Goal: Information Seeking & Learning: Learn about a topic

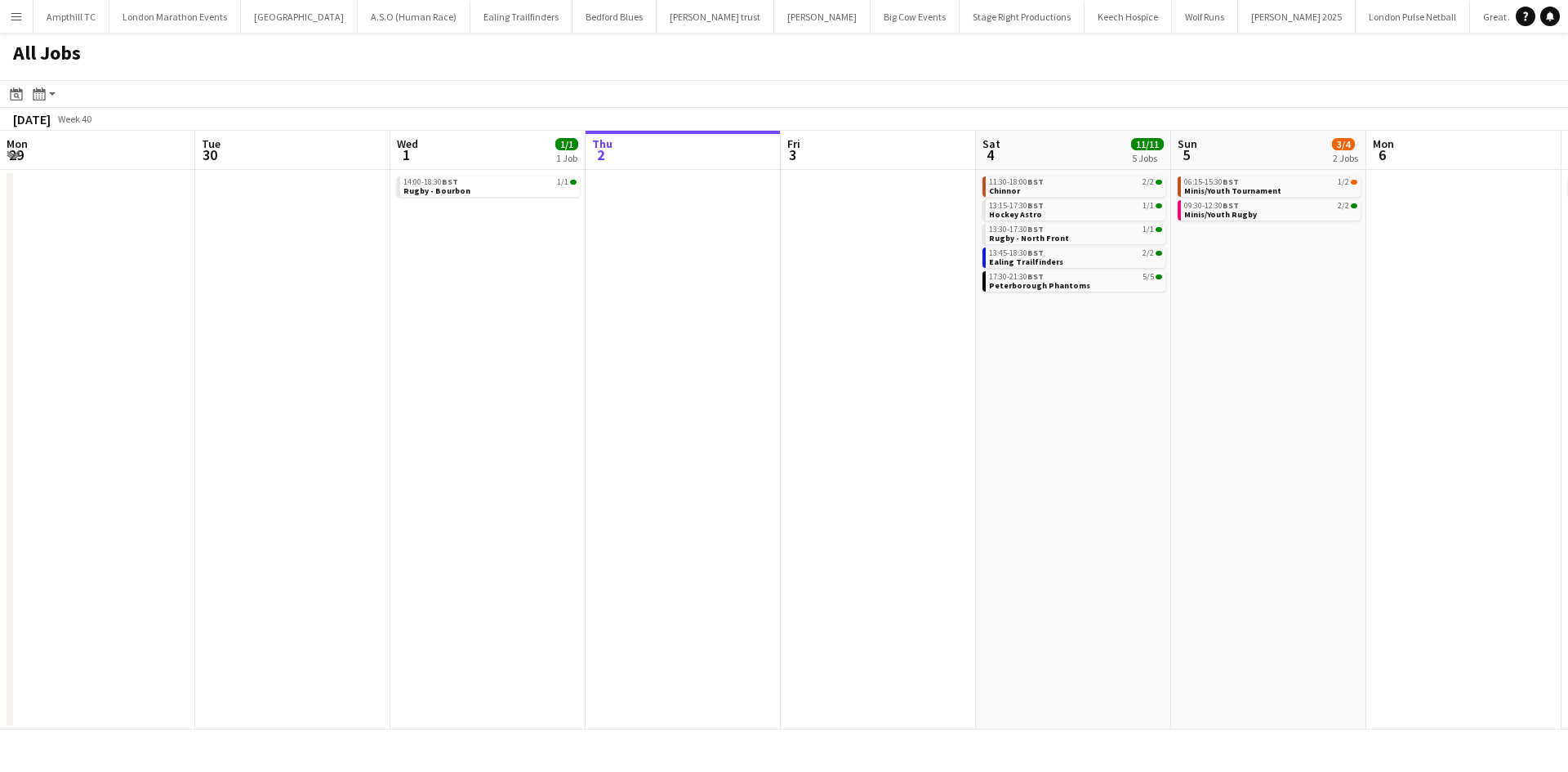
scroll to position [0, 723]
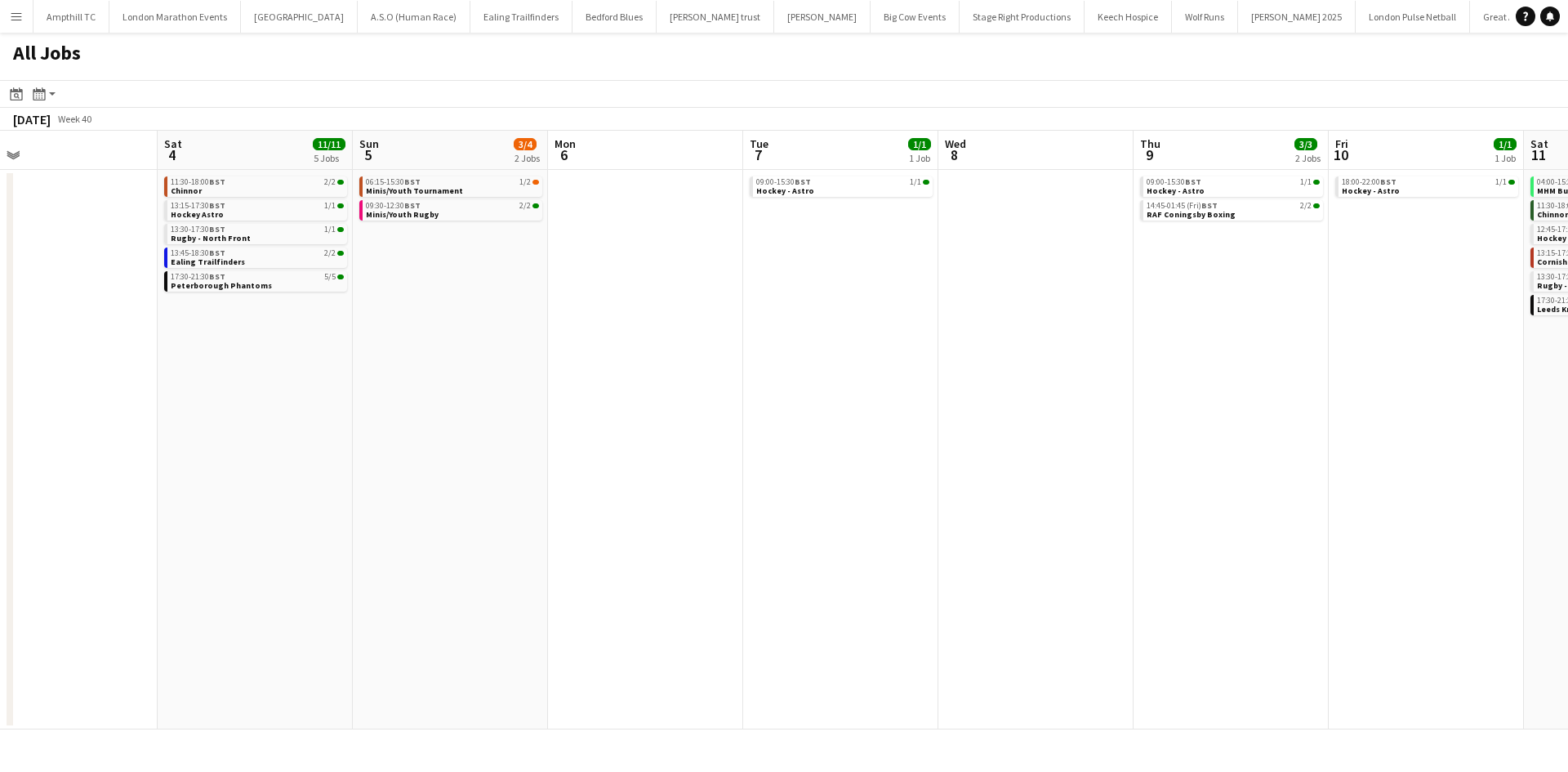
click at [346, 418] on app-all-jobs "All Jobs Date picker [DATE] [DATE] [DATE] M [DATE] T [DATE] W [DATE] T [DATE] F…" at bounding box center [784, 380] width 1568 height 697
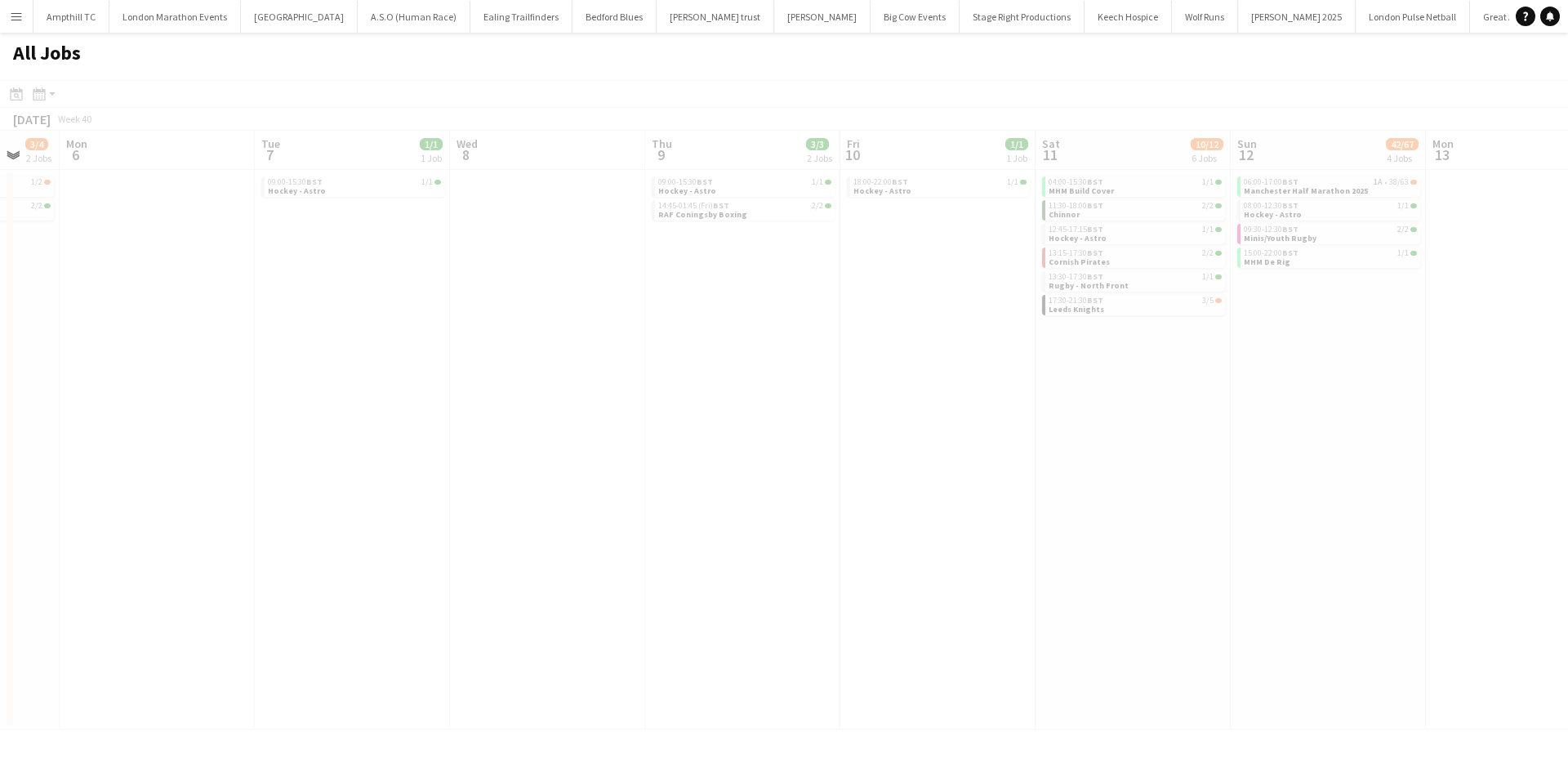
drag, startPoint x: 918, startPoint y: 381, endPoint x: 788, endPoint y: 431, distance: 139.3
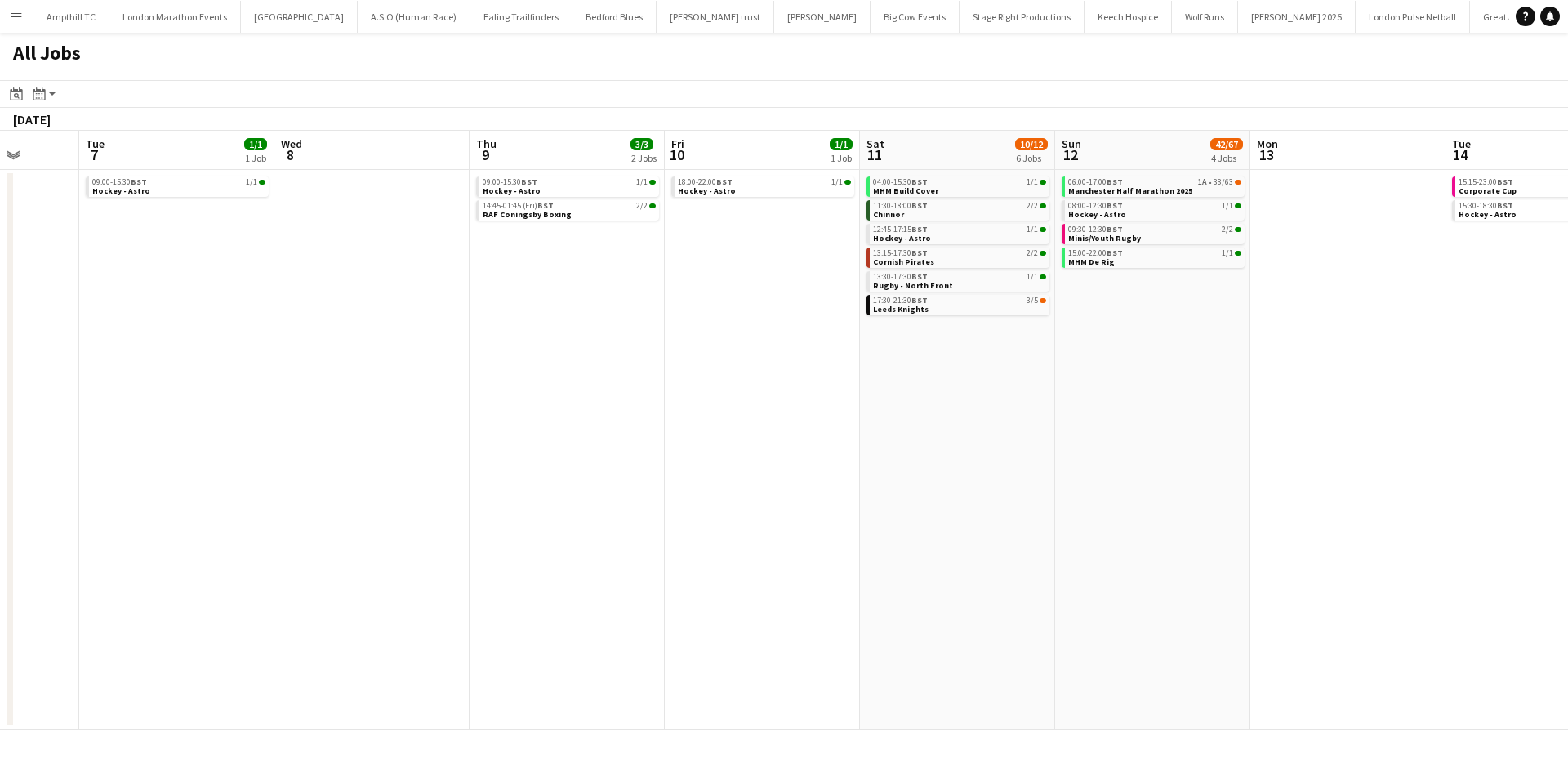
drag, startPoint x: 978, startPoint y: 437, endPoint x: 895, endPoint y: 423, distance: 84.2
click at [790, 435] on app-calendar-viewport "Fri 3 Sat 4 11/11 5 Jobs Sun 5 3/4 2 Jobs Mon 6 Tue 7 1/1 1 Job Wed 8 Thu 9 3/3…" at bounding box center [784, 430] width 1568 height 599
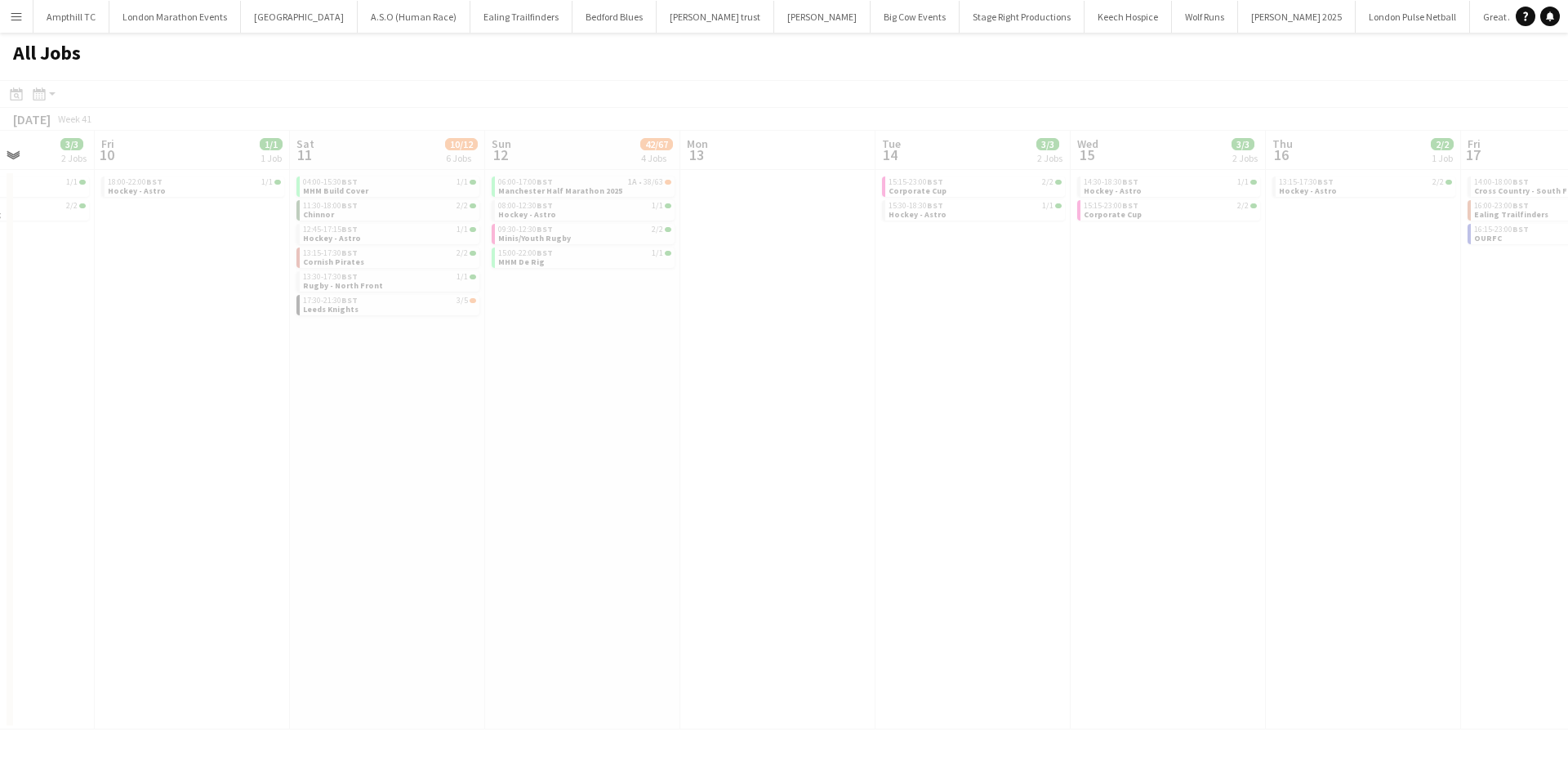
drag, startPoint x: 833, startPoint y: 456, endPoint x: 1049, endPoint y: 397, distance: 223.9
click at [695, 463] on app-all-jobs "All Jobs Date picker OCT 2025 OCT 2025 Monday M Tuesday T Wednesday W Thursday …" at bounding box center [784, 380] width 1568 height 697
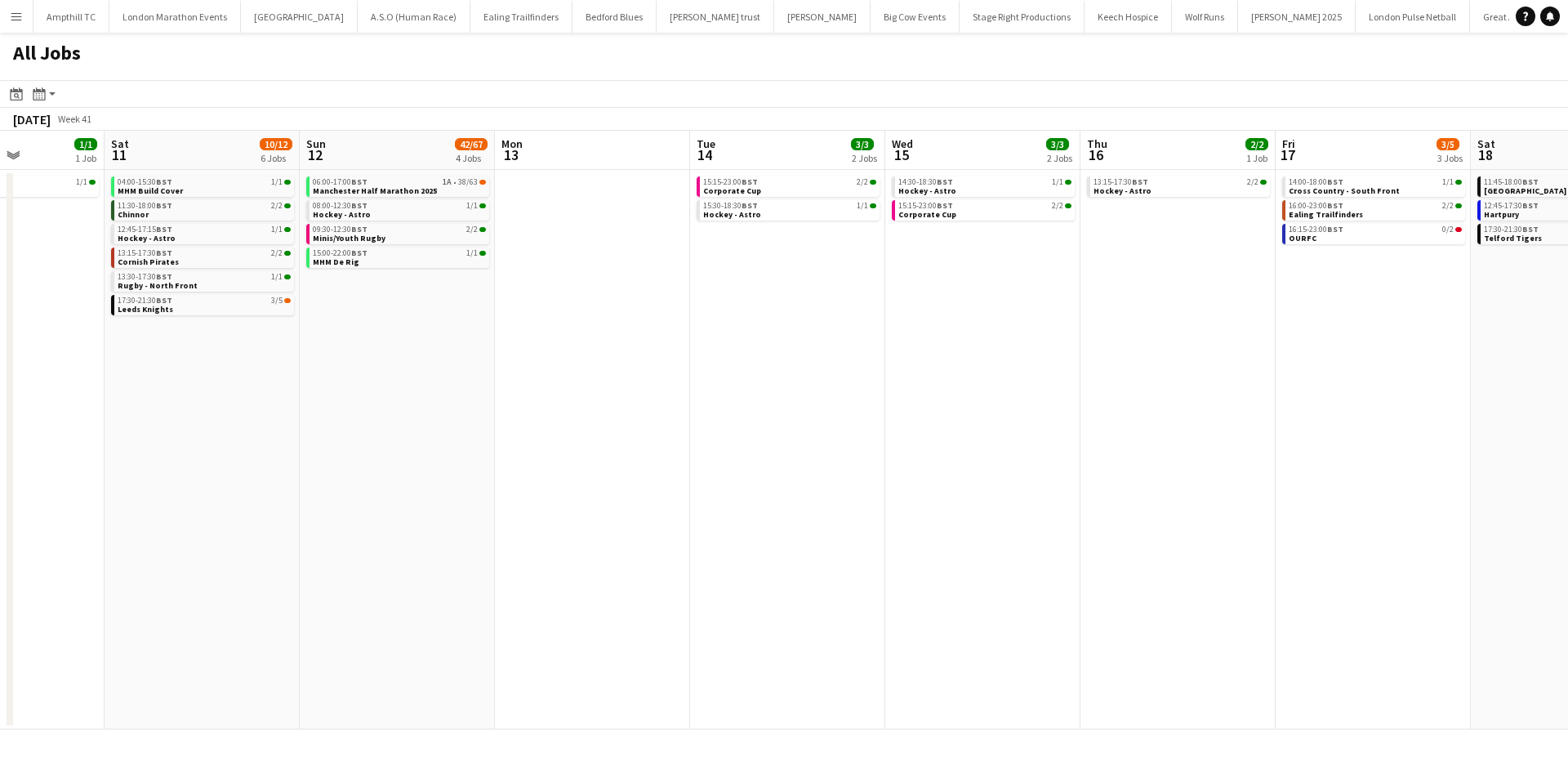
drag, startPoint x: 998, startPoint y: 430, endPoint x: 888, endPoint y: 415, distance: 111.0
click at [648, 437] on app-calendar-viewport "Tue 7 1/1 1 Job Wed 8 Thu 9 3/3 2 Jobs Fri 10 1/1 1 Job Sat 11 10/12 6 Jobs Sun…" at bounding box center [784, 430] width 1568 height 599
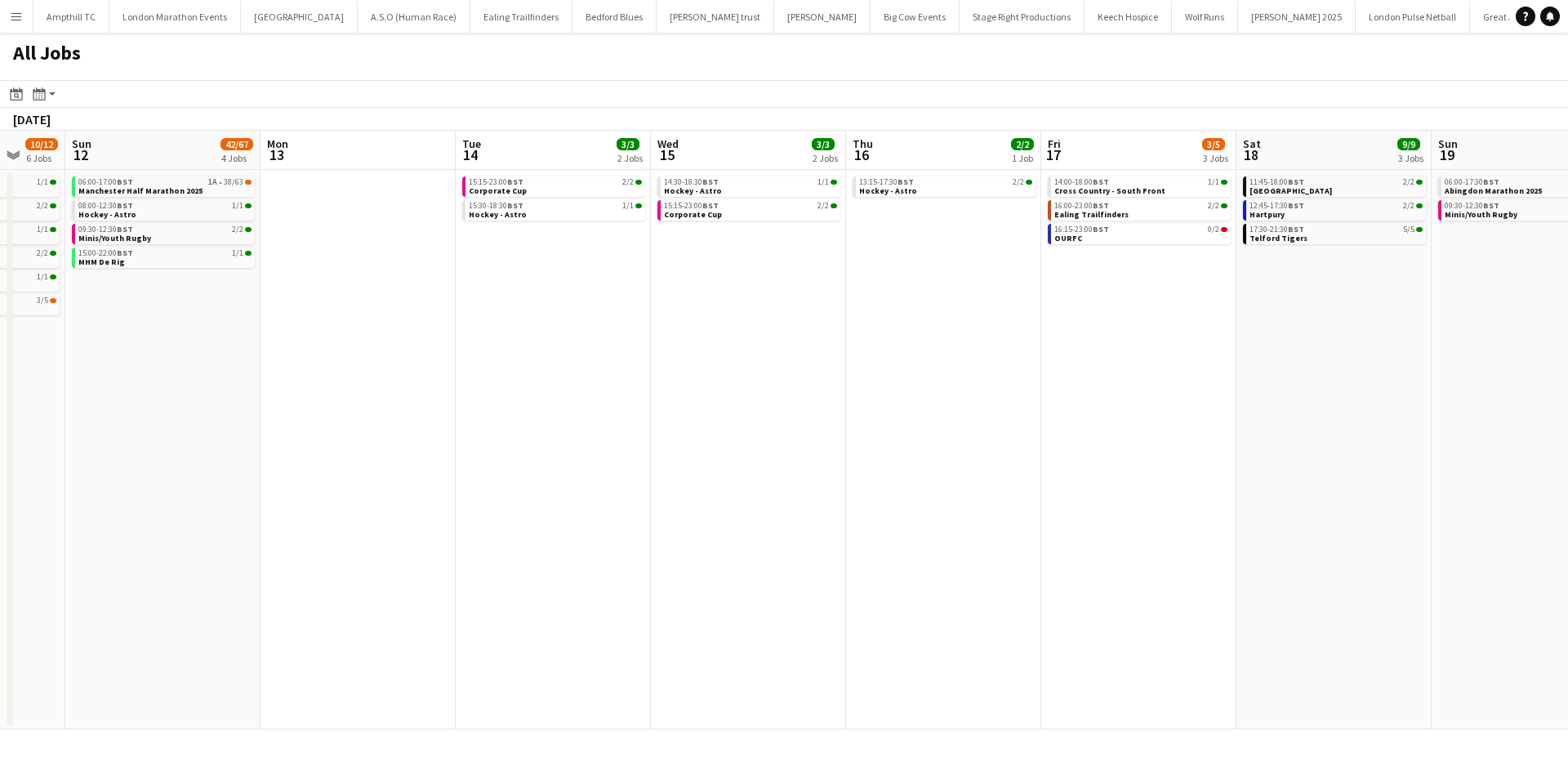
click at [529, 453] on app-all-jobs "All Jobs Date picker OCT 2025 OCT 2025 Monday M Tuesday T Wednesday W Thursday …" at bounding box center [784, 380] width 1568 height 697
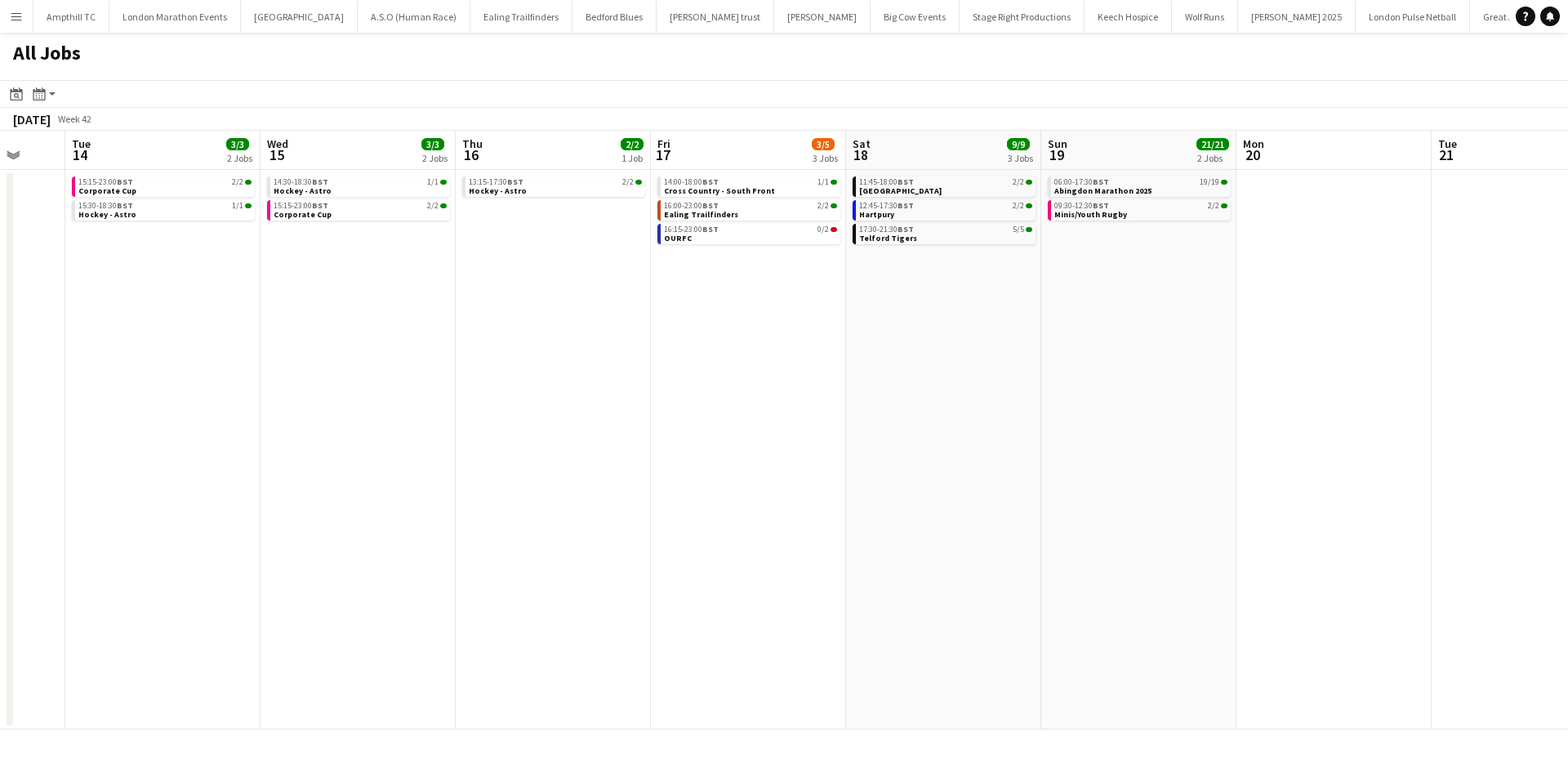
drag, startPoint x: 907, startPoint y: 449, endPoint x: 409, endPoint y: 449, distance: 498.0
click at [411, 449] on app-calendar-viewport "Sat 11 10/12 6 Jobs Sun 12 42/67 4 Jobs Mon 13 Tue 14 3/3 2 Jobs Wed 15 3/3 2 J…" at bounding box center [784, 430] width 1568 height 599
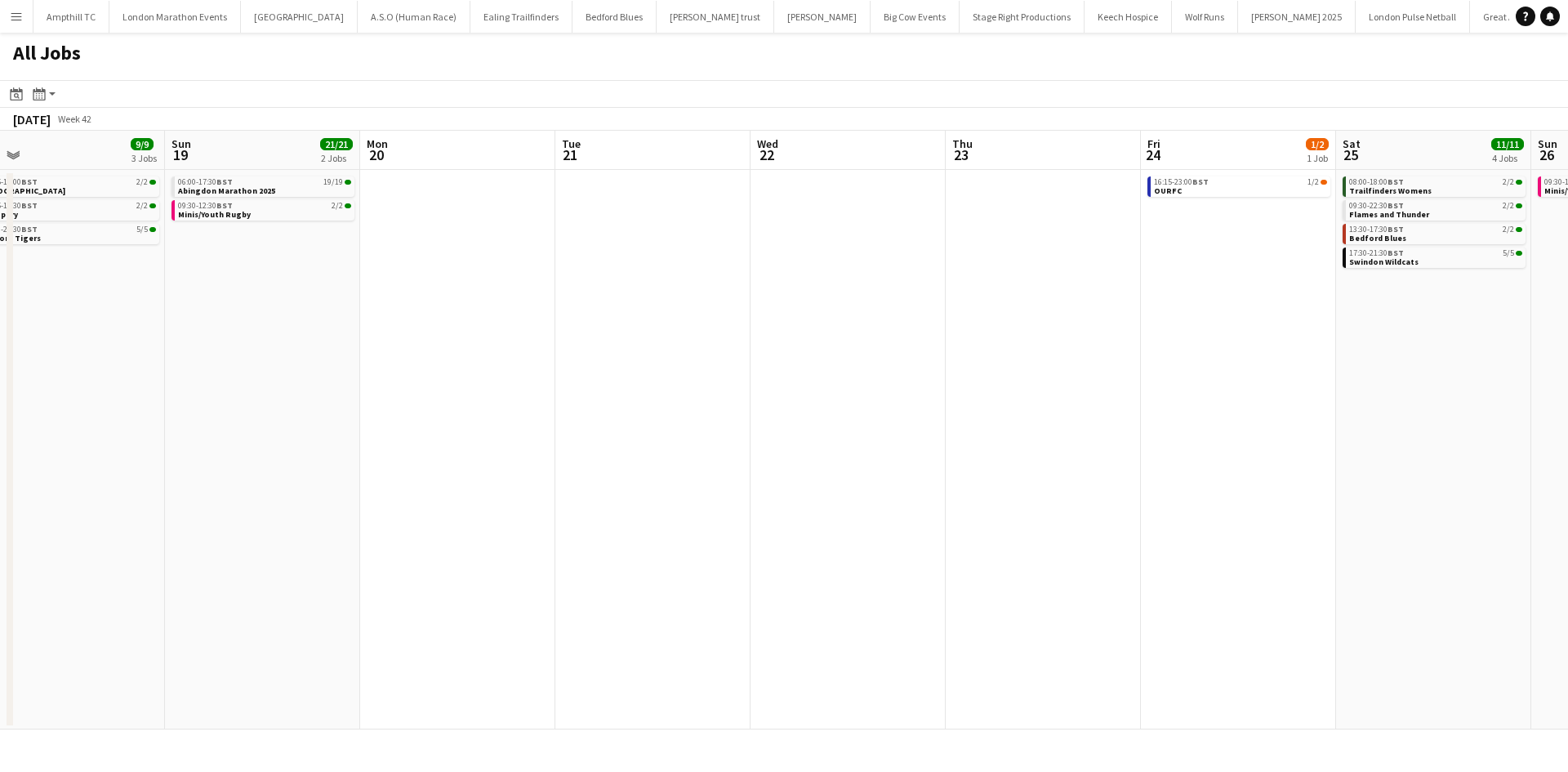
click at [322, 459] on app-all-jobs "All Jobs Date picker OCT 2025 OCT 2025 Monday M Tuesday T Wednesday W Thursday …" at bounding box center [784, 380] width 1568 height 697
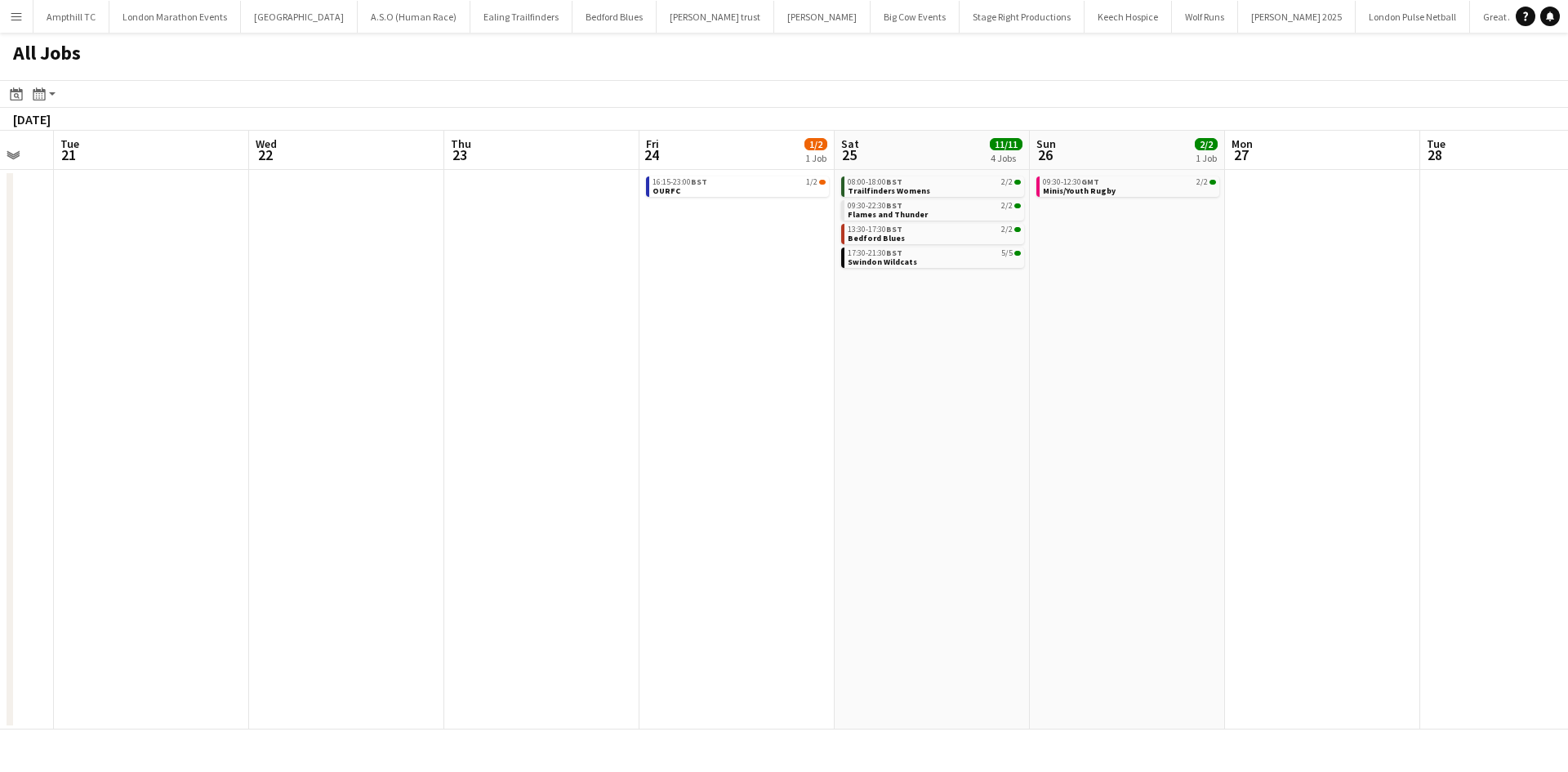
drag, startPoint x: 751, startPoint y: 435, endPoint x: 549, endPoint y: 403, distance: 204.5
click at [430, 407] on app-calendar-viewport "Fri 17 3/5 3 Jobs Sat 18 9/9 3 Jobs Sun 19 21/21 2 Jobs Mon 20 Tue 21 Wed 22 Th…" at bounding box center [784, 430] width 1568 height 599
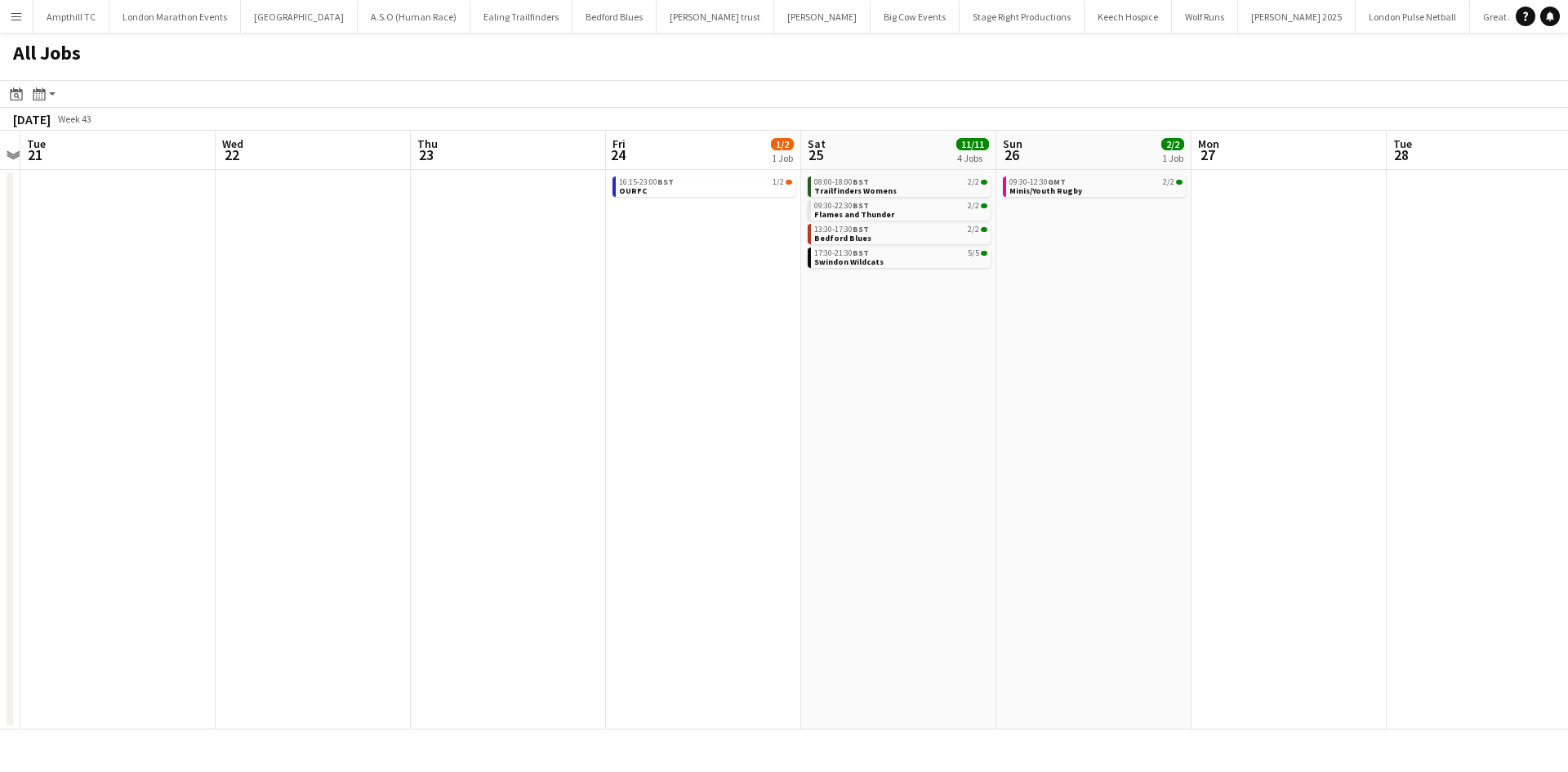
click at [512, 426] on app-all-jobs "All Jobs Date picker OCT 2025 OCT 2025 Monday M Tuesday T Wednesday W Thursday …" at bounding box center [784, 380] width 1568 height 697
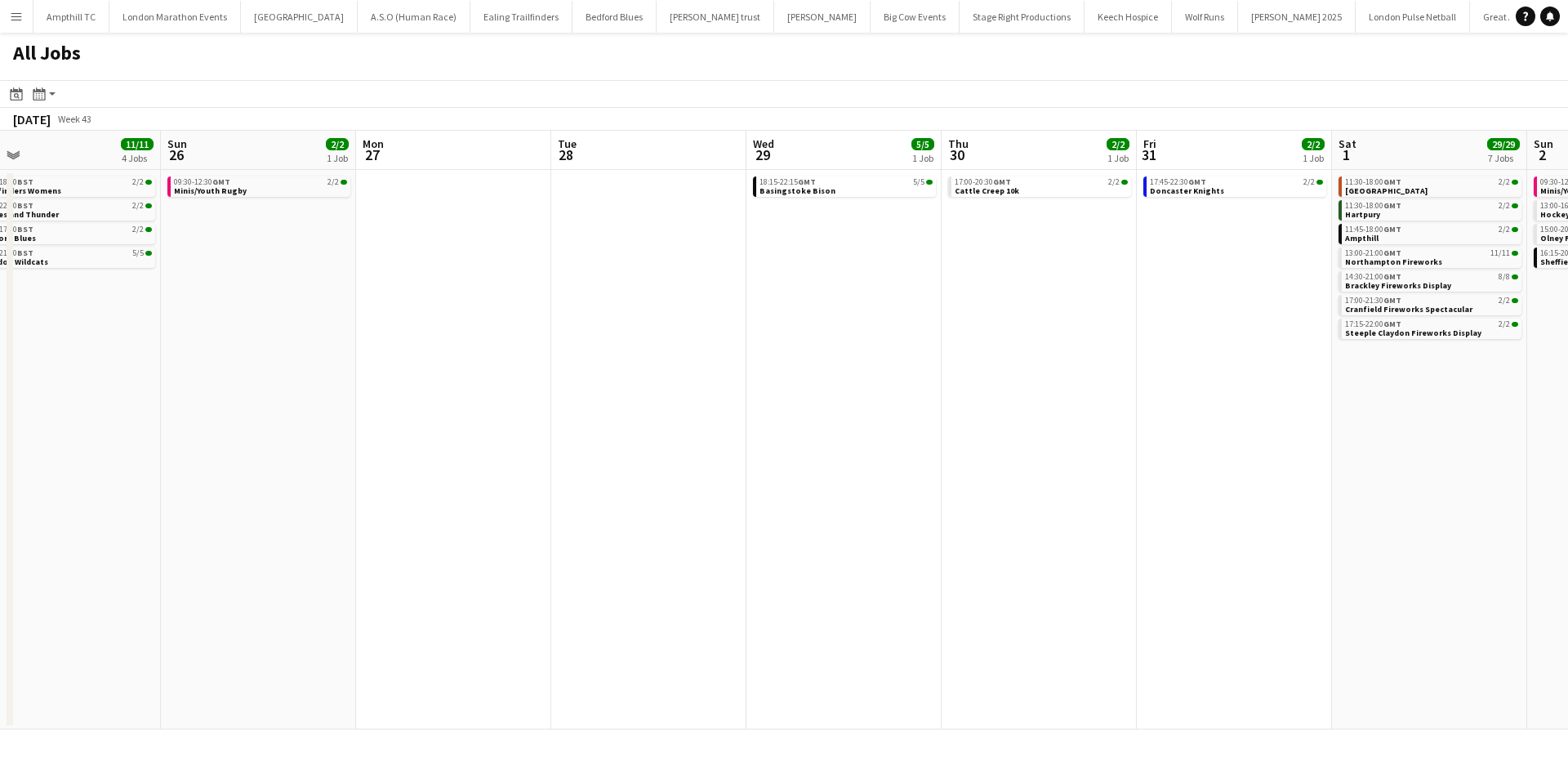
drag, startPoint x: 919, startPoint y: 467, endPoint x: 467, endPoint y: 454, distance: 452.2
click at [490, 455] on app-calendar-viewport "Tue 21 Wed 22 Thu 23 Fri 24 1/2 1 Job Sat 25 11/11 4 Jobs Sun 26 2/2 1 Job Mon …" at bounding box center [784, 430] width 1568 height 599
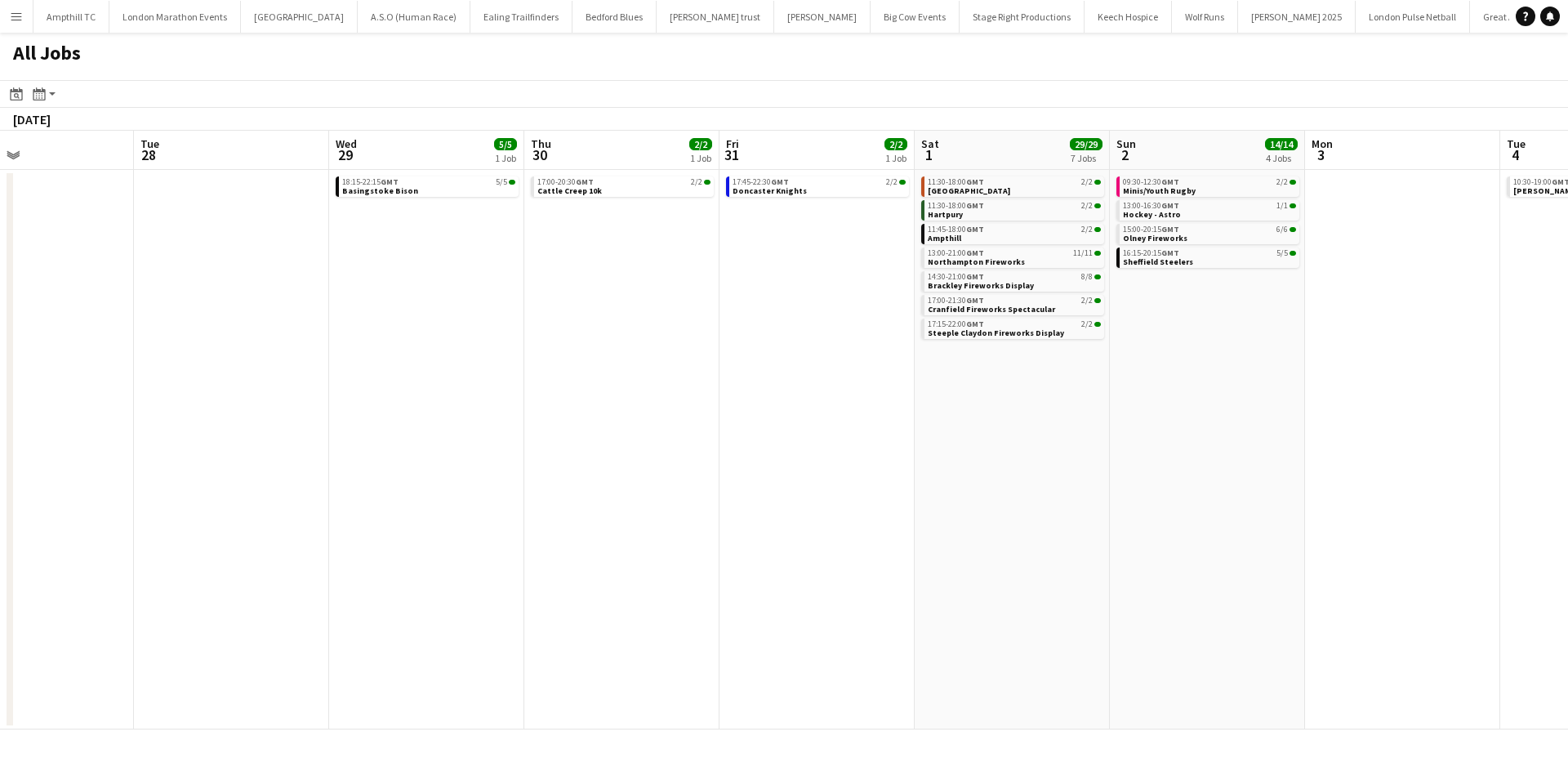
scroll to position [0, 448]
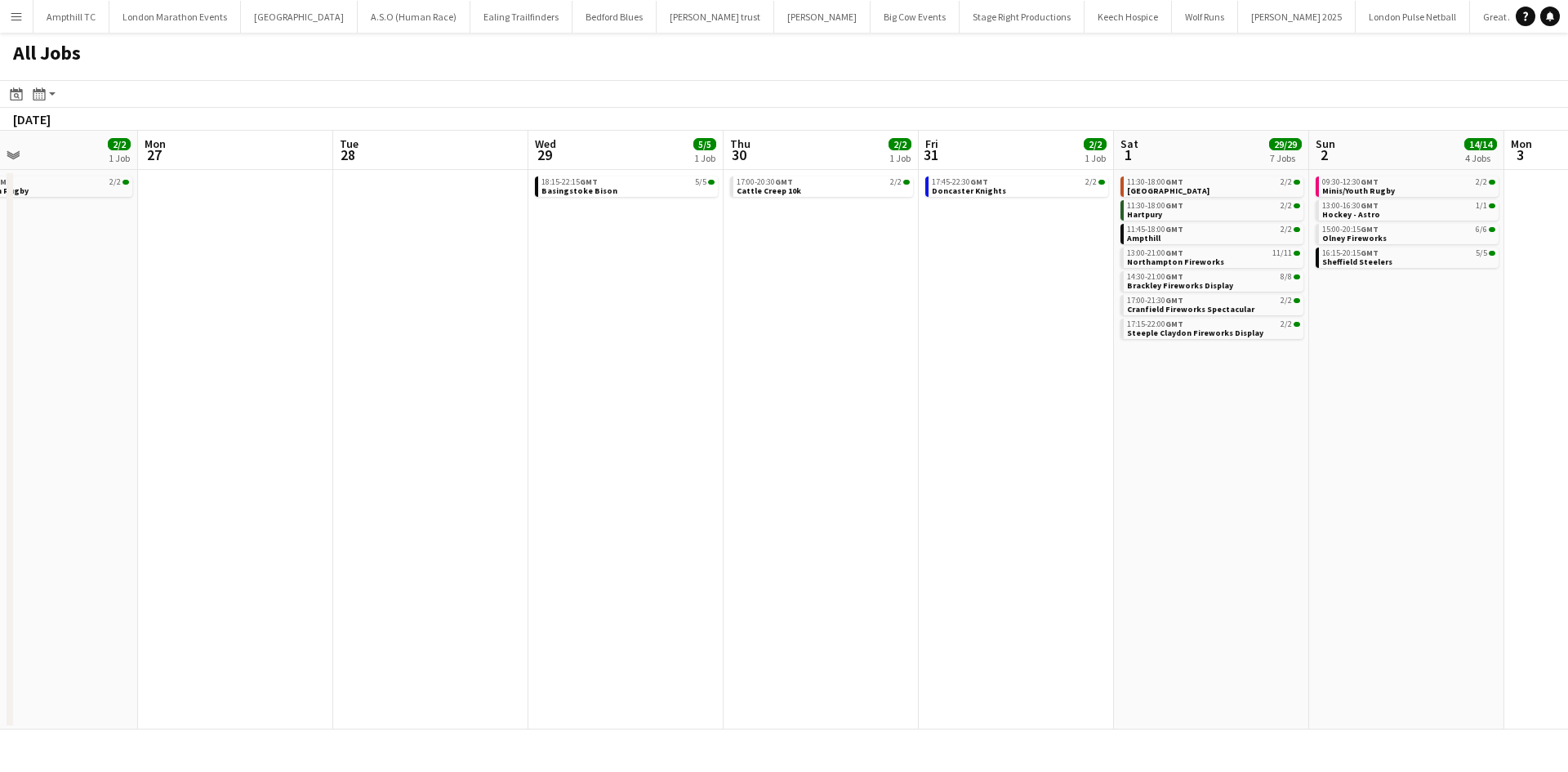
drag, startPoint x: 1112, startPoint y: 473, endPoint x: 782, endPoint y: 489, distance: 330.4
click at [740, 489] on app-calendar-viewport "Fri 24 1/2 1 Job Sat 25 11/11 4 Jobs Sun 26 2/2 1 Job Mon 27 Tue 28 Wed 29 5/5 …" at bounding box center [784, 430] width 1568 height 599
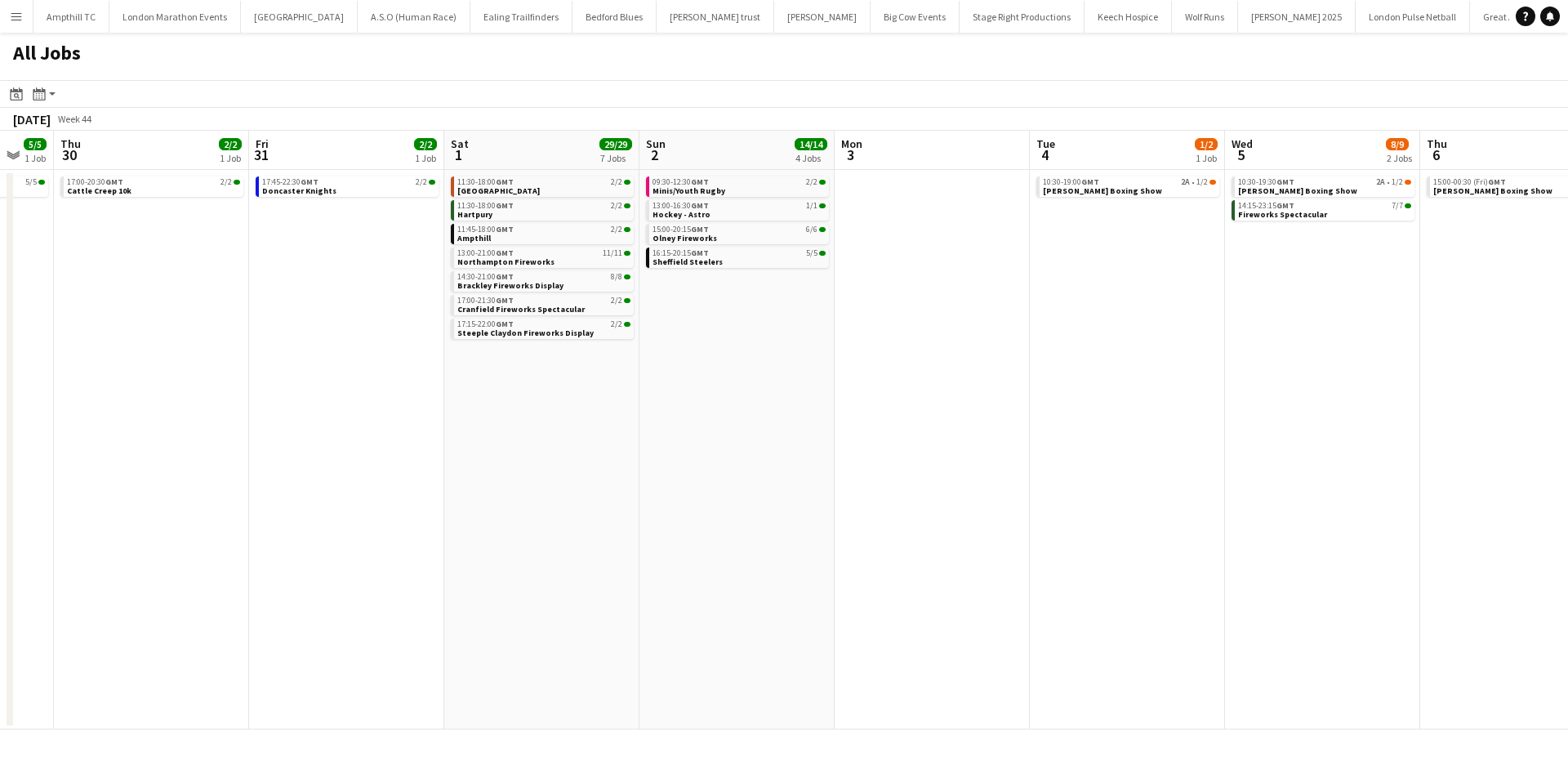
drag, startPoint x: 1370, startPoint y: 460, endPoint x: 1218, endPoint y: 415, distance: 158.5
click at [1091, 401] on app-calendar-viewport "Sun 26 2/2 1 Job Mon 27 Tue 28 Wed 29 5/5 1 Job Thu 30 2/2 1 Job Fri 31 2/2 1 J…" at bounding box center [784, 430] width 1568 height 599
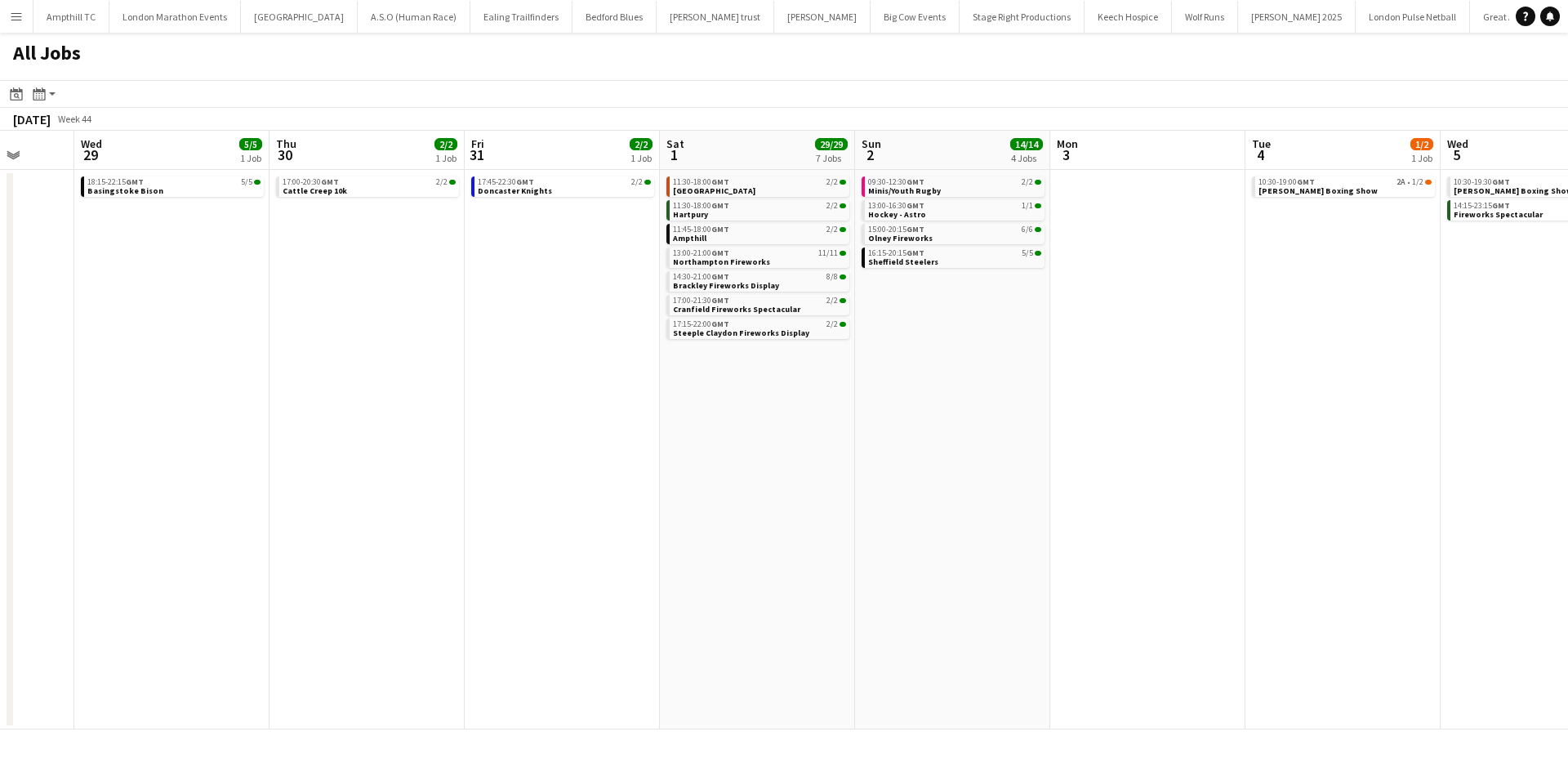
scroll to position [0, 549]
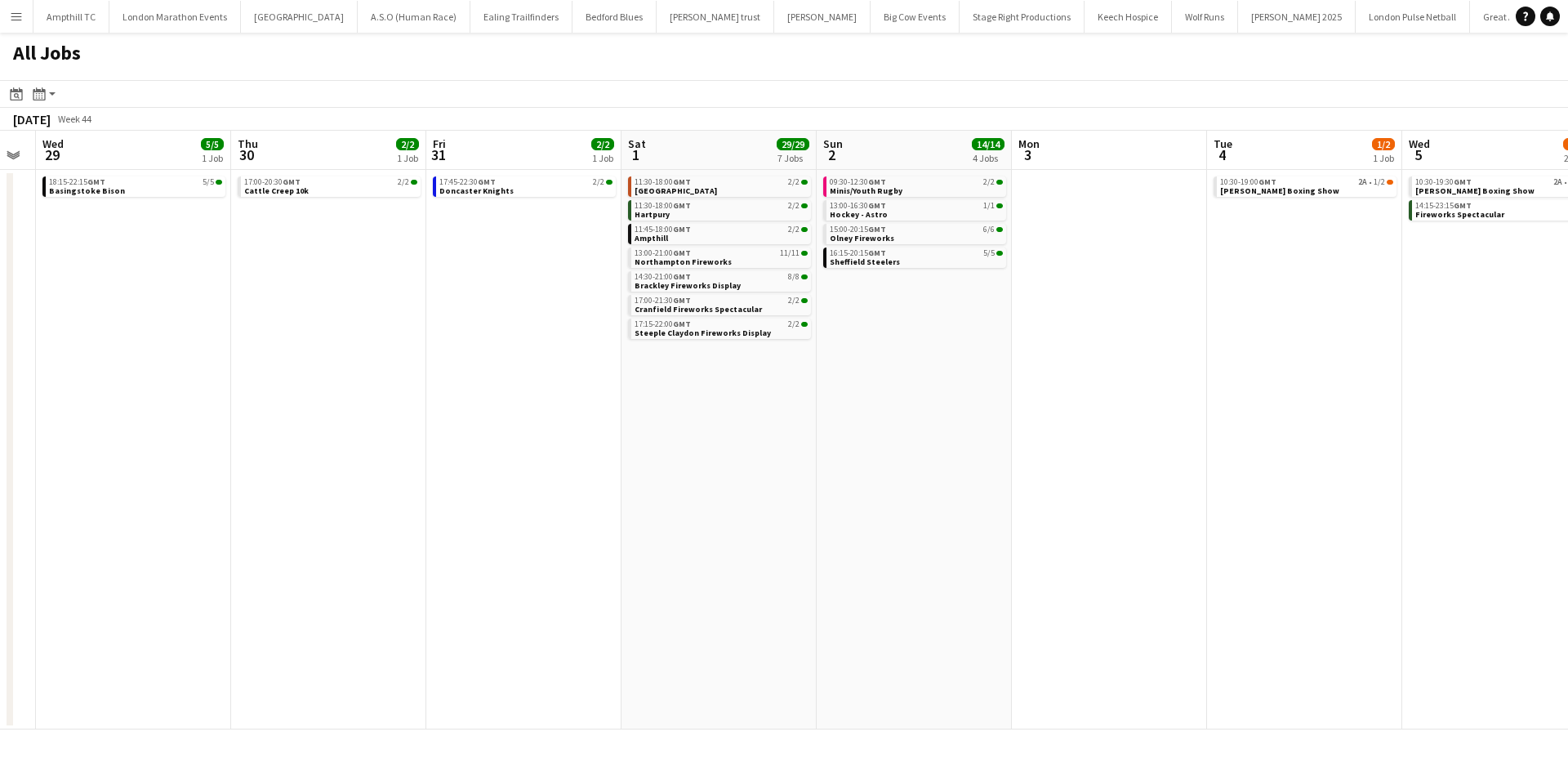
drag, startPoint x: 1037, startPoint y: 348, endPoint x: 895, endPoint y: 347, distance: 142.0
click at [897, 347] on app-calendar-viewport "Sun 26 2/2 1 Job Mon 27 Tue 28 Wed 29 5/5 1 Job Thu 30 2/2 1 Job Fri 31 2/2 1 J…" at bounding box center [784, 430] width 1568 height 599
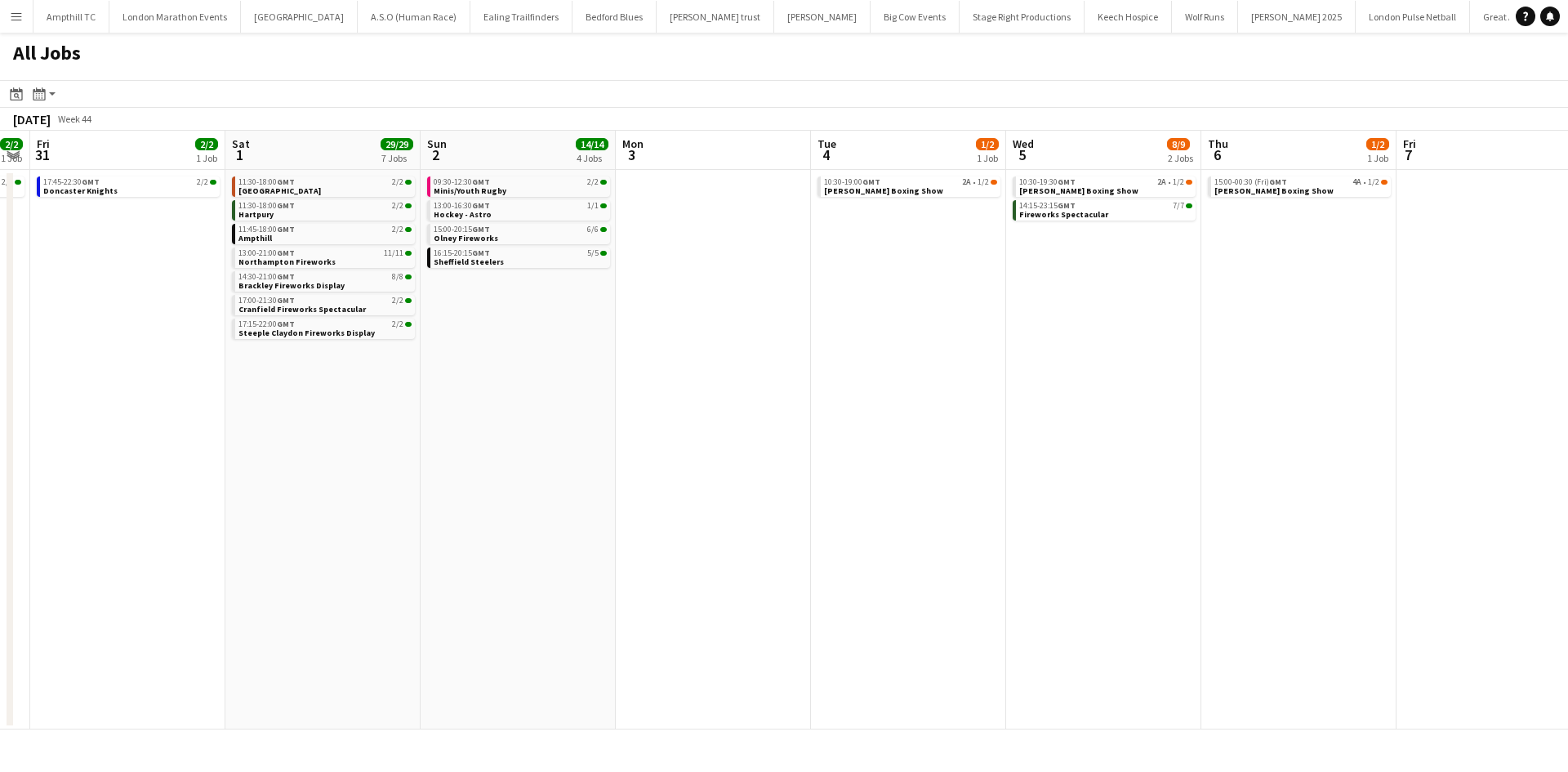
click at [825, 344] on app-calendar-viewport "Tue 28 Wed 29 5/5 1 Job Thu 30 2/2 1 Job Fri 31 2/2 1 Job Sat 1 29/29 7 Jobs Su…" at bounding box center [784, 430] width 1568 height 599
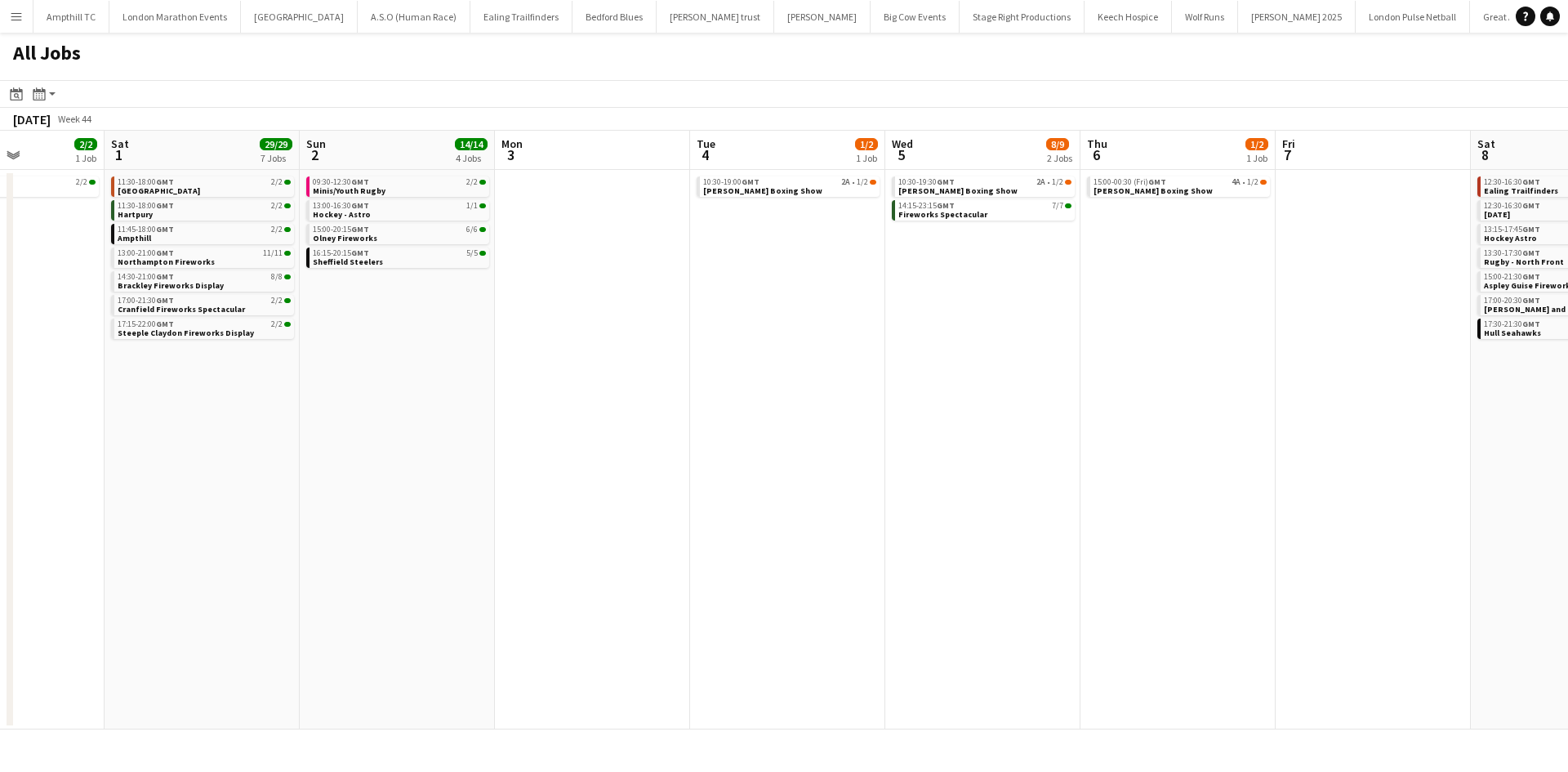
drag, startPoint x: 1011, startPoint y: 344, endPoint x: 926, endPoint y: 363, distance: 87.1
click at [729, 344] on app-calendar-viewport "Tue 28 Wed 29 5/5 1 Job Thu 30 2/2 1 Job Fri 31 2/2 1 Job Sat 1 29/29 7 Jobs Su…" at bounding box center [784, 430] width 1568 height 599
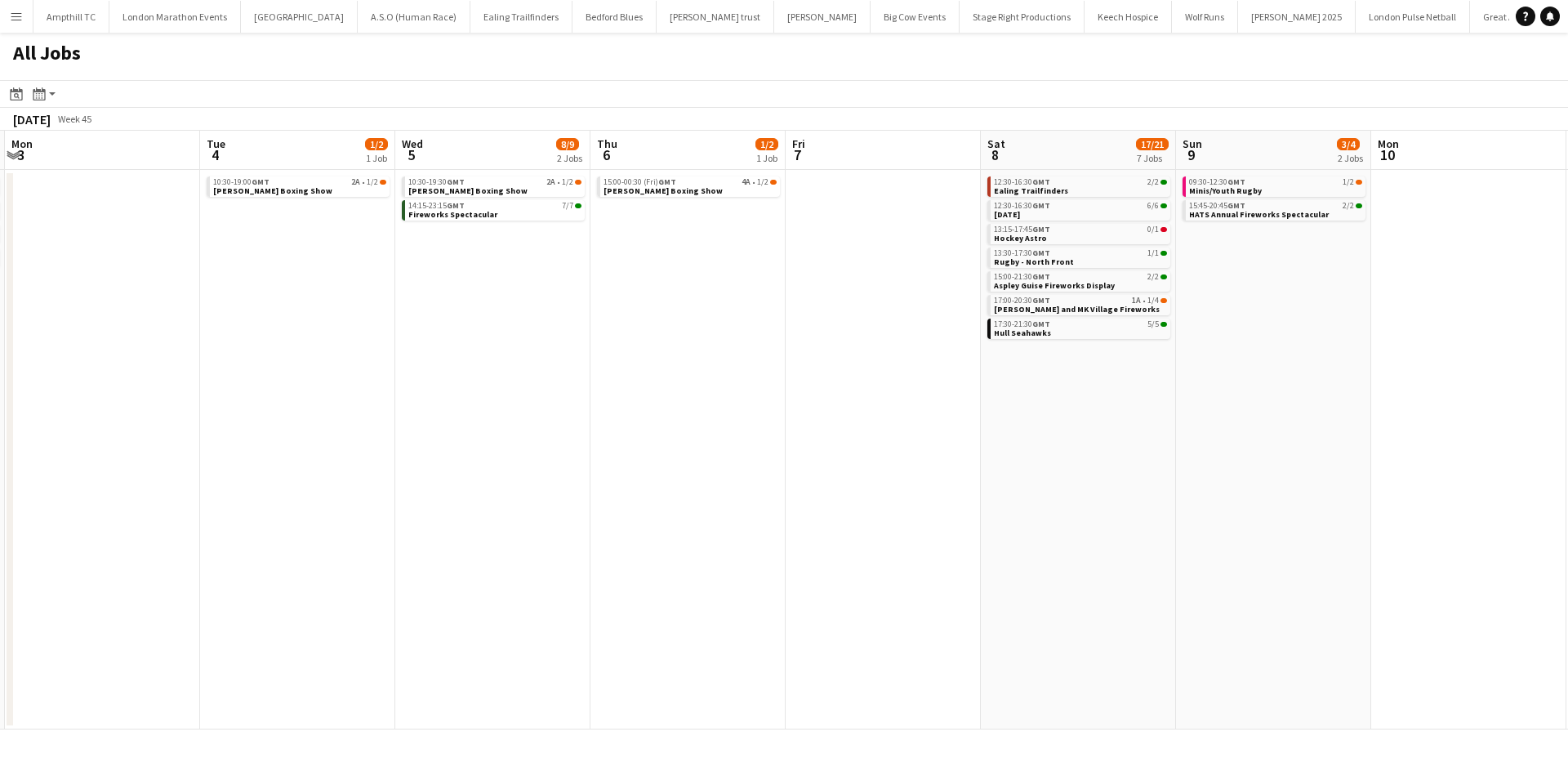
scroll to position [0, 801]
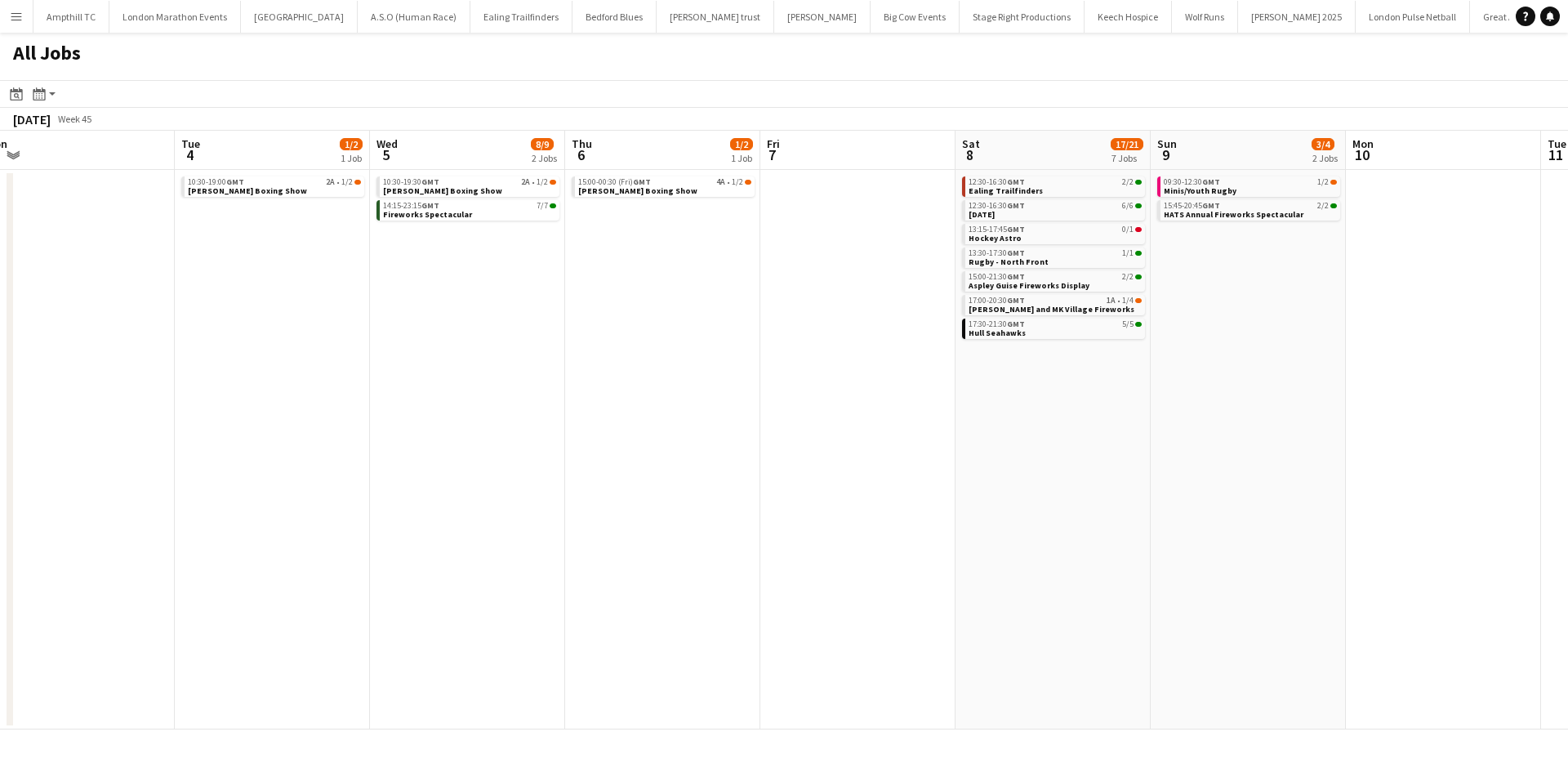
drag, startPoint x: 1096, startPoint y: 347, endPoint x: 742, endPoint y: 357, distance: 354.1
click at [742, 357] on app-calendar-viewport "Thu 30 2/2 1 Job Fri 31 2/2 1 Job Sat 1 29/29 7 Jobs Sun 2 14/14 4 Jobs Mon 3 T…" at bounding box center [784, 430] width 1568 height 599
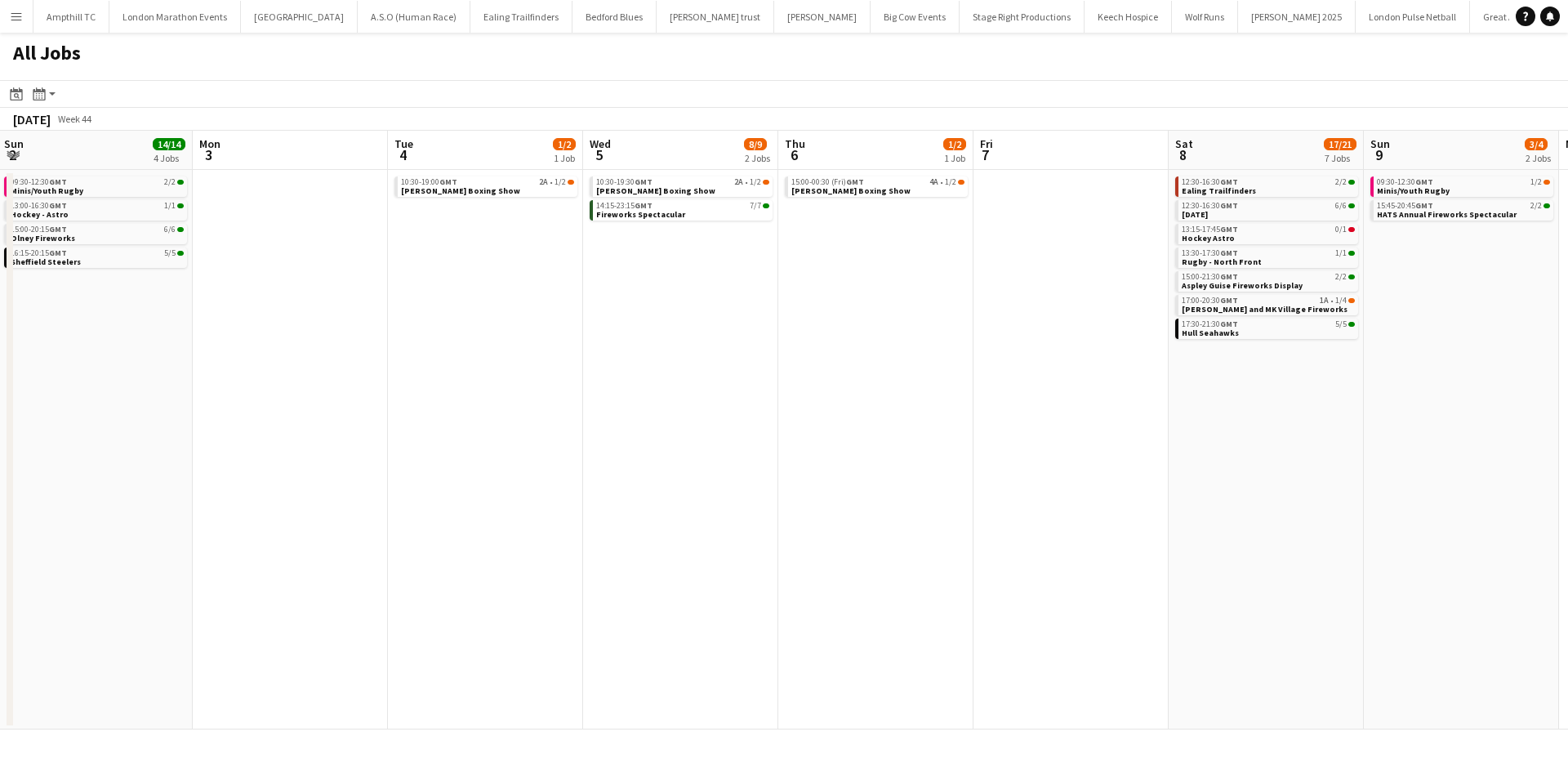
scroll to position [0, 386]
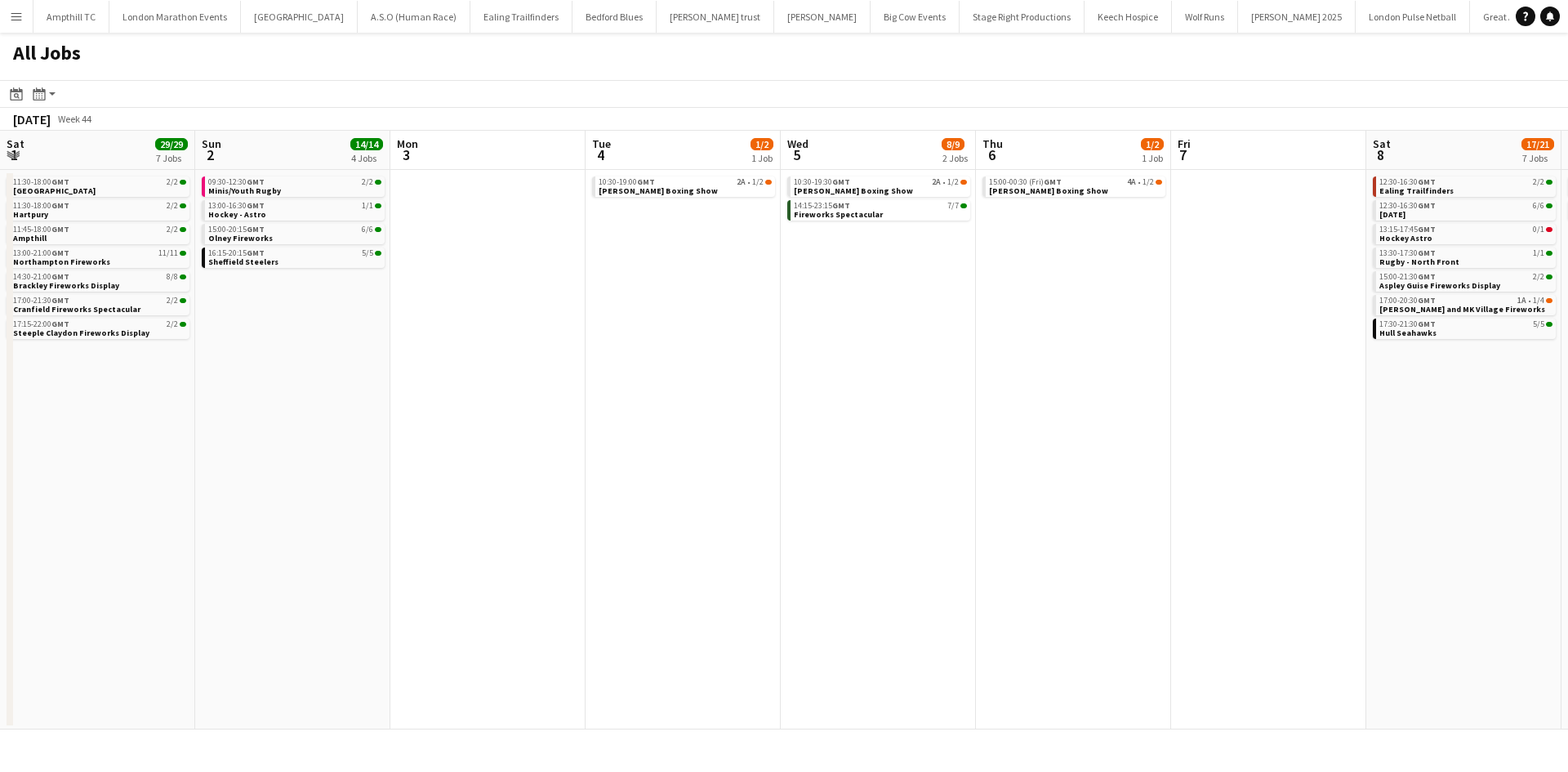
drag, startPoint x: 265, startPoint y: 351, endPoint x: 867, endPoint y: 392, distance: 603.4
click at [876, 392] on app-calendar-viewport "Thu 30 2/2 1 Job Fri 31 2/2 1 Job Sat 1 29/29 7 Jobs Sun 2 14/14 4 Jobs Mon 3 T…" at bounding box center [784, 430] width 1568 height 599
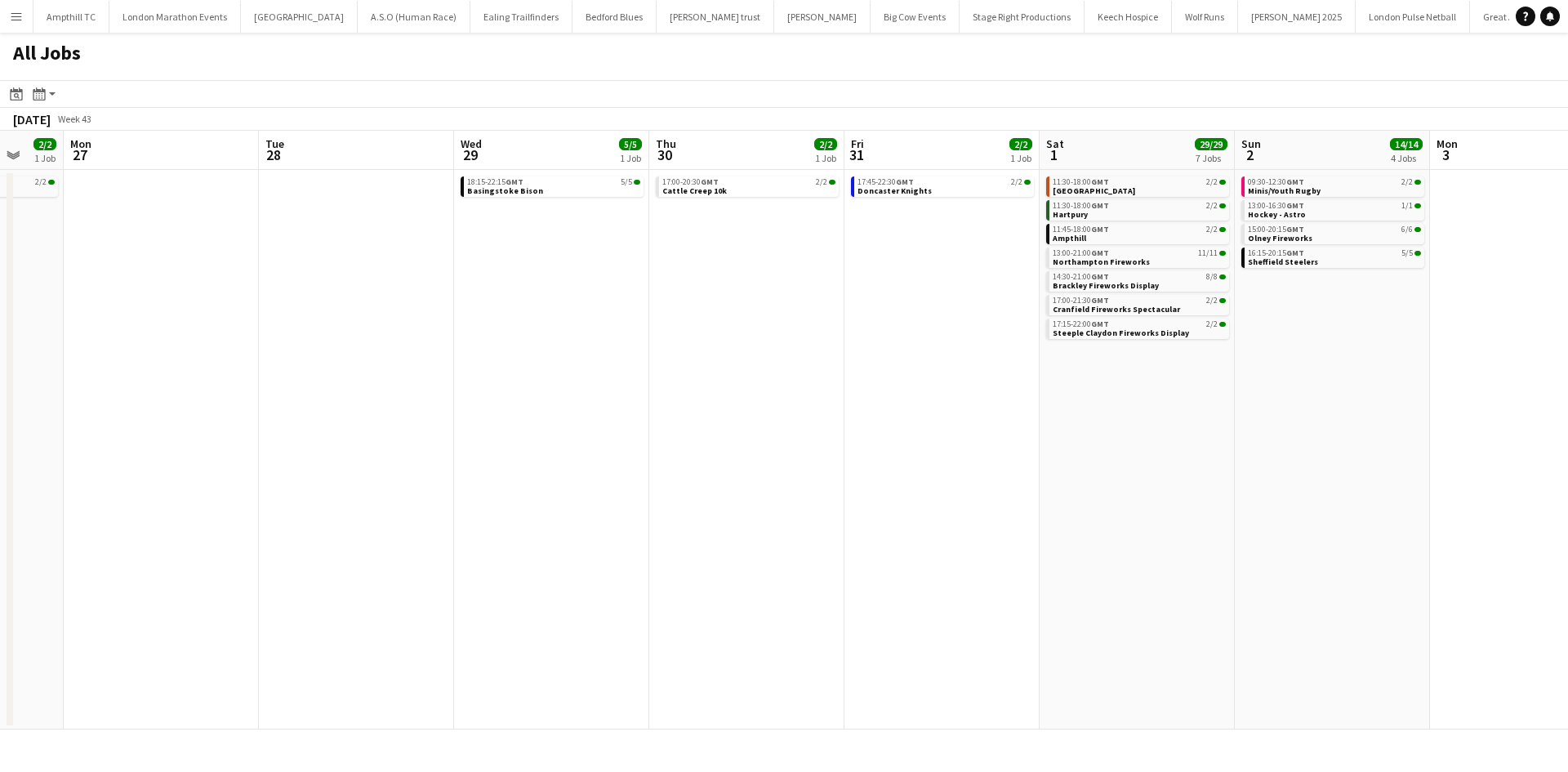
drag, startPoint x: 232, startPoint y: 433, endPoint x: 1077, endPoint y: 477, distance: 846.1
click at [1078, 477] on app-calendar-viewport "Fri 24 1/2 1 Job Sat 25 11/11 4 Jobs Sun 26 2/2 1 Job Mon 27 Tue 28 Wed 29 5/5 …" at bounding box center [784, 430] width 1568 height 599
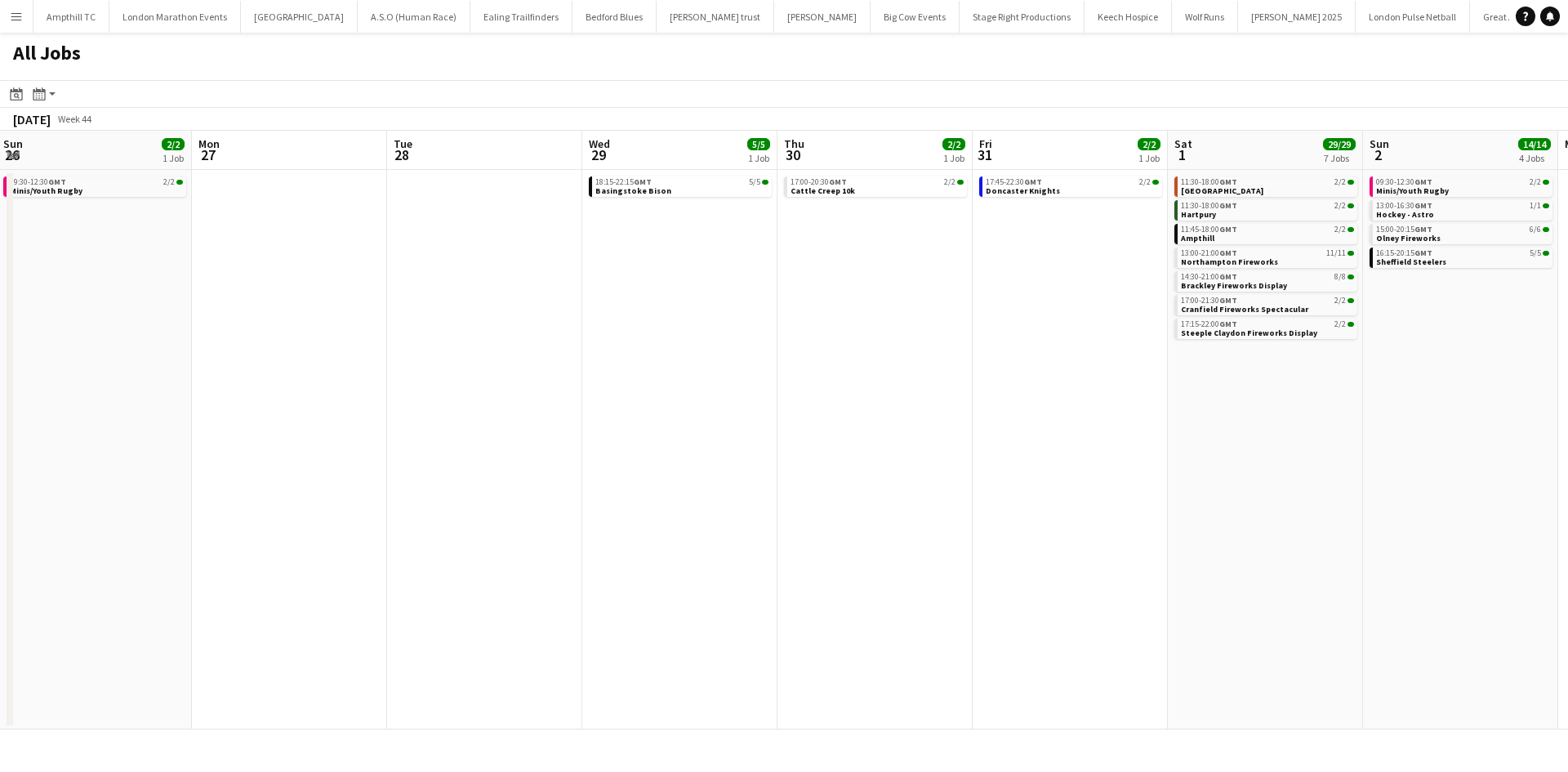
drag, startPoint x: 538, startPoint y: 469, endPoint x: 922, endPoint y: 476, distance: 384.1
click at [922, 476] on app-calendar-viewport "Fri 24 1/2 1 Job Sat 25 11/11 4 Jobs Sun 26 2/2 1 Job Mon 27 Tue 28 Wed 29 5/5 …" at bounding box center [784, 430] width 1568 height 599
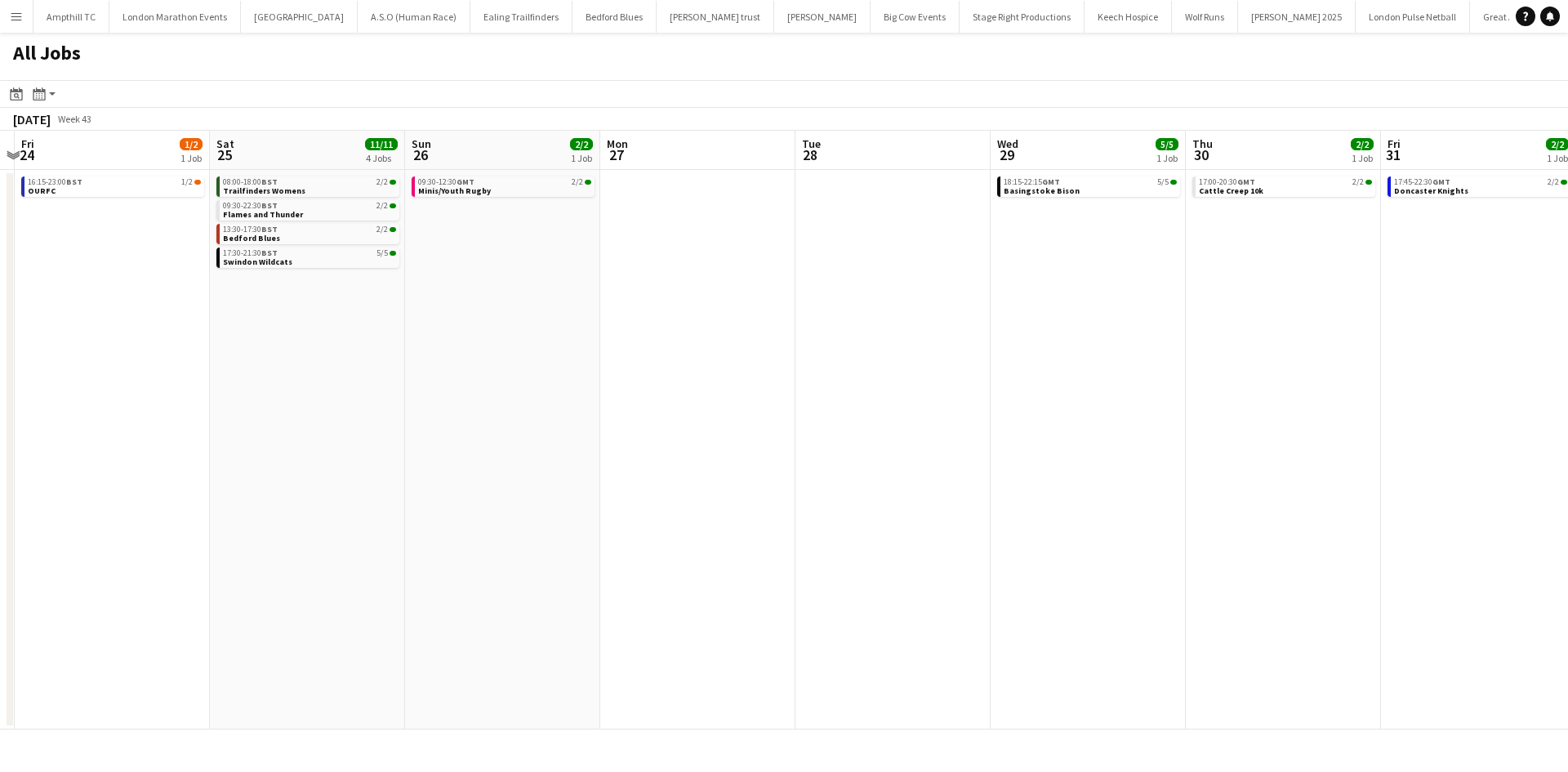
drag, startPoint x: 349, startPoint y: 459, endPoint x: 647, endPoint y: 454, distance: 298.0
click at [832, 459] on app-calendar-viewport "Wed 22 Thu 23 Fri 24 1/2 1 Job Sat 25 11/11 4 Jobs Sun 26 2/2 1 Job Mon 27 Tue …" at bounding box center [784, 430] width 1568 height 599
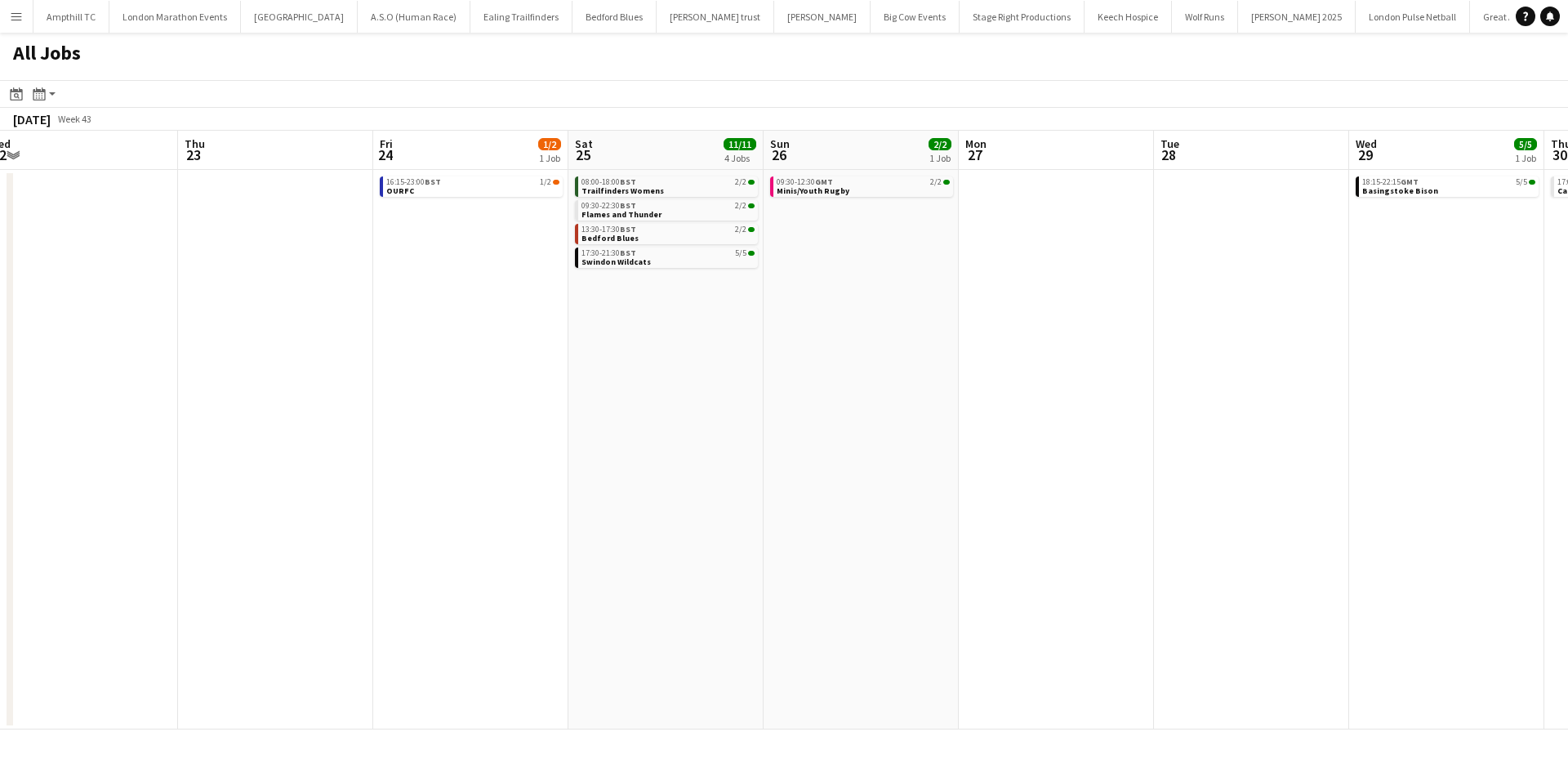
drag, startPoint x: 446, startPoint y: 406, endPoint x: 847, endPoint y: 414, distance: 401.1
click at [847, 414] on app-calendar-viewport "Mon 20 Tue 21 Wed 22 Thu 23 Fri 24 1/2 1 Job Sat 25 11/11 4 Jobs Sun 26 2/2 1 J…" at bounding box center [784, 430] width 1568 height 599
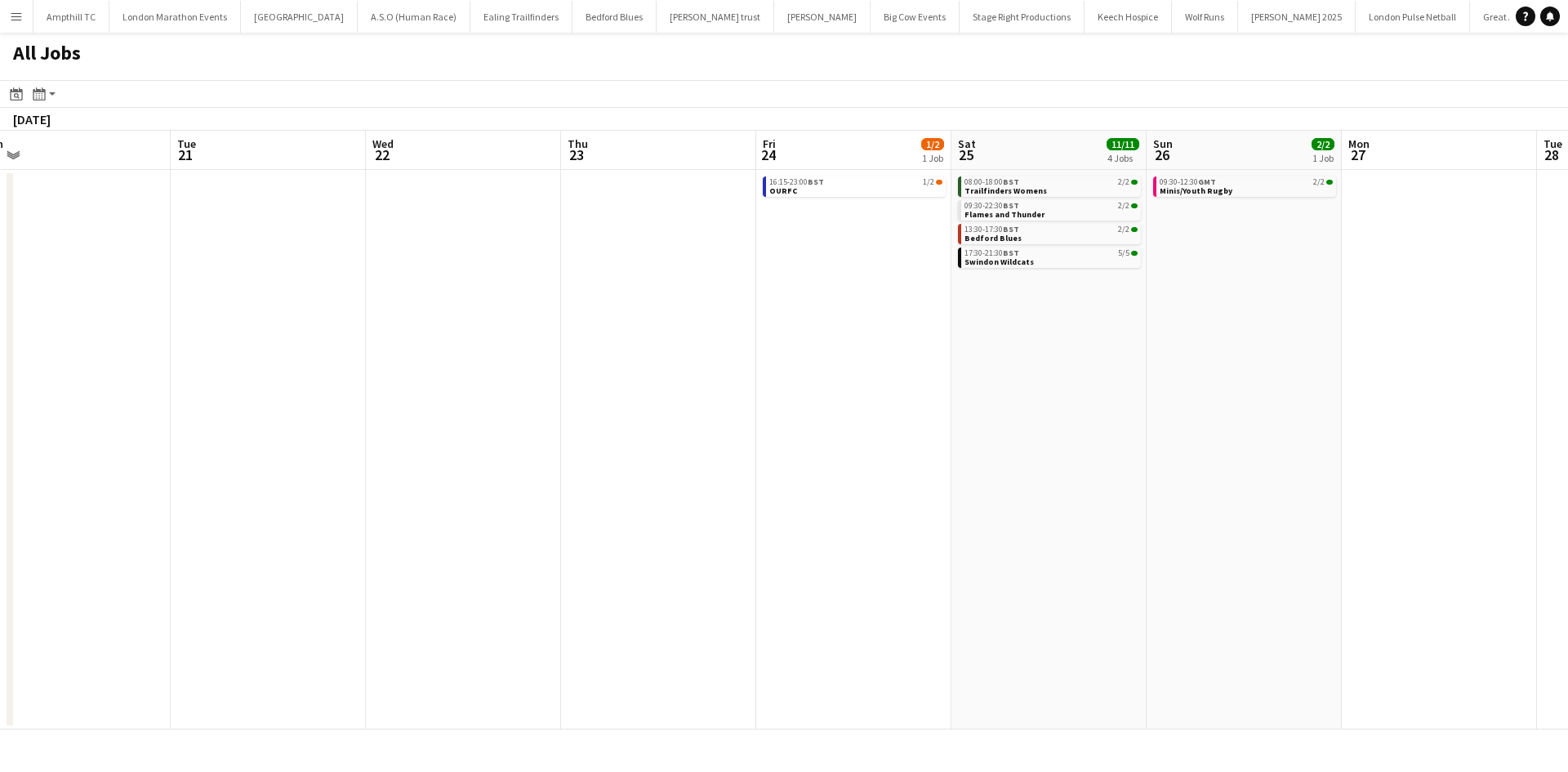
drag, startPoint x: 490, startPoint y: 421, endPoint x: 1000, endPoint y: 421, distance: 510.0
click at [1000, 421] on app-calendar-viewport "Sat 18 9/9 3 Jobs Sun 19 21/21 2 Jobs Mon 20 Tue 21 Wed 22 Thu 23 Fri 24 1/2 1 …" at bounding box center [784, 430] width 1568 height 599
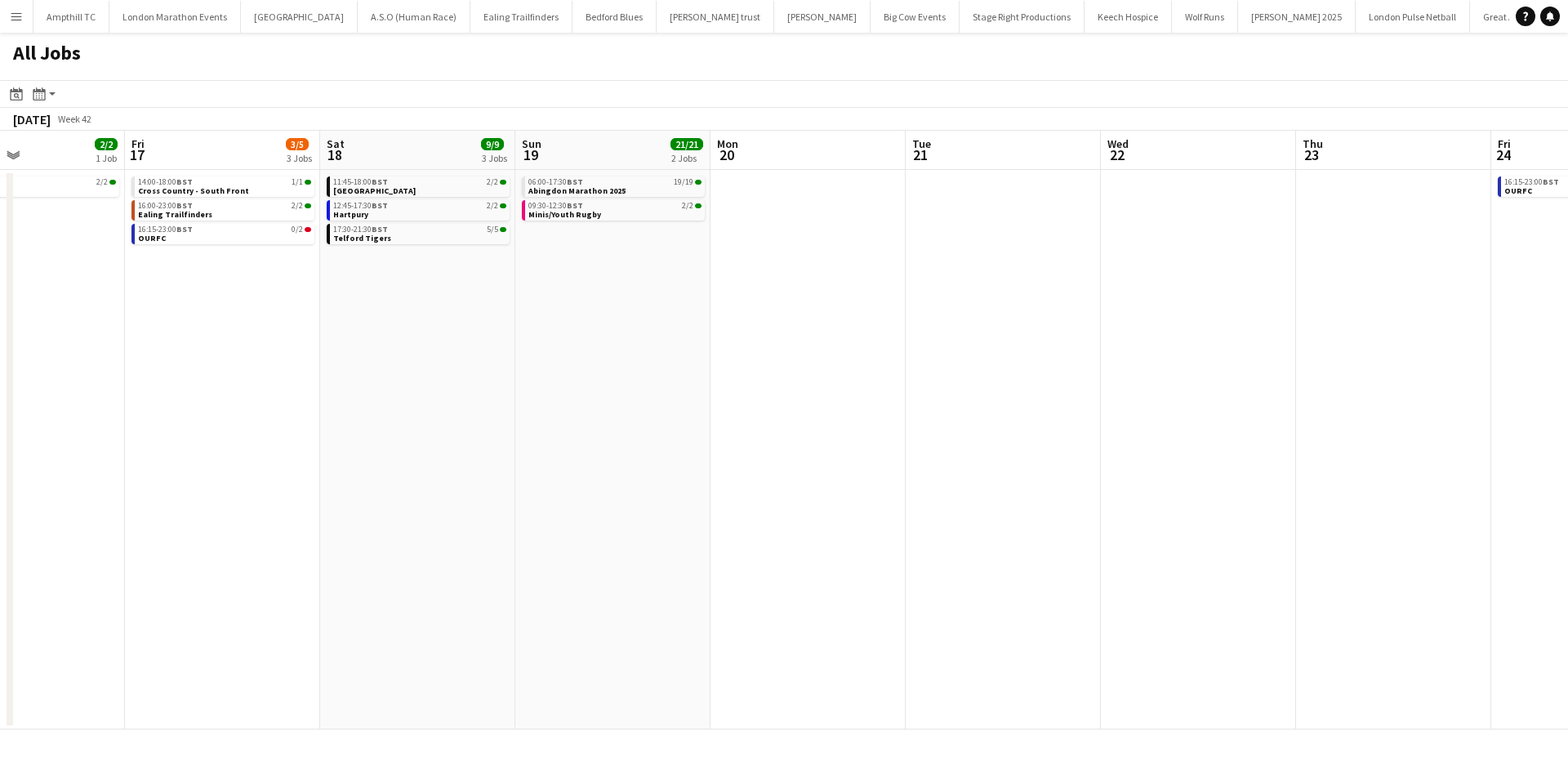
drag, startPoint x: 794, startPoint y: 417, endPoint x: 702, endPoint y: 411, distance: 92.2
click at [901, 418] on app-calendar-viewport "Tue 14 3/3 2 Jobs Wed 15 3/3 2 Jobs Thu 16 2/2 1 Job Fri 17 3/5 3 Jobs Sat 18 9…" at bounding box center [784, 430] width 1568 height 599
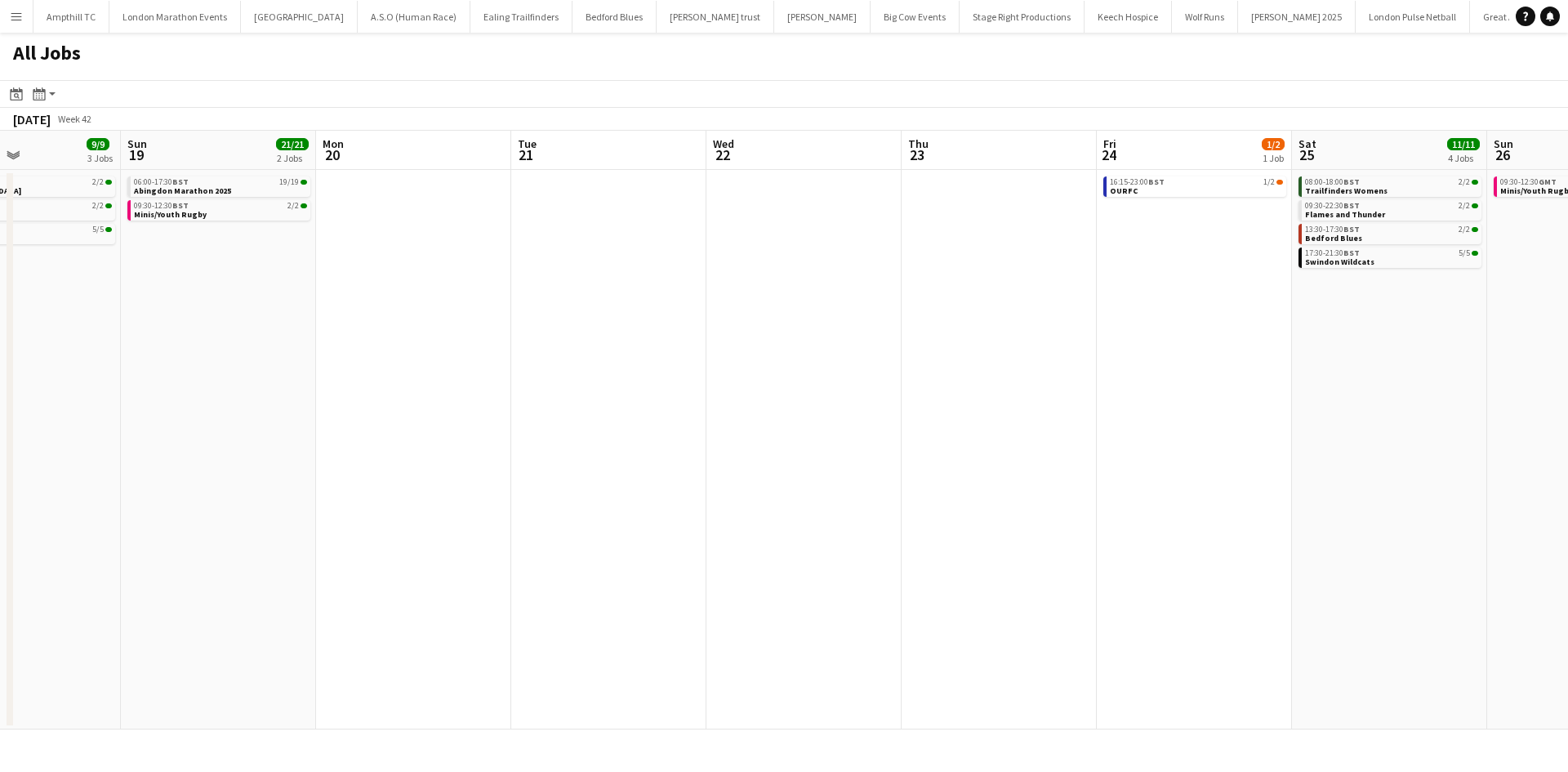
drag, startPoint x: 1055, startPoint y: 393, endPoint x: 92, endPoint y: 366, distance: 963.4
click at [150, 367] on app-calendar-viewport "Thu 16 2/2 1 Job Fri 17 3/5 3 Jobs Sat 18 9/9 3 Jobs Sun 19 21/21 2 Jobs Mon 20…" at bounding box center [784, 430] width 1568 height 599
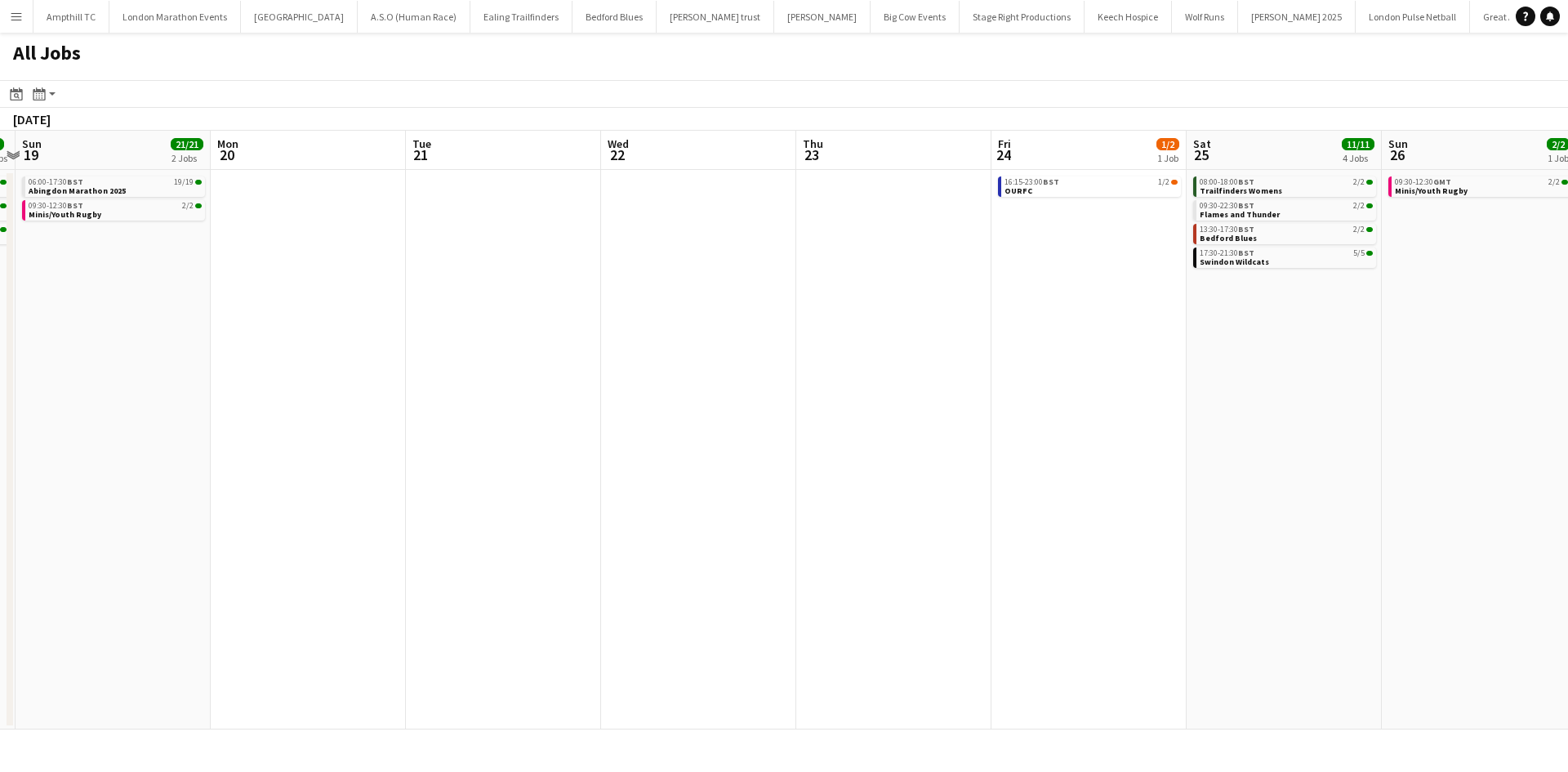
drag, startPoint x: 779, startPoint y: 395, endPoint x: 261, endPoint y: 393, distance: 518.0
click at [264, 393] on app-calendar-viewport "Thu 16 2/2 1 Job Fri 17 3/5 3 Jobs Sat 18 9/9 3 Jobs Sun 19 21/21 2 Jobs Mon 20…" at bounding box center [784, 430] width 1568 height 599
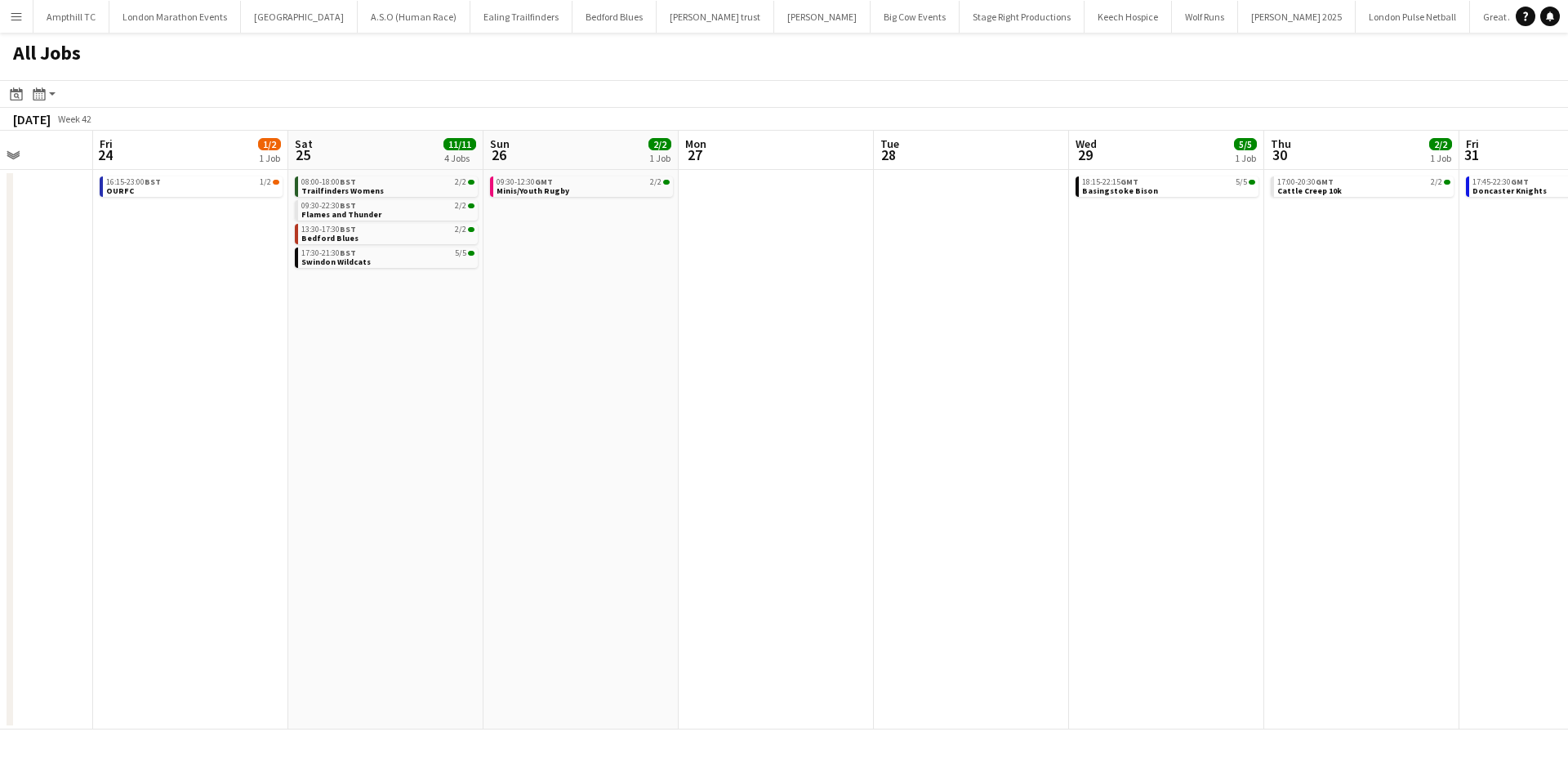
drag, startPoint x: 1013, startPoint y: 449, endPoint x: 389, endPoint y: 428, distance: 624.4
click at [389, 428] on app-calendar-viewport "Mon 20 Tue 21 Wed 22 Thu 23 Fri 24 1/2 1 Job Sat 25 11/11 4 Jobs Sun 26 2/2 1 J…" at bounding box center [784, 430] width 1568 height 599
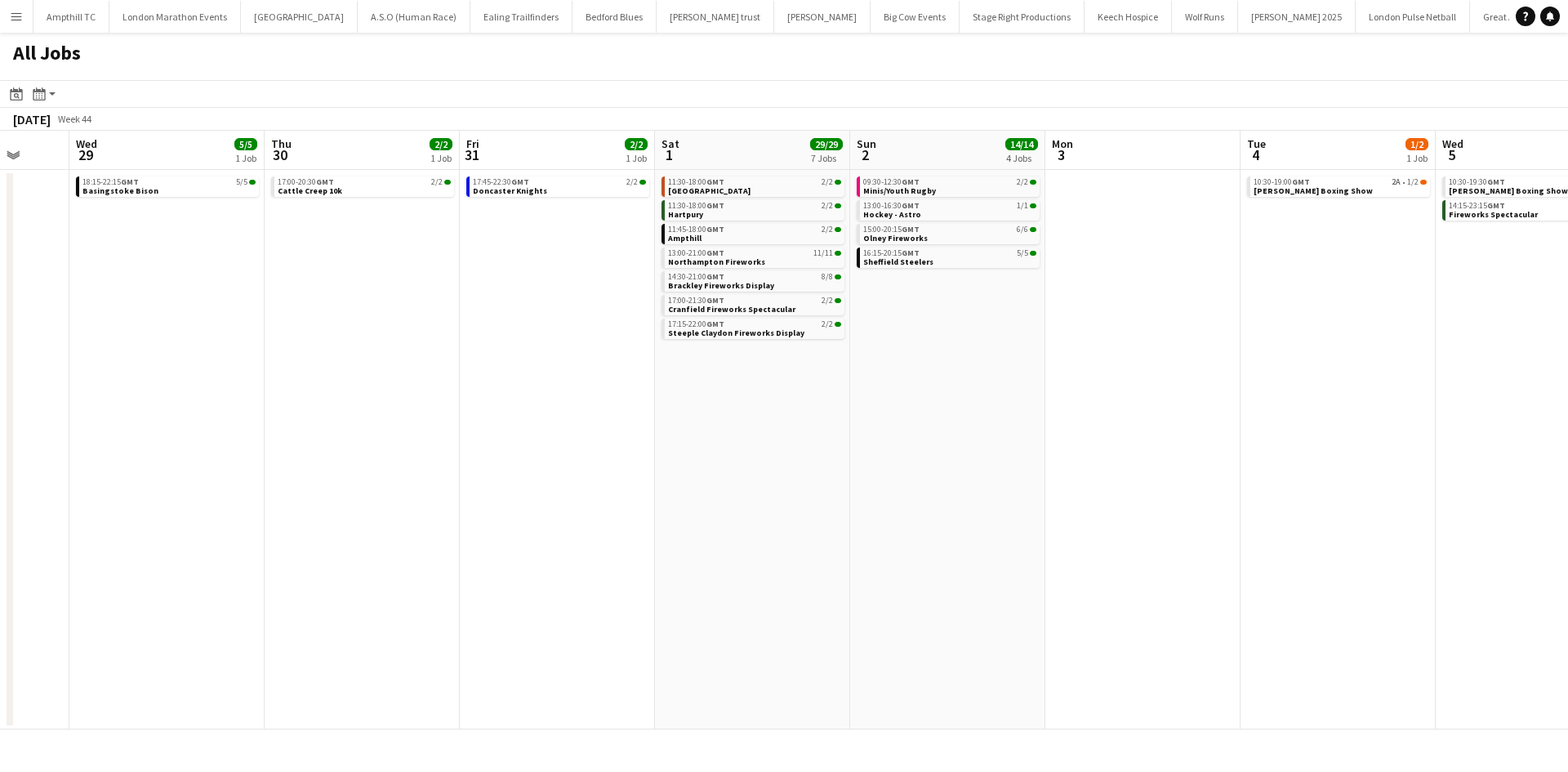
drag, startPoint x: 1093, startPoint y: 451, endPoint x: 315, endPoint y: 436, distance: 778.1
click at [321, 436] on app-calendar-viewport "Sat 25 11/11 4 Jobs Sun 26 2/2 1 Job Mon 27 Tue 28 Wed 29 5/5 1 Job Thu 30 2/2 …" at bounding box center [784, 430] width 1568 height 599
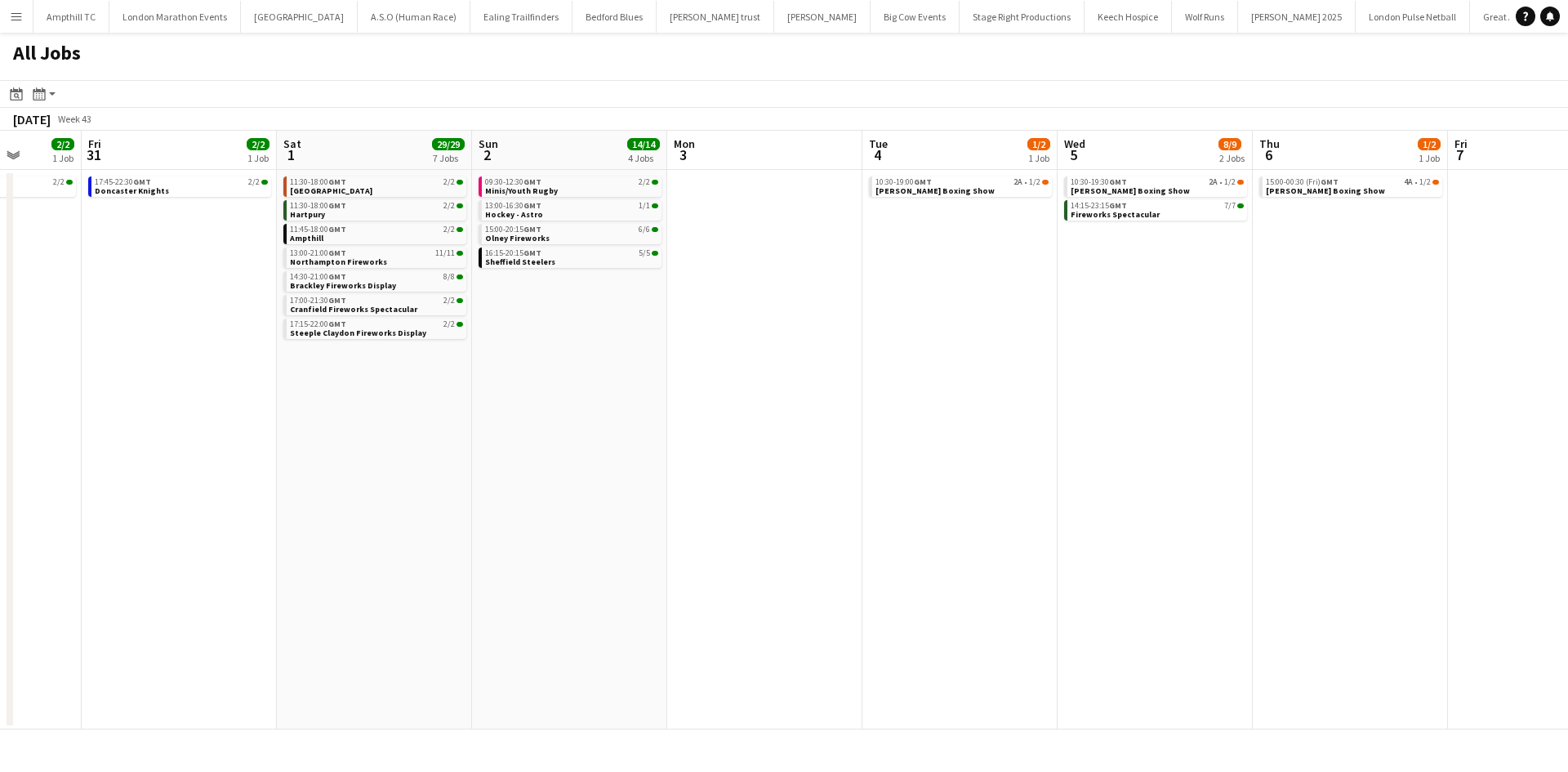
drag, startPoint x: 714, startPoint y: 459, endPoint x: 142, endPoint y: 458, distance: 572.0
click at [148, 460] on app-calendar-viewport "Mon 27 Tue 28 Wed 29 5/5 1 Job Thu 30 2/2 1 Job Fri 31 2/2 1 Job Sat 1 29/29 7 …" at bounding box center [784, 430] width 1568 height 599
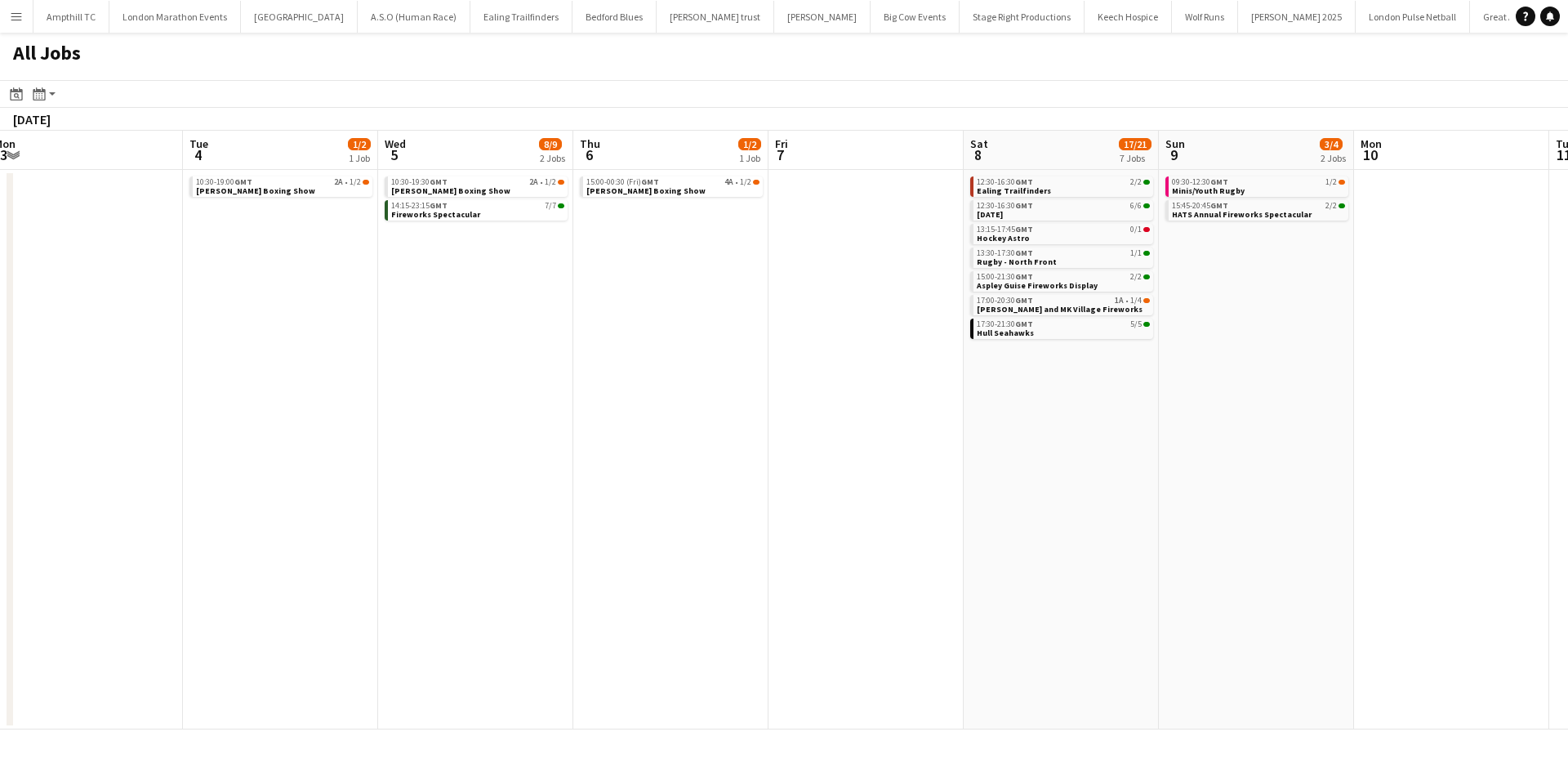
drag, startPoint x: 722, startPoint y: 456, endPoint x: 309, endPoint y: 429, distance: 413.9
click at [309, 434] on app-calendar-viewport "Fri 31 2/2 1 Job Sat 1 29/29 7 Jobs Sun 2 14/14 4 Jobs Mon 3 Tue 4 1/2 1 Job We…" at bounding box center [784, 430] width 1568 height 599
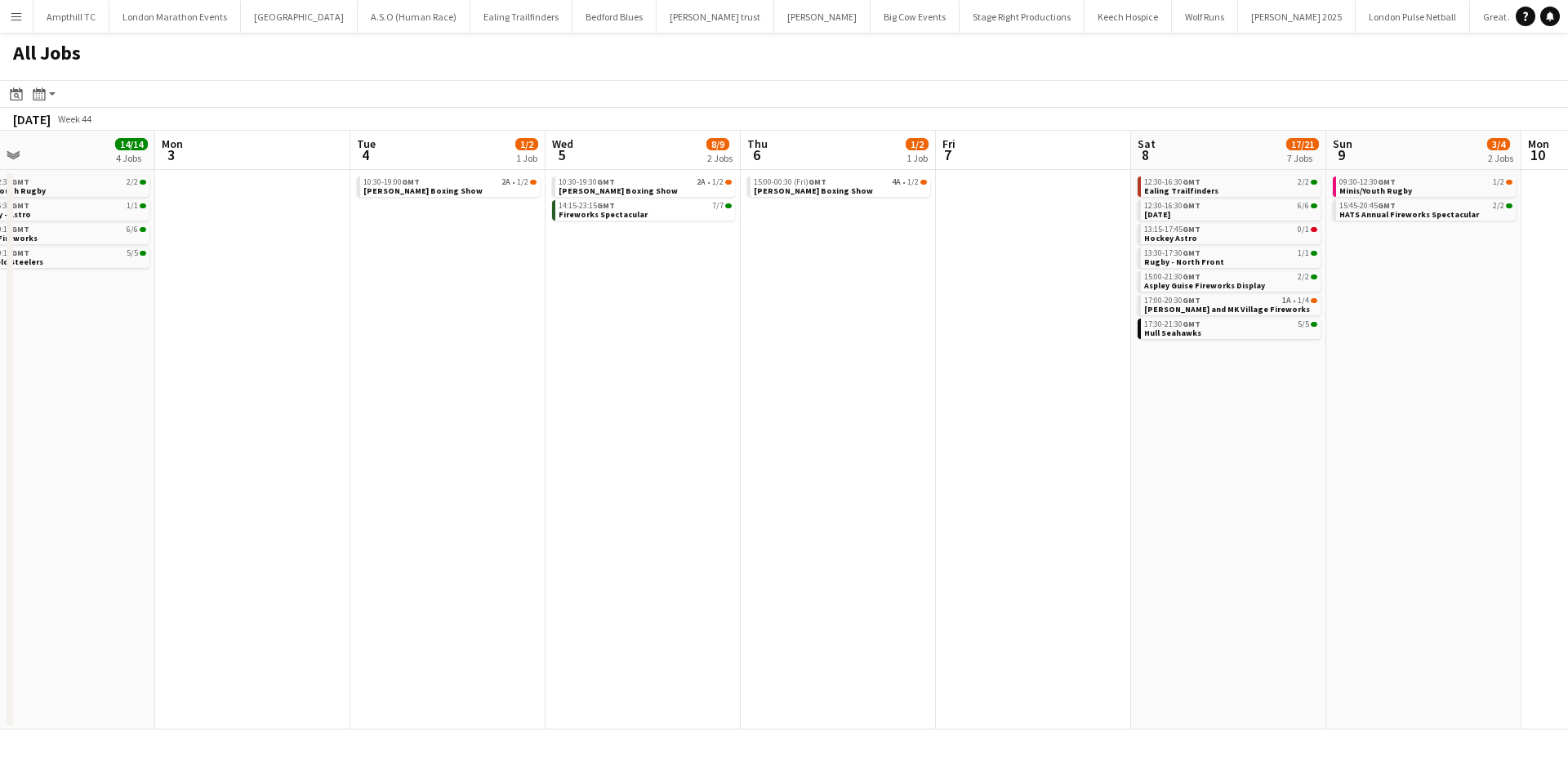
click at [157, 504] on app-all-jobs "All Jobs Date picker OCT 2025 OCT 2025 Monday M Tuesday T Wednesday W Thursday …" at bounding box center [784, 380] width 1568 height 697
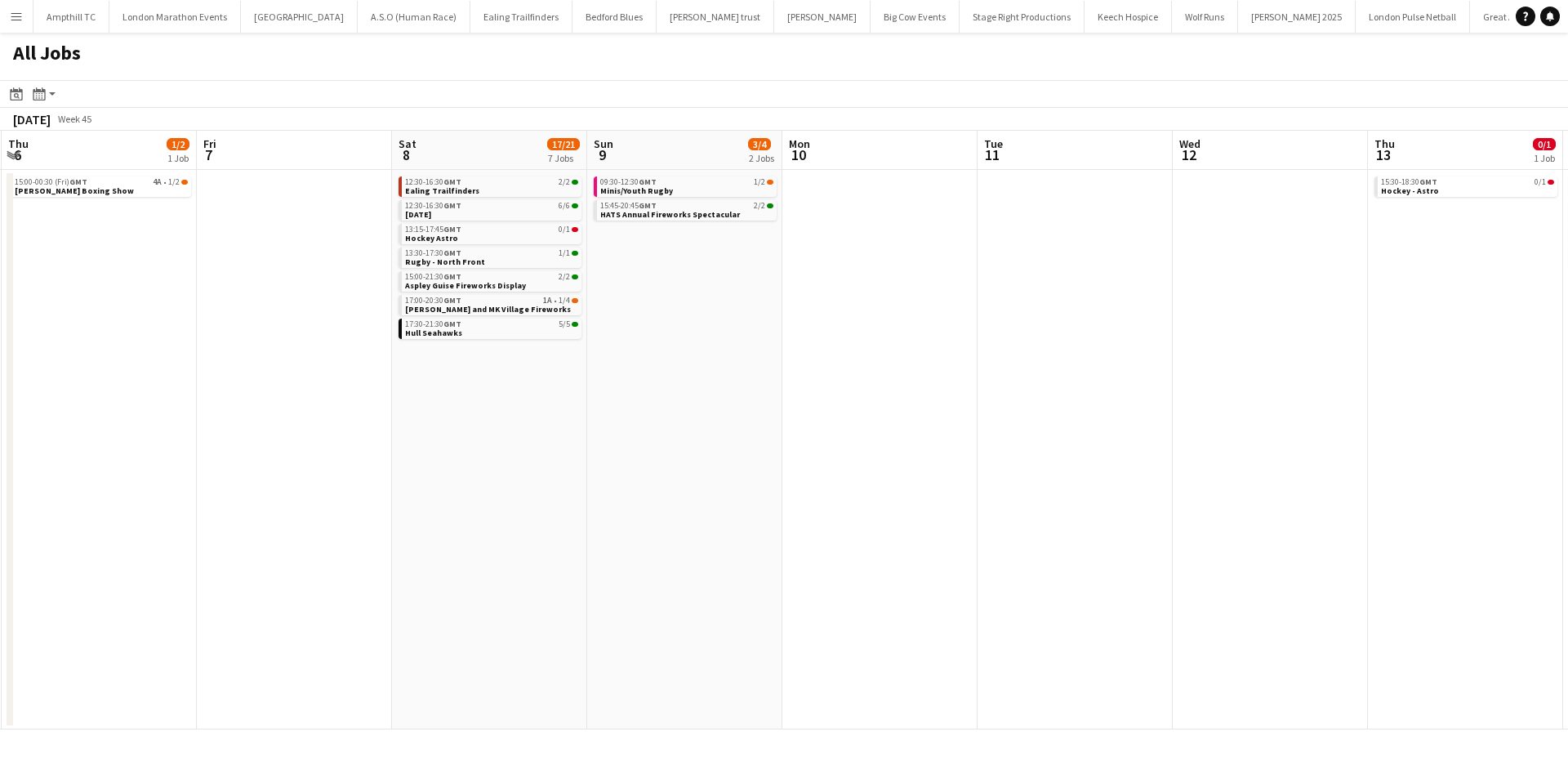
drag, startPoint x: 747, startPoint y: 503, endPoint x: 236, endPoint y: 421, distance: 517.5
click at [236, 421] on app-calendar-viewport "Mon 3 Tue 4 1/2 1 Job Wed 5 8/9 2 Jobs Thu 6 1/2 1 Job Fri 7 Sat 8 17/21 7 Jobs…" at bounding box center [784, 430] width 1568 height 599
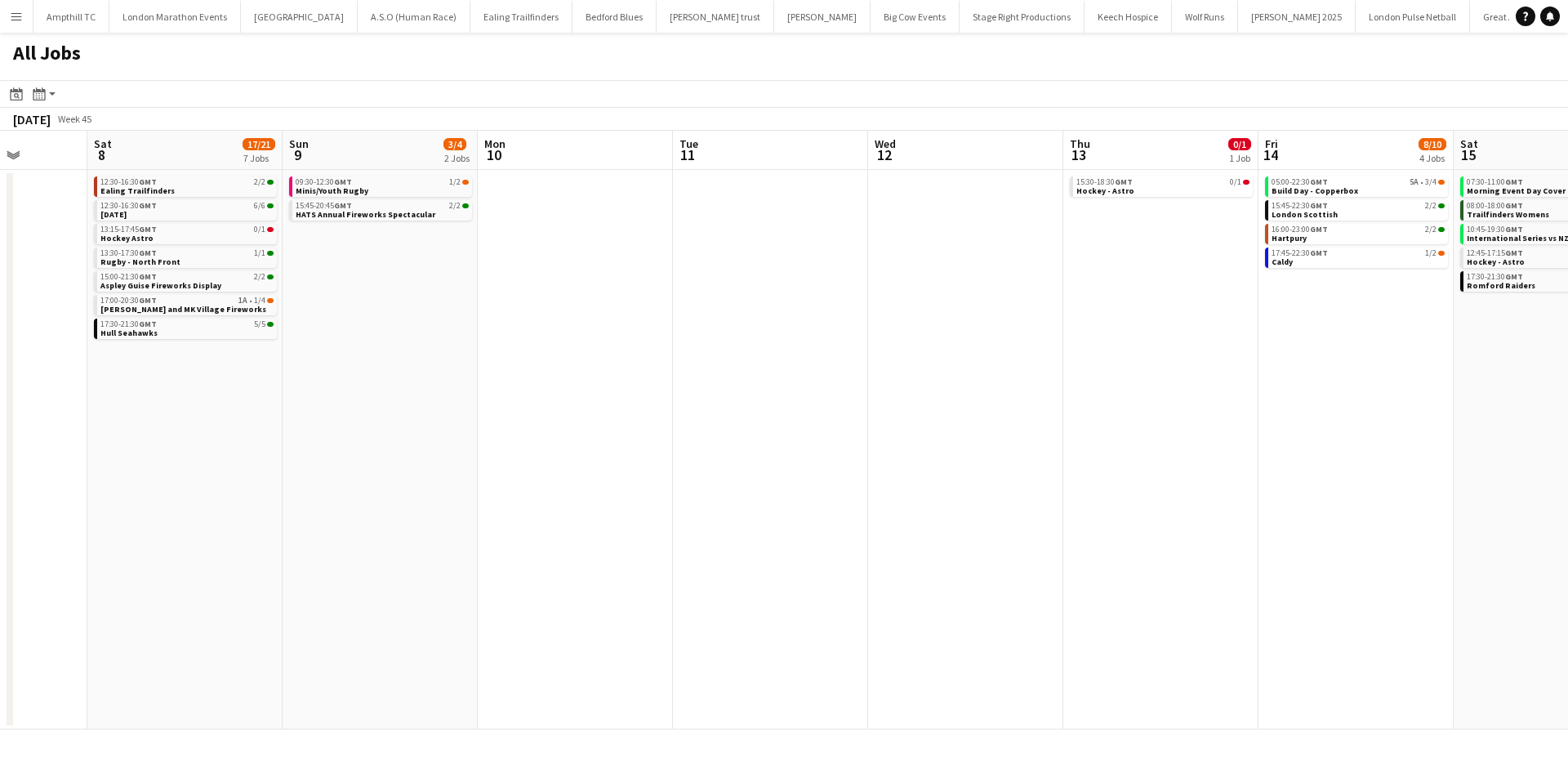
click at [52, 413] on app-all-jobs "All Jobs Date picker OCT 2025 OCT 2025 Monday M Tuesday T Wednesday W Thursday …" at bounding box center [784, 380] width 1568 height 697
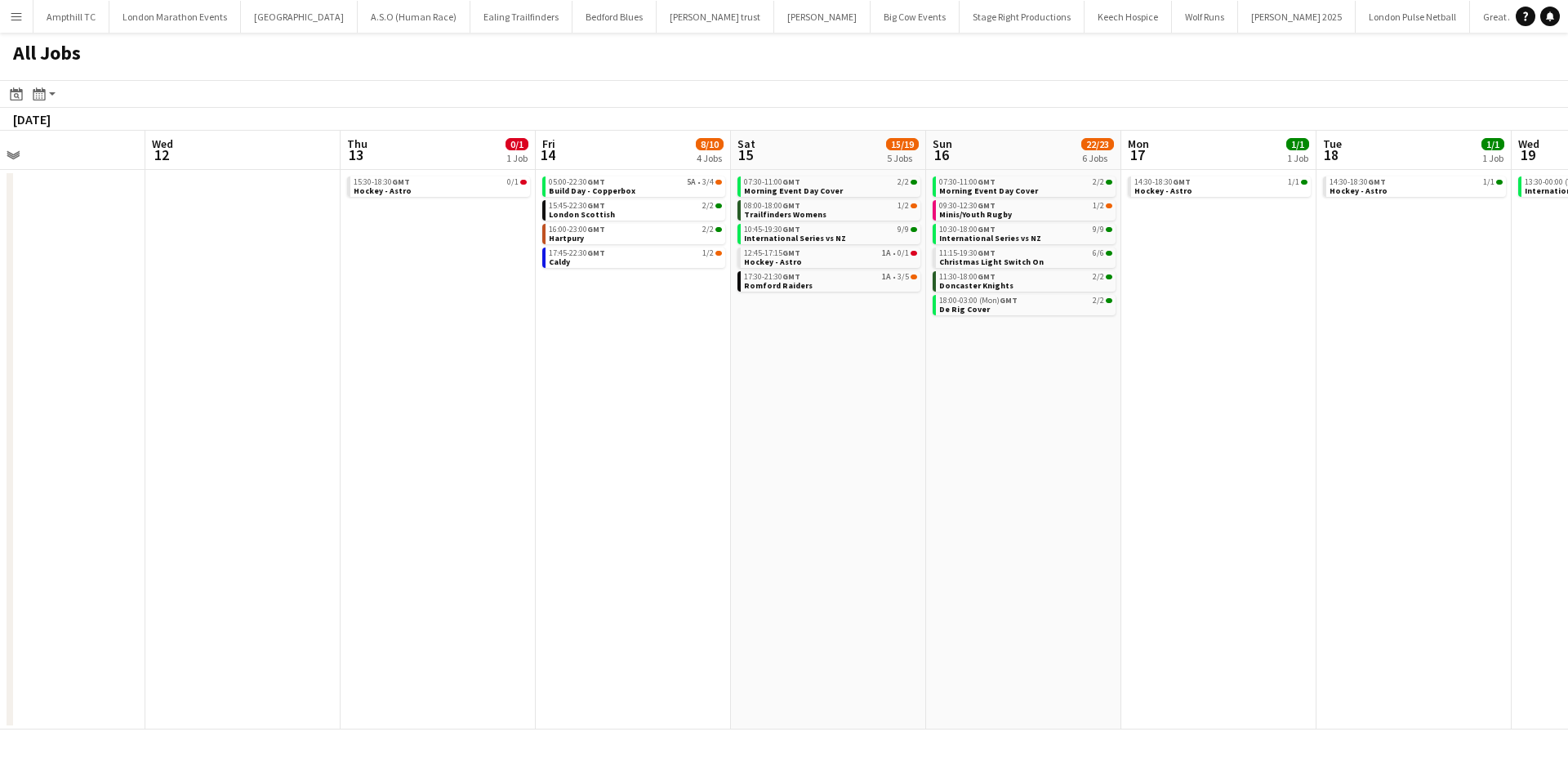
drag, startPoint x: 1112, startPoint y: 420, endPoint x: 693, endPoint y: 413, distance: 419.1
click at [693, 413] on app-calendar-viewport "Fri 7 Sat 8 17/21 7 Jobs Sun 9 3/4 2 Jobs Mon 10 Tue 11 Wed 12 Thu 13 0/1 1 Job…" at bounding box center [784, 430] width 1568 height 599
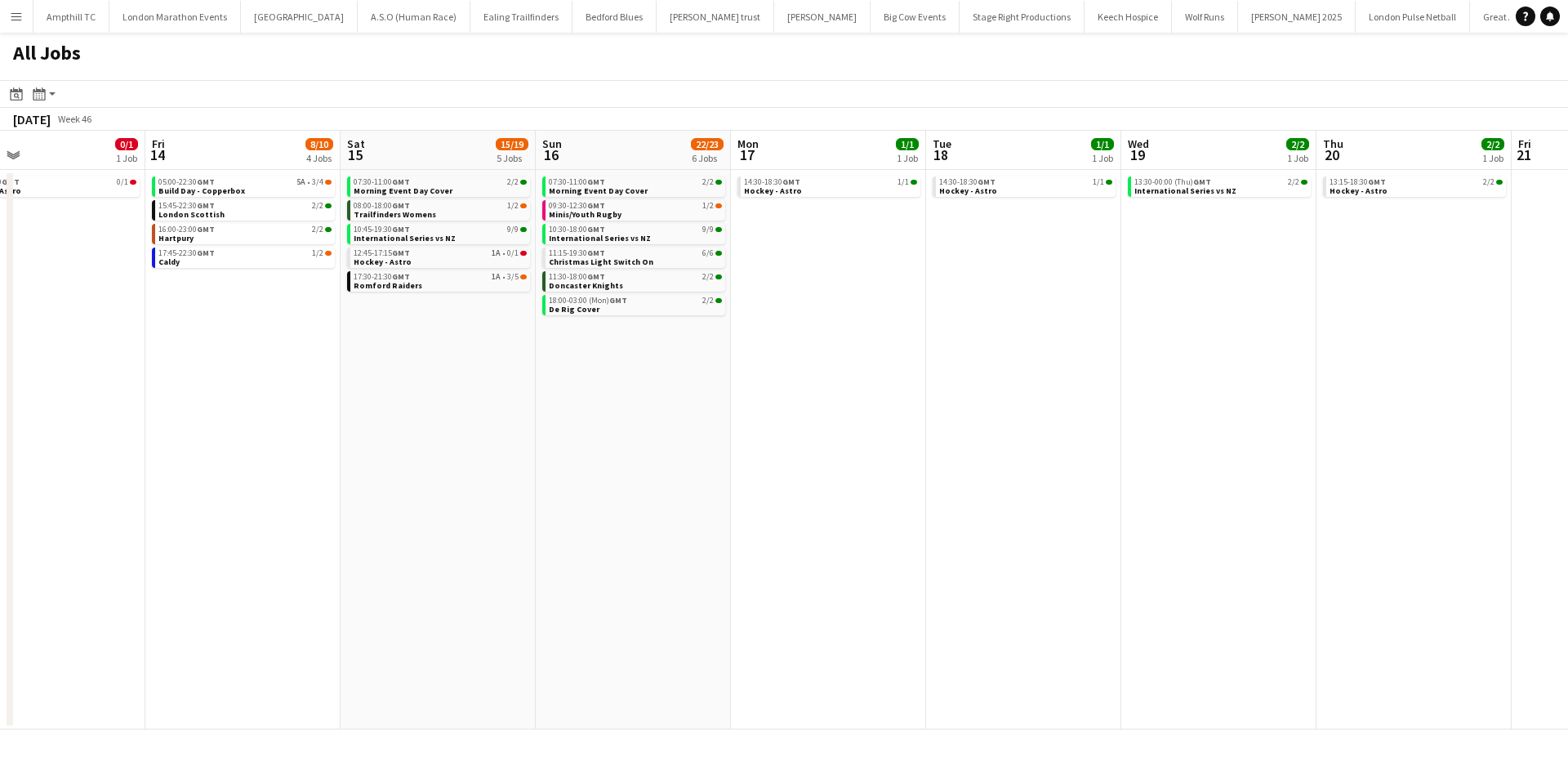
scroll to position [0, 597]
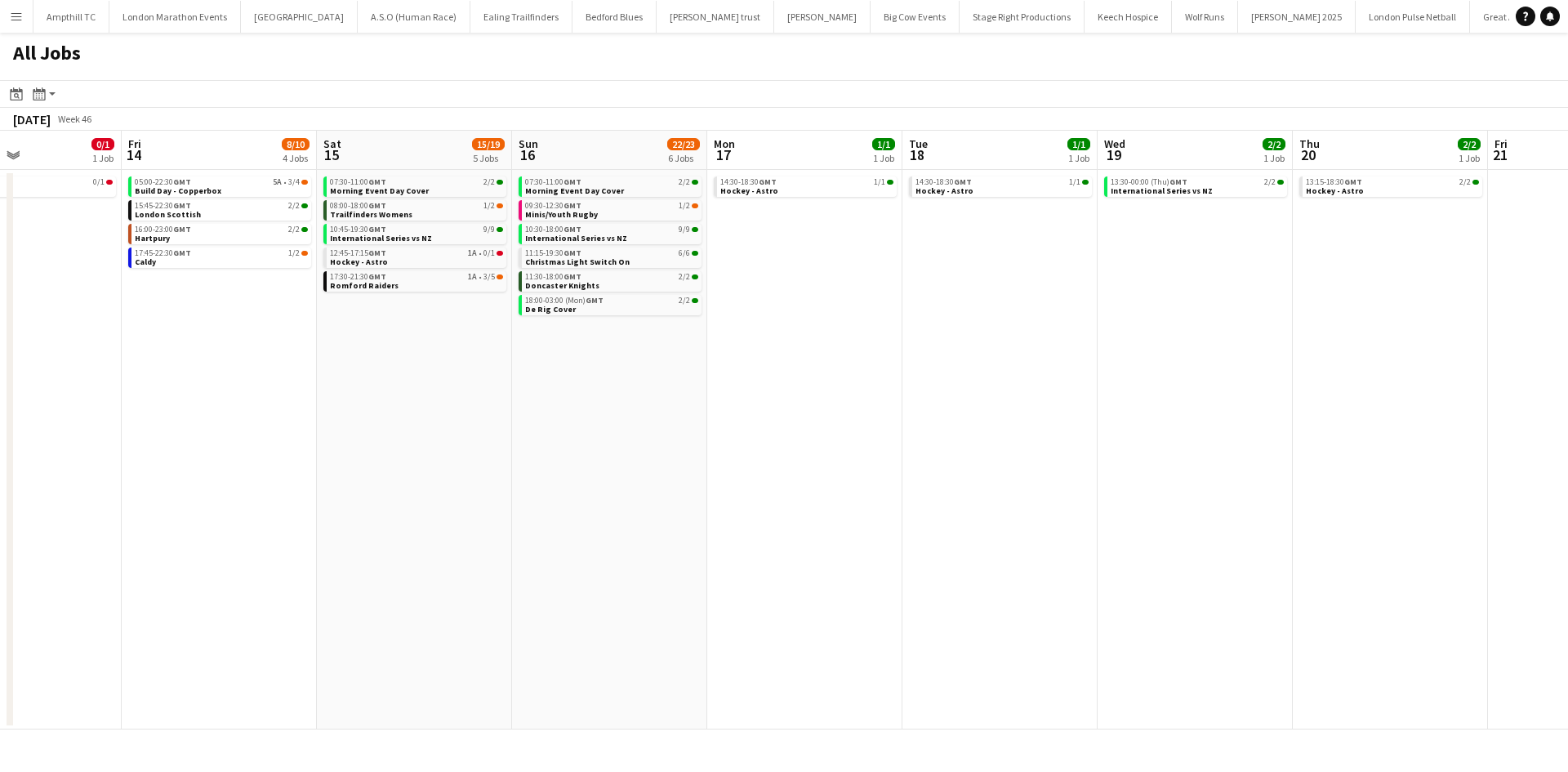
click at [535, 411] on app-all-jobs "All Jobs Date picker OCT 2025 OCT 2025 Monday M Tuesday T Wednesday W Thursday …" at bounding box center [784, 380] width 1568 height 697
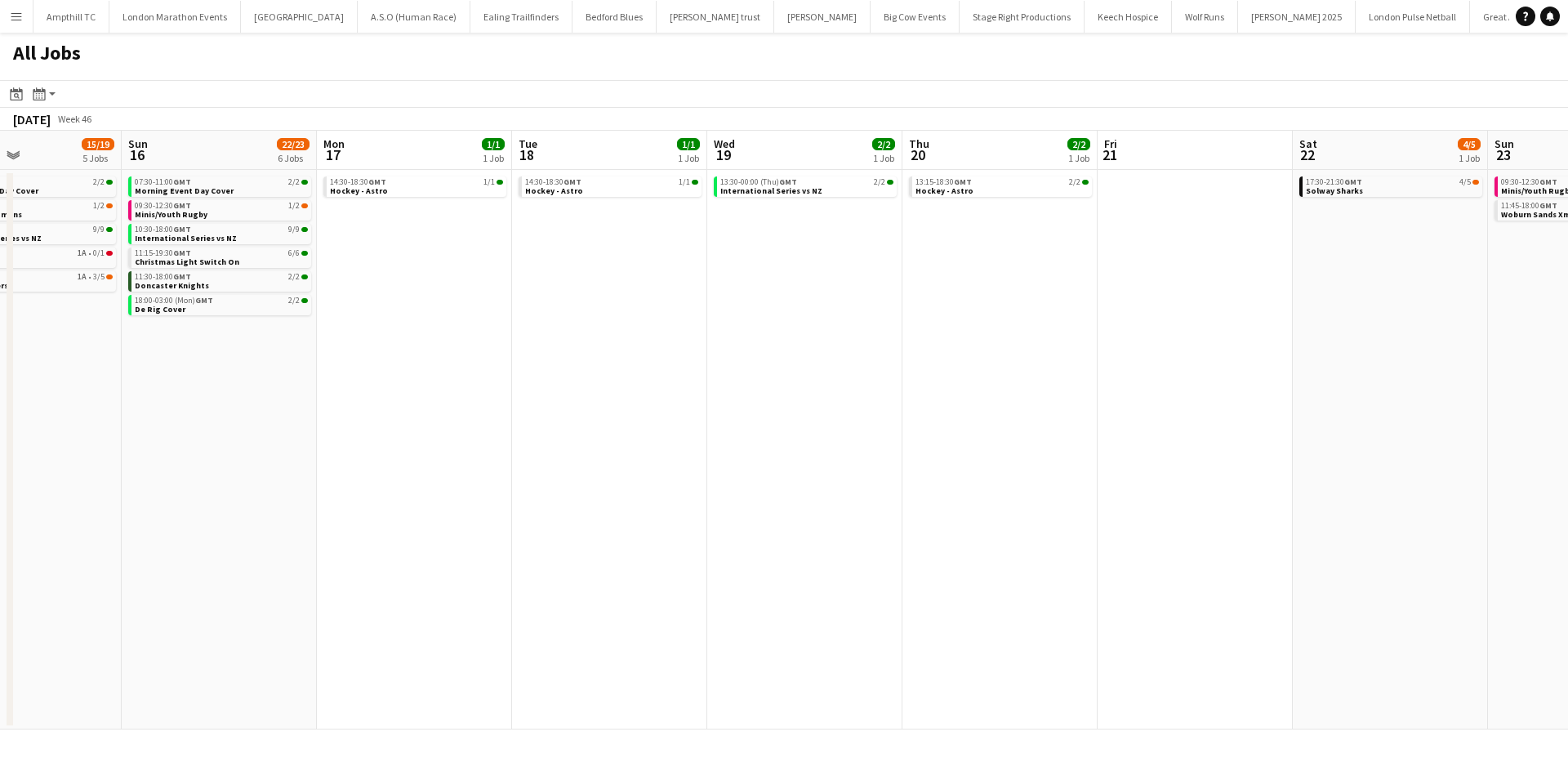
scroll to position [0, 531]
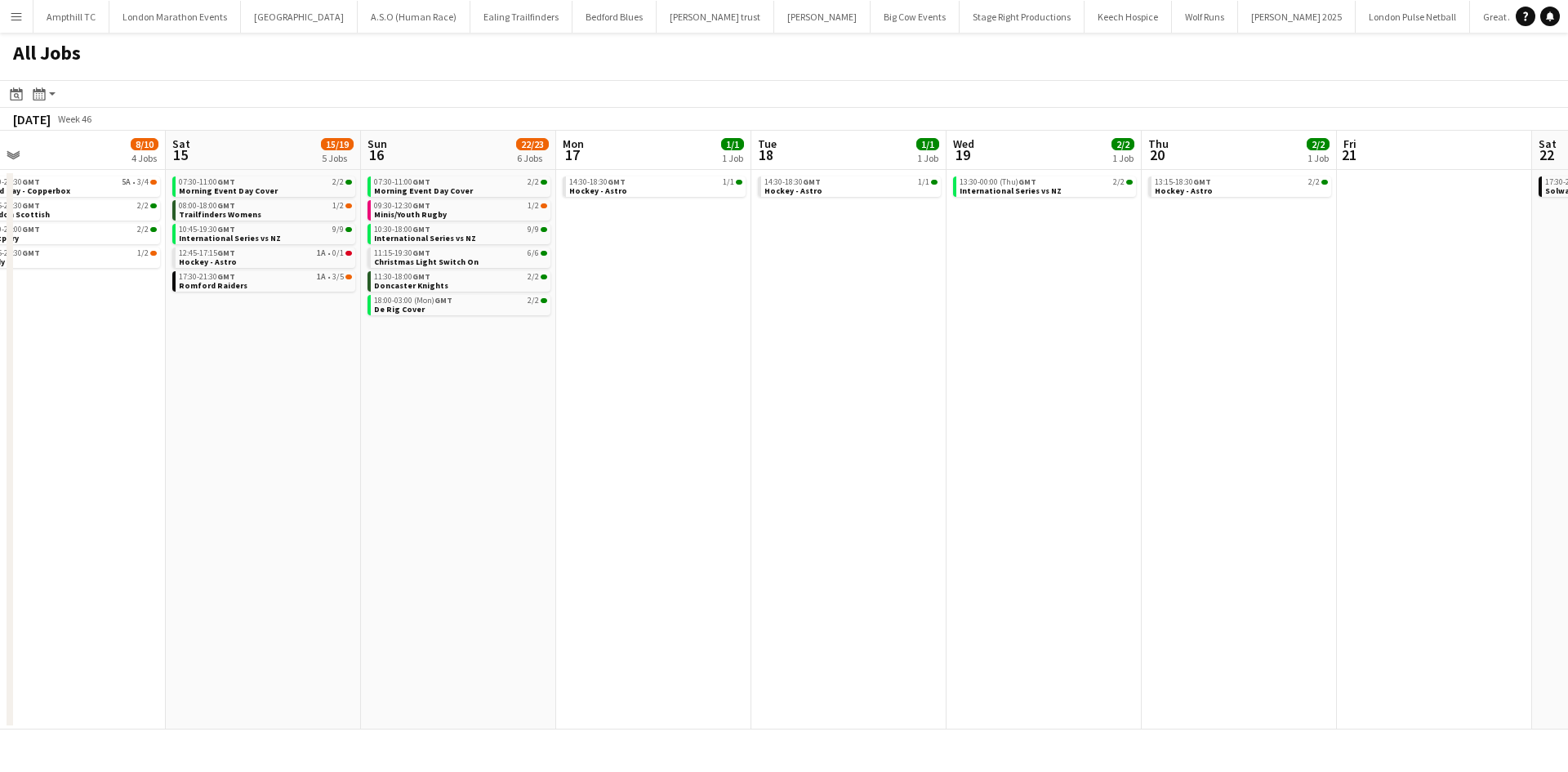
drag, startPoint x: 872, startPoint y: 408, endPoint x: 565, endPoint y: 411, distance: 307.0
click at [565, 411] on app-calendar-viewport "Tue 11 Wed 12 Thu 13 0/1 1 Job Fri 14 8/10 4 Jobs Sat 15 15/19 5 Jobs Sun 16 22…" at bounding box center [784, 430] width 1568 height 599
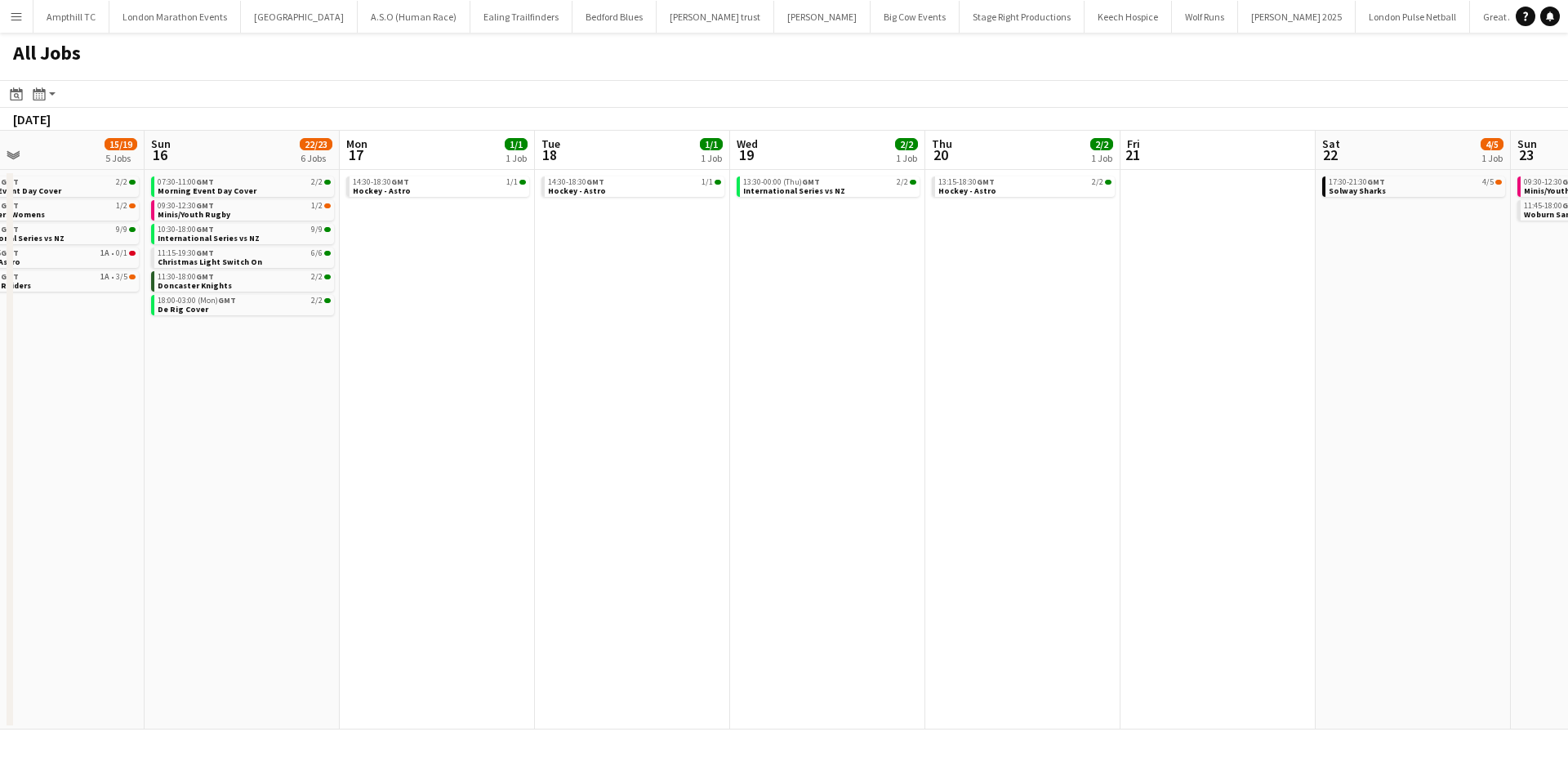
click at [281, 417] on app-all-jobs "All Jobs Date picker OCT 2025 OCT 2025 Monday M Tuesday T Wednesday W Thursday …" at bounding box center [784, 380] width 1568 height 697
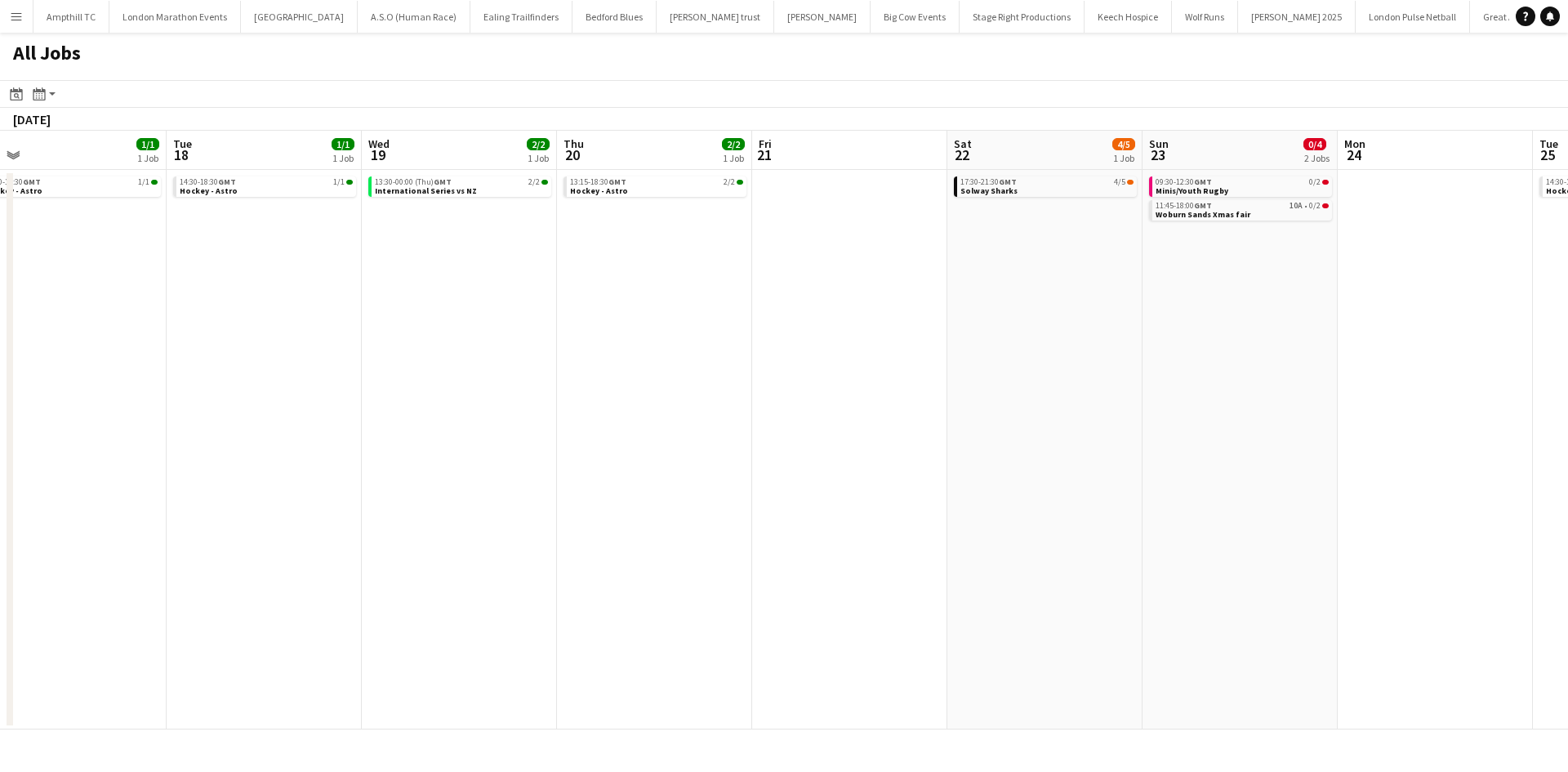
drag, startPoint x: 1005, startPoint y: 435, endPoint x: 1026, endPoint y: 433, distance: 21.1
click at [1322, 435] on app-calendar-viewport "Sat 15 15/19 5 Jobs Sun 16 22/23 6 Jobs Mon 17 1/1 1 Job Tue 18 1/1 1 Job Wed 1…" at bounding box center [784, 430] width 1568 height 599
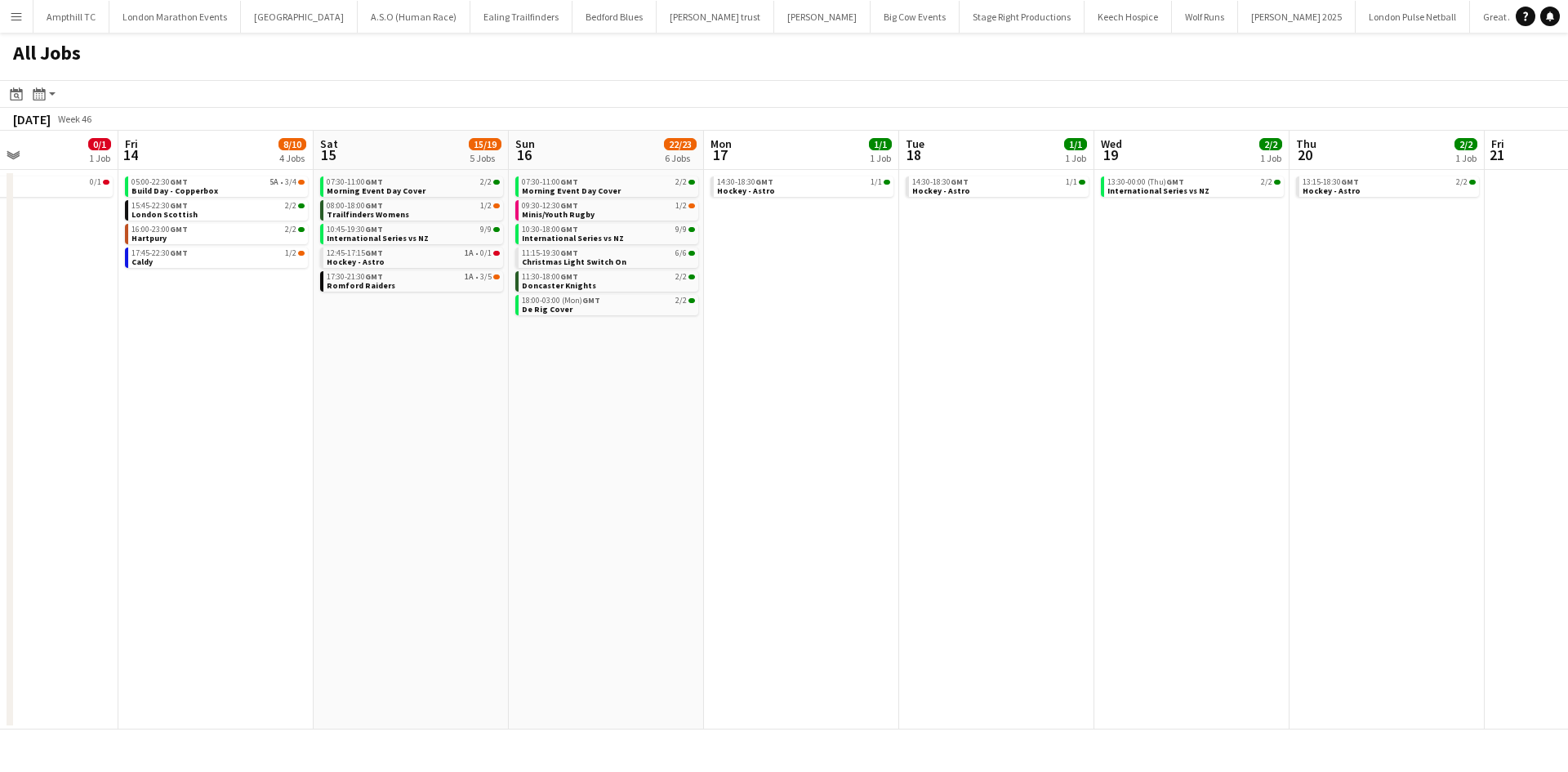
drag, startPoint x: 562, startPoint y: 429, endPoint x: 1041, endPoint y: 437, distance: 479.1
click at [1041, 437] on app-calendar-viewport "Tue 11 Wed 12 Thu 13 0/1 1 Job Fri 14 8/10 4 Jobs Sat 15 15/19 5 Jobs Sun 16 22…" at bounding box center [784, 430] width 1568 height 599
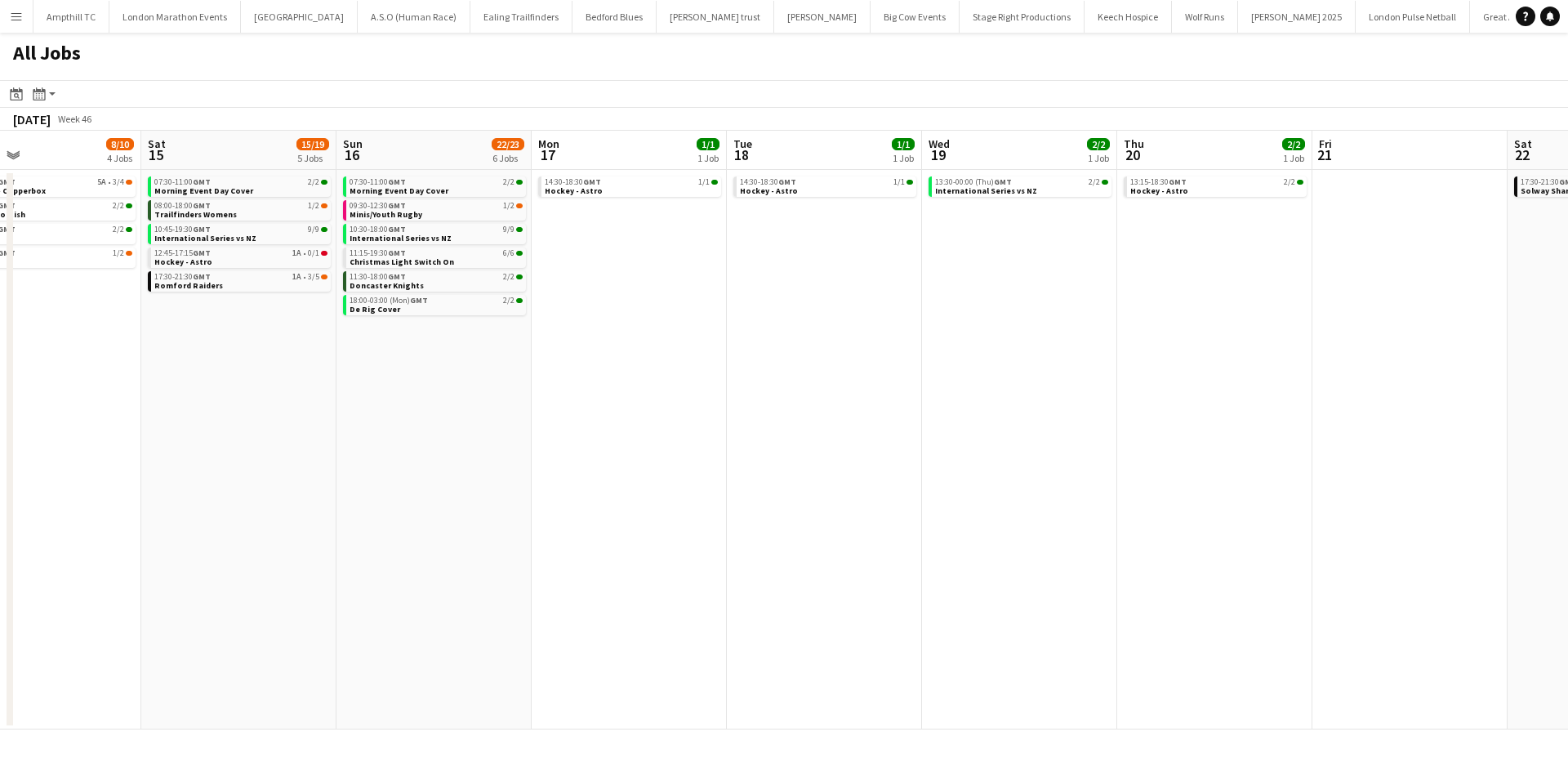
drag, startPoint x: 934, startPoint y: 407, endPoint x: 431, endPoint y: 426, distance: 503.4
click at [348, 426] on app-calendar-viewport "Tue 11 Wed 12 Thu 13 0/1 1 Job Fri 14 8/10 4 Jobs Sat 15 15/19 5 Jobs Sun 16 22…" at bounding box center [784, 430] width 1568 height 599
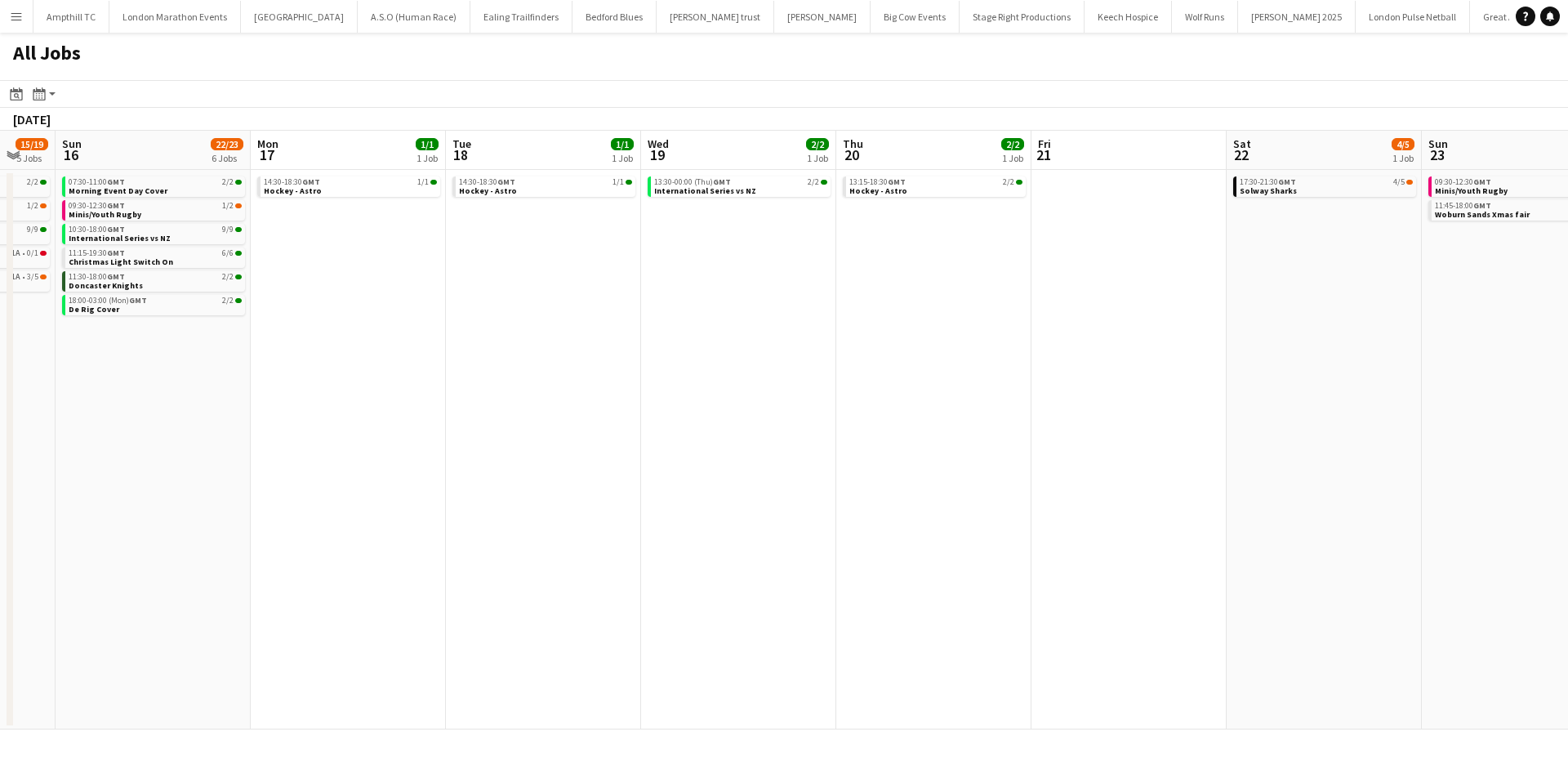
drag, startPoint x: 713, startPoint y: 434, endPoint x: 631, endPoint y: 430, distance: 82.1
click at [111, 428] on app-calendar-viewport "Thu 13 0/1 1 Job Fri 14 8/10 4 Jobs Sat 15 15/19 5 Jobs Sun 16 22/23 6 Jobs Mon…" at bounding box center [784, 430] width 1568 height 599
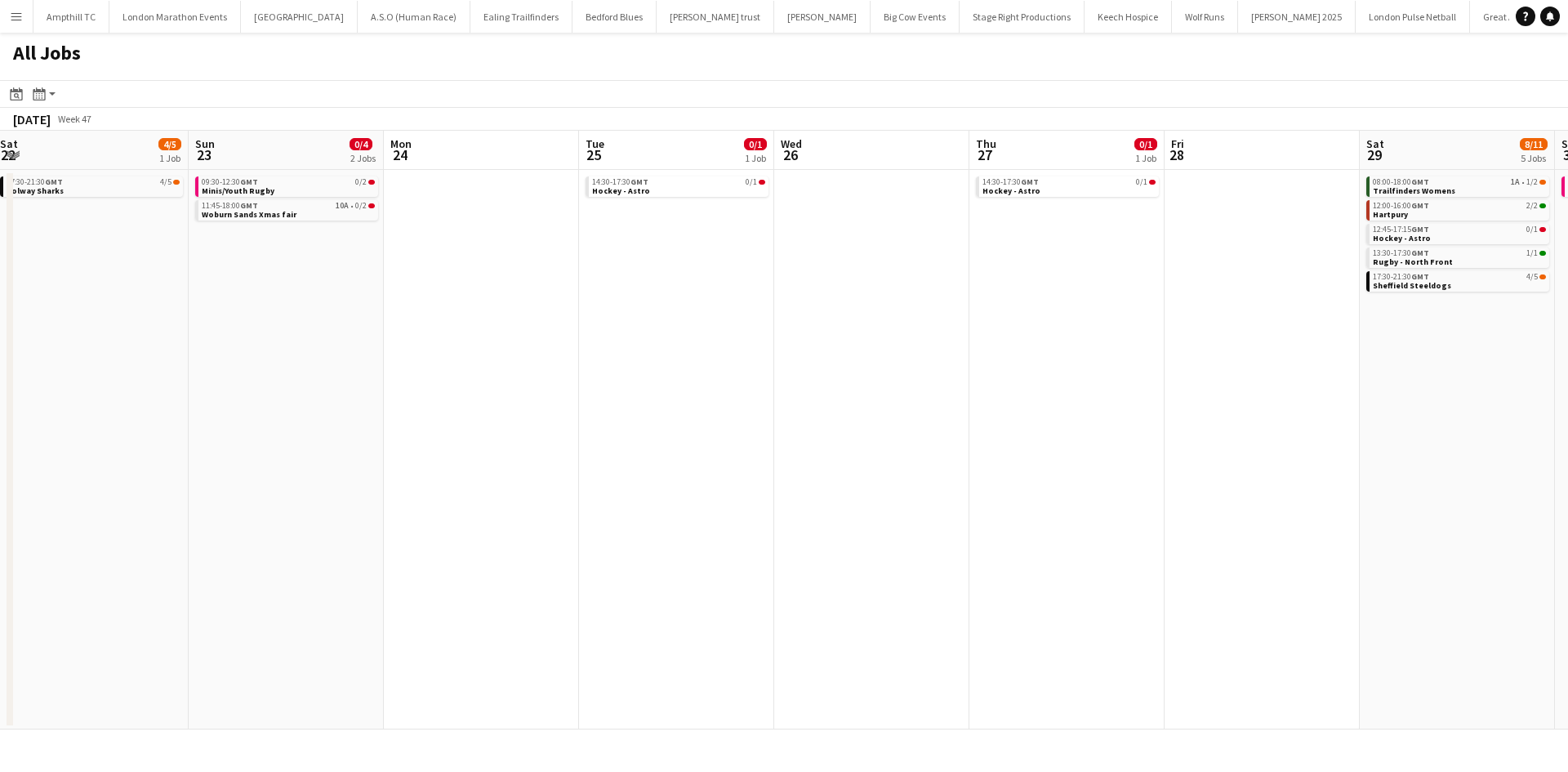
drag, startPoint x: 745, startPoint y: 482, endPoint x: 153, endPoint y: 435, distance: 593.9
click at [241, 468] on app-calendar-viewport "Wed 19 2/2 1 Job Thu 20 2/2 1 Job Fri 21 Sat 22 4/5 1 Job Sun 23 0/4 2 Jobs Mon…" at bounding box center [784, 430] width 1568 height 599
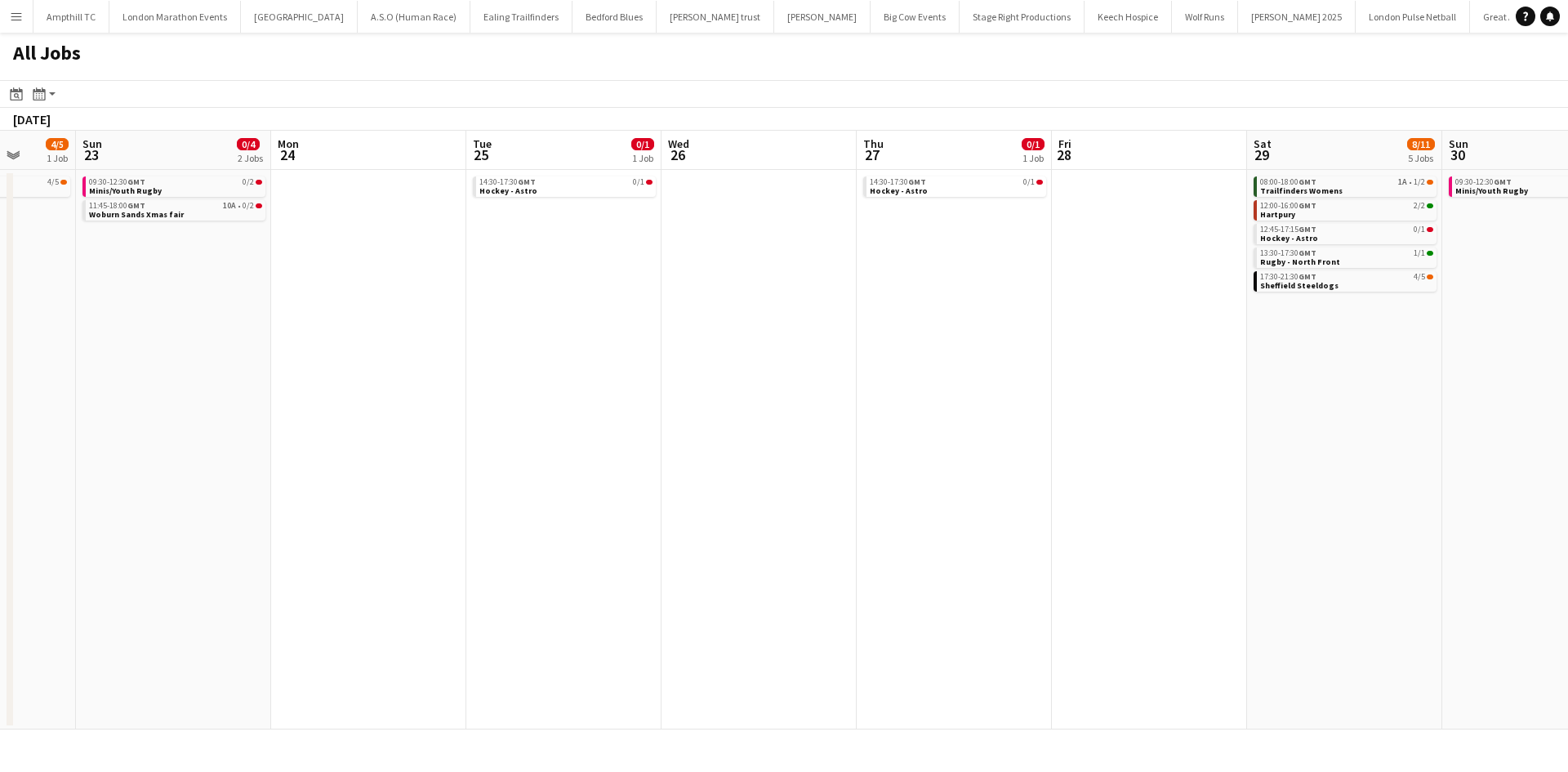
scroll to position [0, 395]
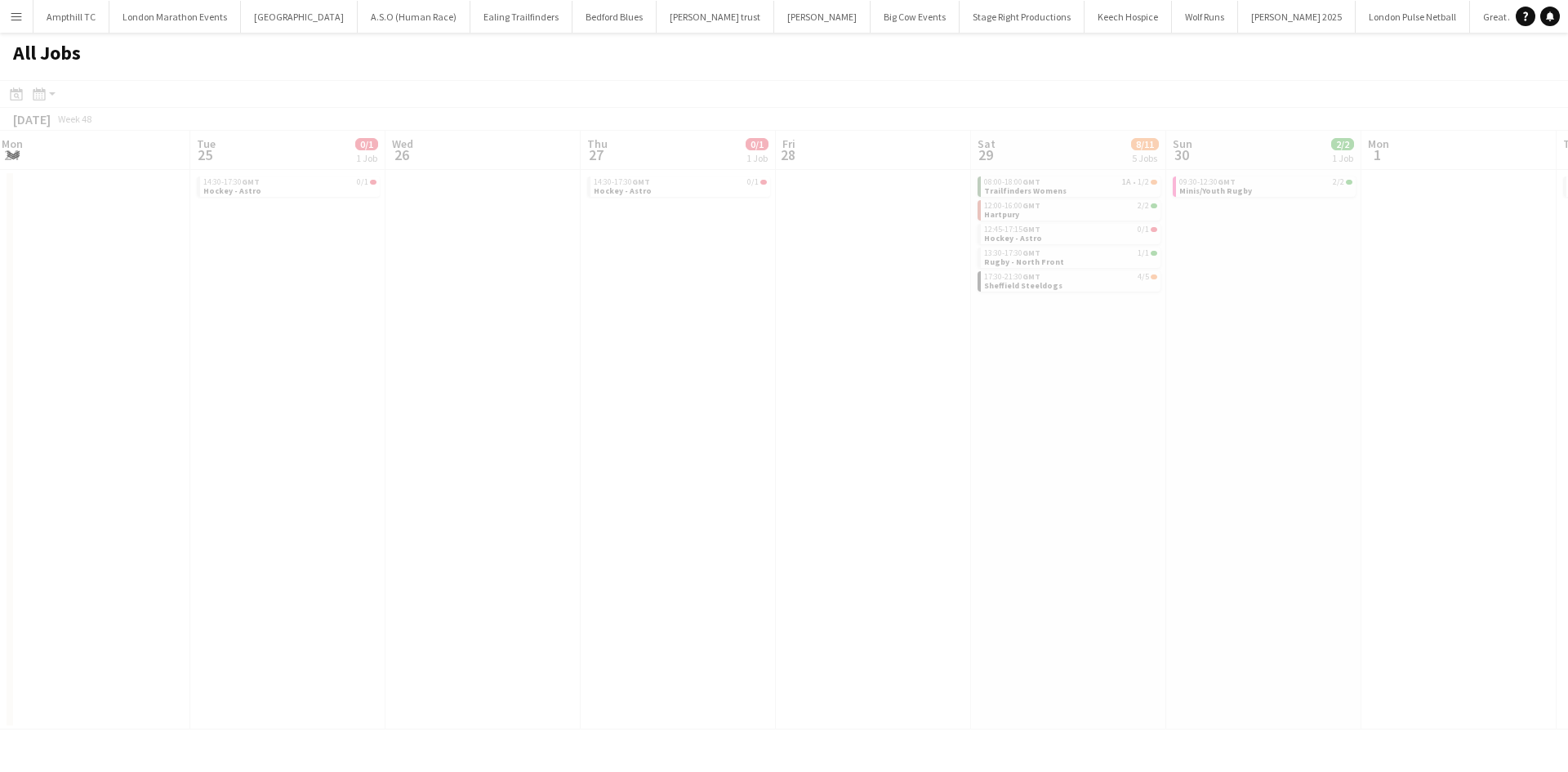
drag, startPoint x: 699, startPoint y: 455, endPoint x: 78, endPoint y: 429, distance: 621.5
click at [87, 430] on app-all-jobs "All Jobs Date picker OCT 2025 OCT 2025 Monday M Tuesday T Wednesday W Thursday …" at bounding box center [784, 380] width 1568 height 697
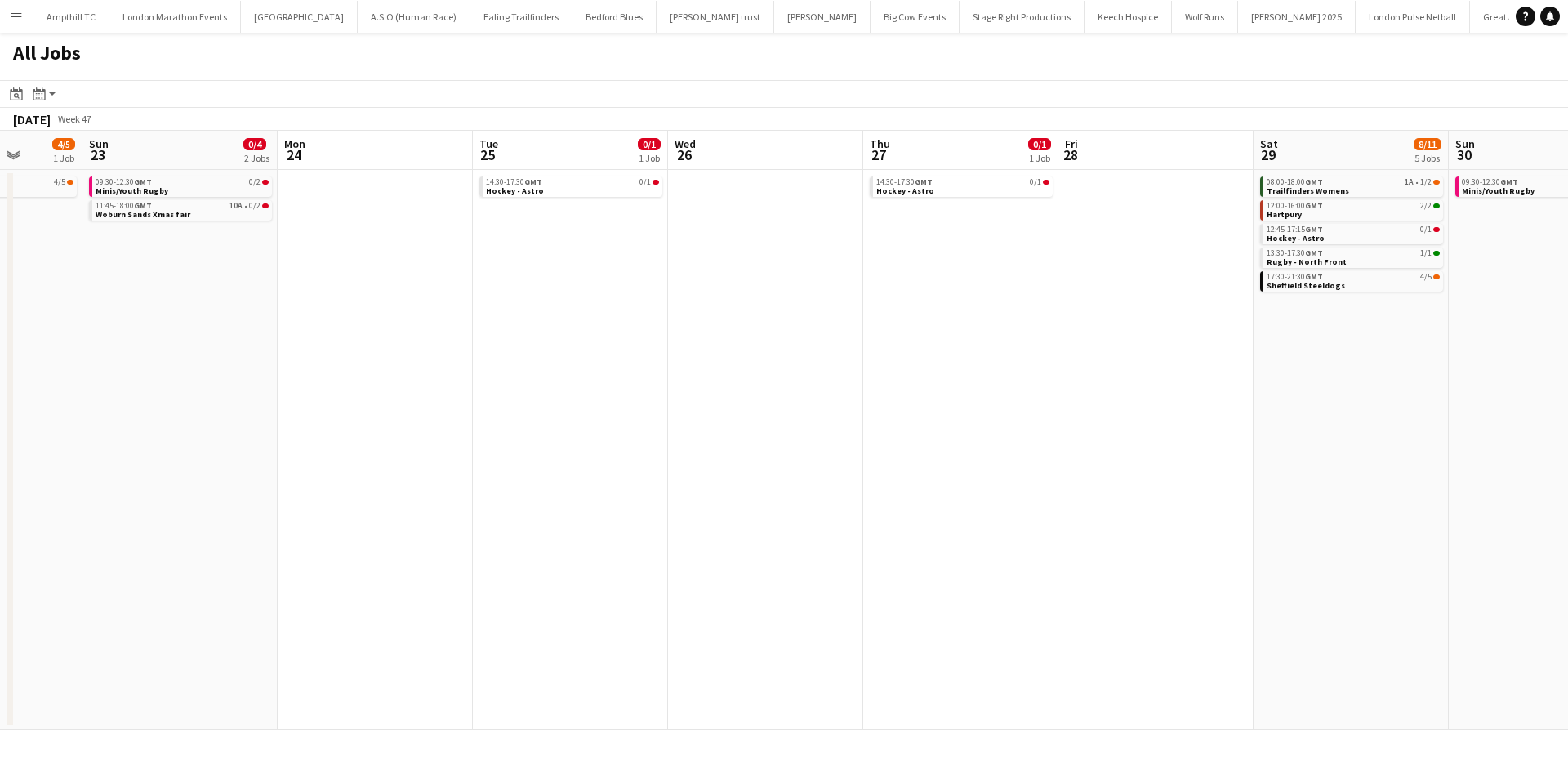
drag, startPoint x: 657, startPoint y: 442, endPoint x: 1048, endPoint y: 441, distance: 391.0
click at [1048, 441] on app-calendar-viewport "Fri 21 Sat 22 4/5 1 Job Sun 23 0/4 2 Jobs Mon 24 Tue 25 0/1 1 Job Wed 26 Thu 27…" at bounding box center [784, 430] width 1568 height 599
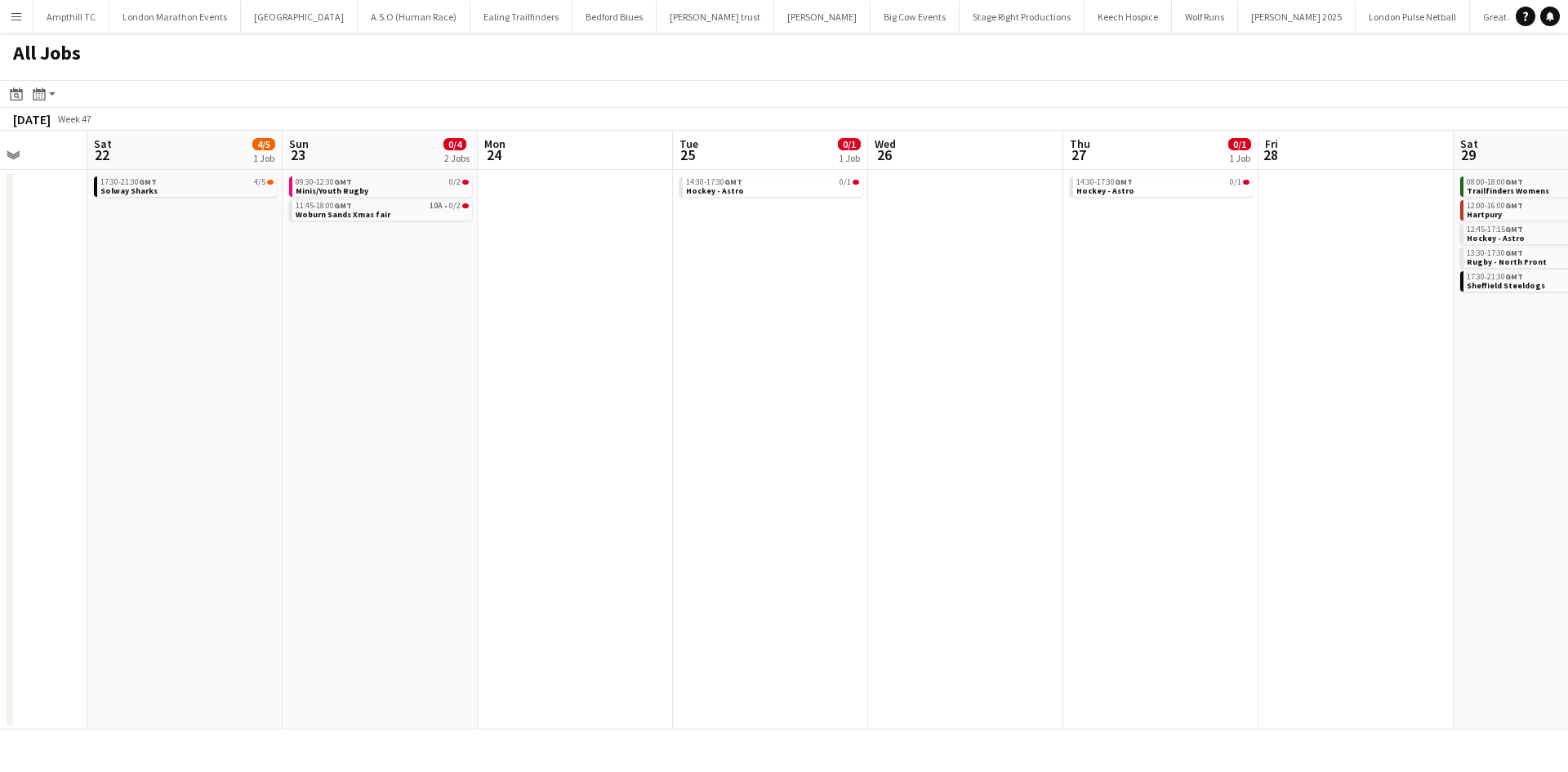
drag, startPoint x: 1047, startPoint y: 440, endPoint x: 410, endPoint y: 394, distance: 638.7
click at [500, 403] on app-calendar-viewport "Wed 19 2/2 1 Job Thu 20 2/2 1 Job Fri 21 Sat 22 4/5 1 Job Sun 23 0/4 2 Jobs Mon…" at bounding box center [784, 430] width 1568 height 599
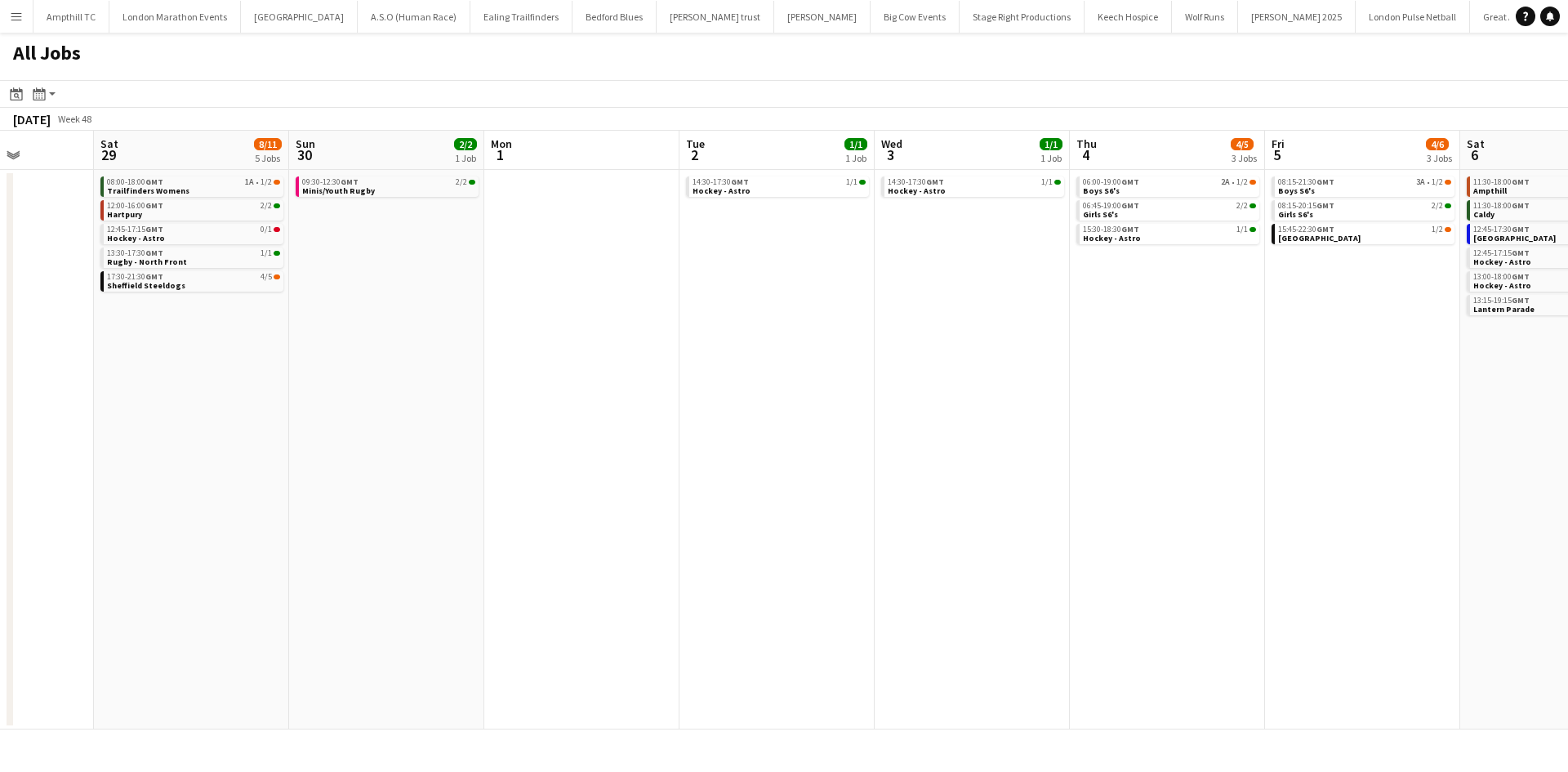
drag, startPoint x: 1165, startPoint y: 405, endPoint x: 180, endPoint y: 423, distance: 985.2
click at [188, 423] on app-calendar-viewport "Tue 25 0/1 1 Job Wed 26 Thu 27 0/1 1 Job Fri 28 Sat 29 8/11 5 Jobs Sun 30 2/2 1…" at bounding box center [784, 430] width 1568 height 599
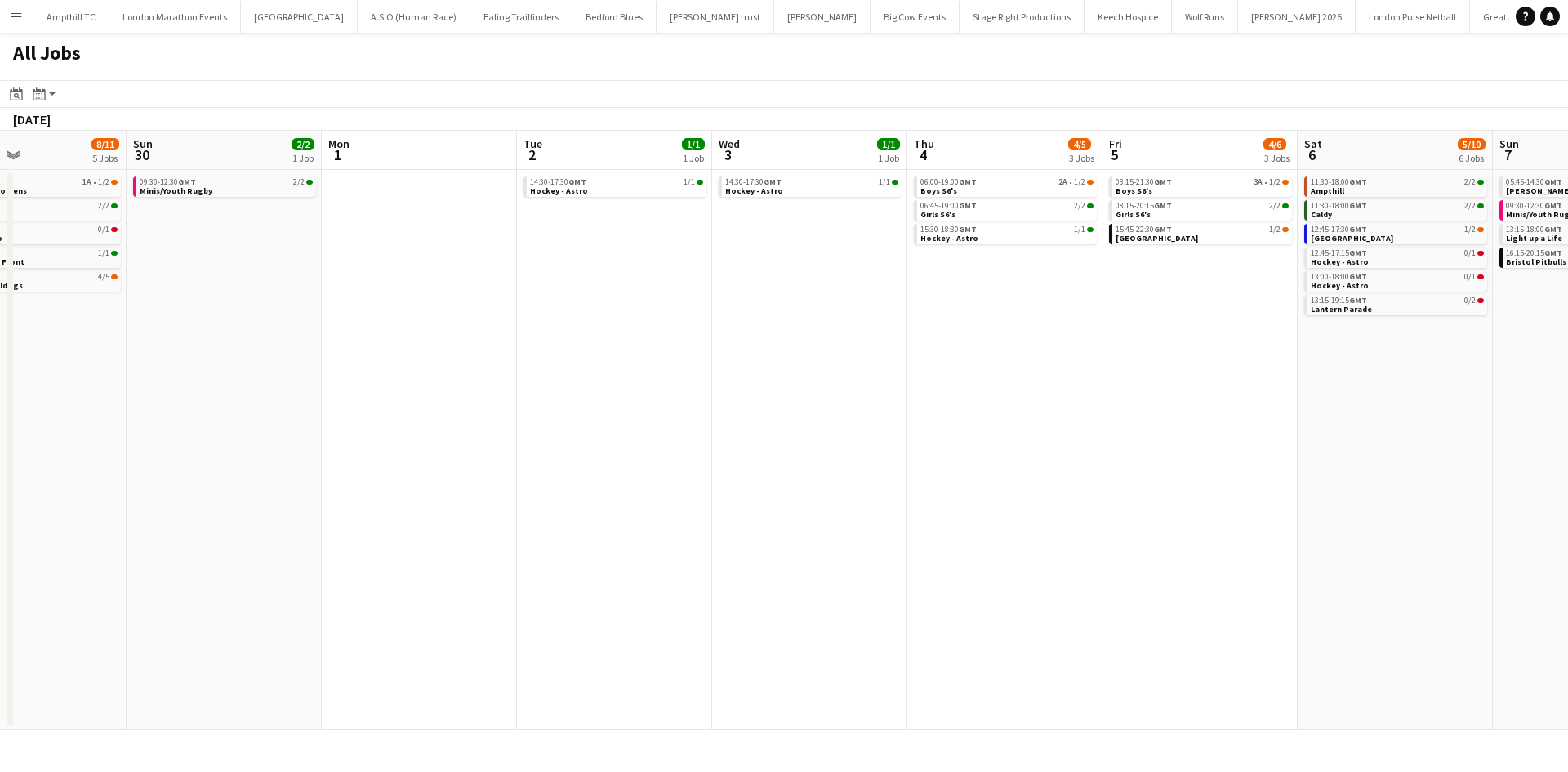
drag, startPoint x: 819, startPoint y: 435, endPoint x: 229, endPoint y: 366, distance: 594.0
click at [228, 367] on app-calendar-viewport "Thu 27 0/1 1 Job Fri 28 Sat 29 8/11 5 Jobs Sun 30 2/2 1 Job Mon 1 Tue 2 1/1 1 J…" at bounding box center [784, 430] width 1568 height 599
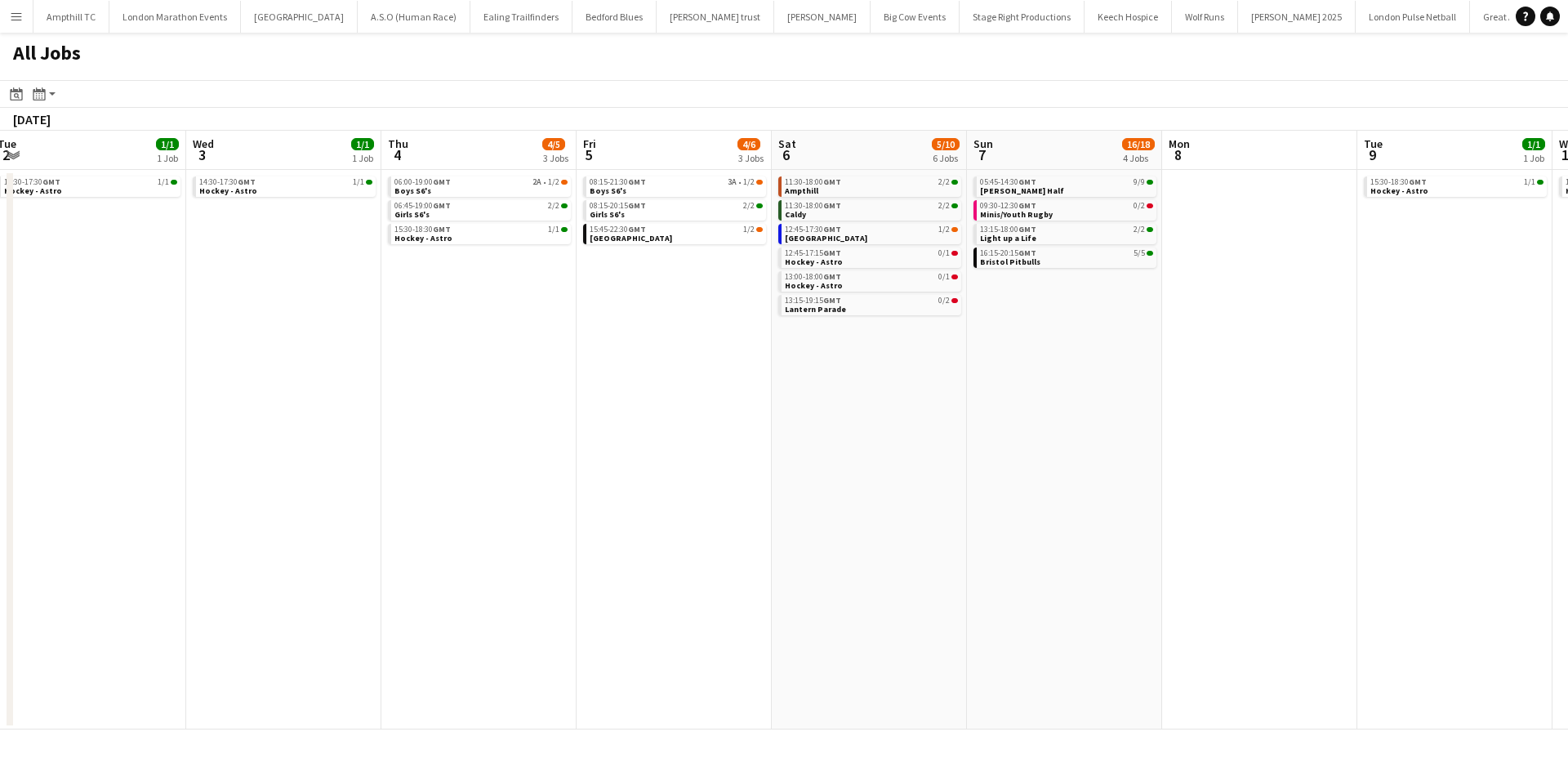
drag, startPoint x: 599, startPoint y: 401, endPoint x: 904, endPoint y: 384, distance: 305.5
click at [993, 401] on app-calendar-viewport "Sat 29 8/11 5 Jobs Sun 30 2/2 1 Job Mon 1 Tue 2 1/1 1 Job Wed 3 1/1 1 Job Thu 4…" at bounding box center [784, 430] width 1568 height 599
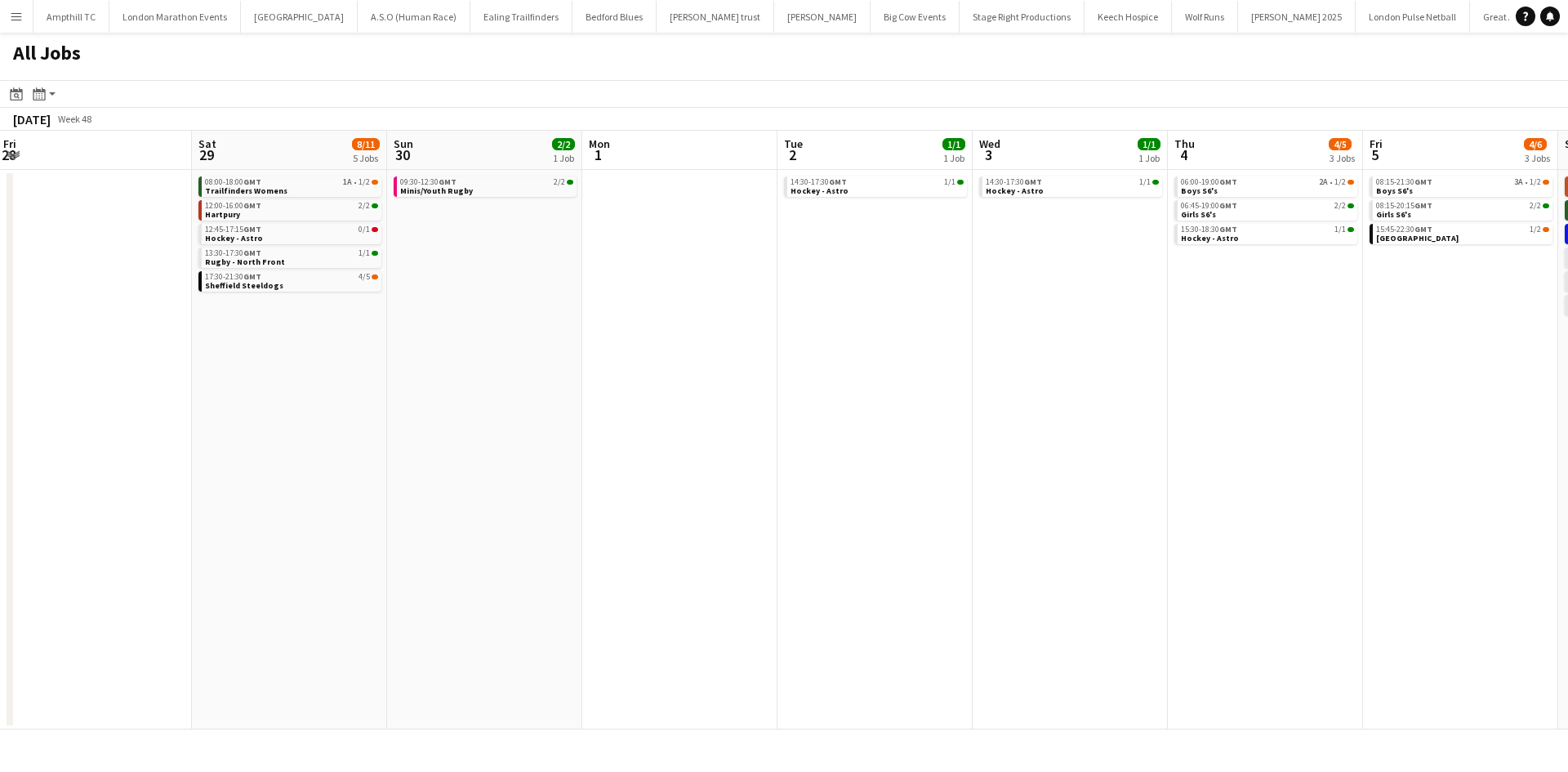
drag, startPoint x: 992, startPoint y: 396, endPoint x: 1035, endPoint y: 399, distance: 43.1
click at [1035, 399] on app-calendar-viewport "Wed 26 Thu 27 0/1 1 Job Fri 28 Sat 29 8/11 5 Jobs Sun 30 2/2 1 Job Mon 1 Tue 2 …" at bounding box center [784, 430] width 1568 height 599
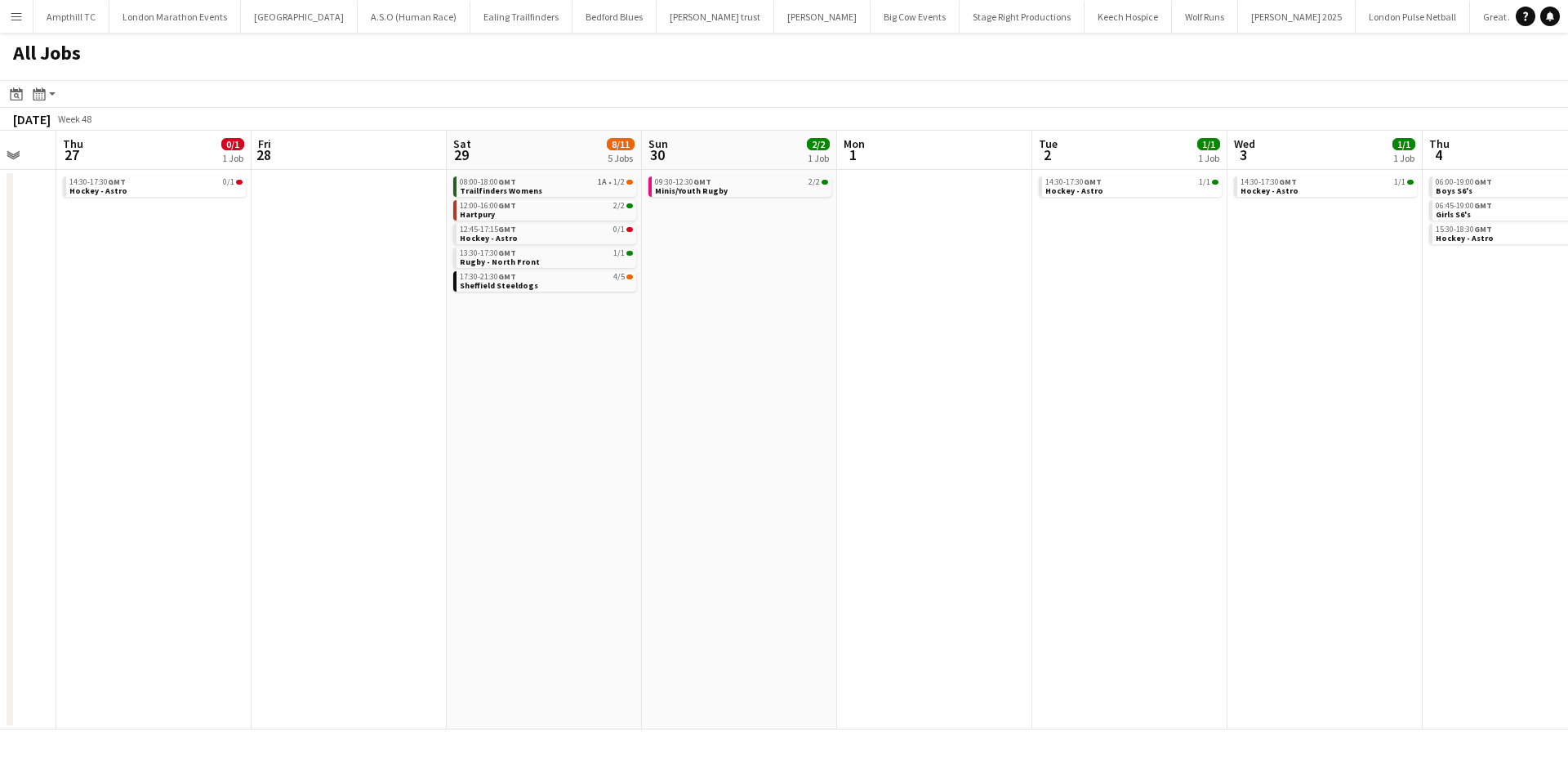
drag, startPoint x: 616, startPoint y: 401, endPoint x: 842, endPoint y: 405, distance: 226.0
click at [841, 404] on app-calendar-viewport "Tue 25 0/1 1 Job Wed 26 Thu 27 0/1 1 Job Fri 28 Sat 29 8/11 5 Jobs Sun 30 2/2 1…" at bounding box center [784, 430] width 1568 height 599
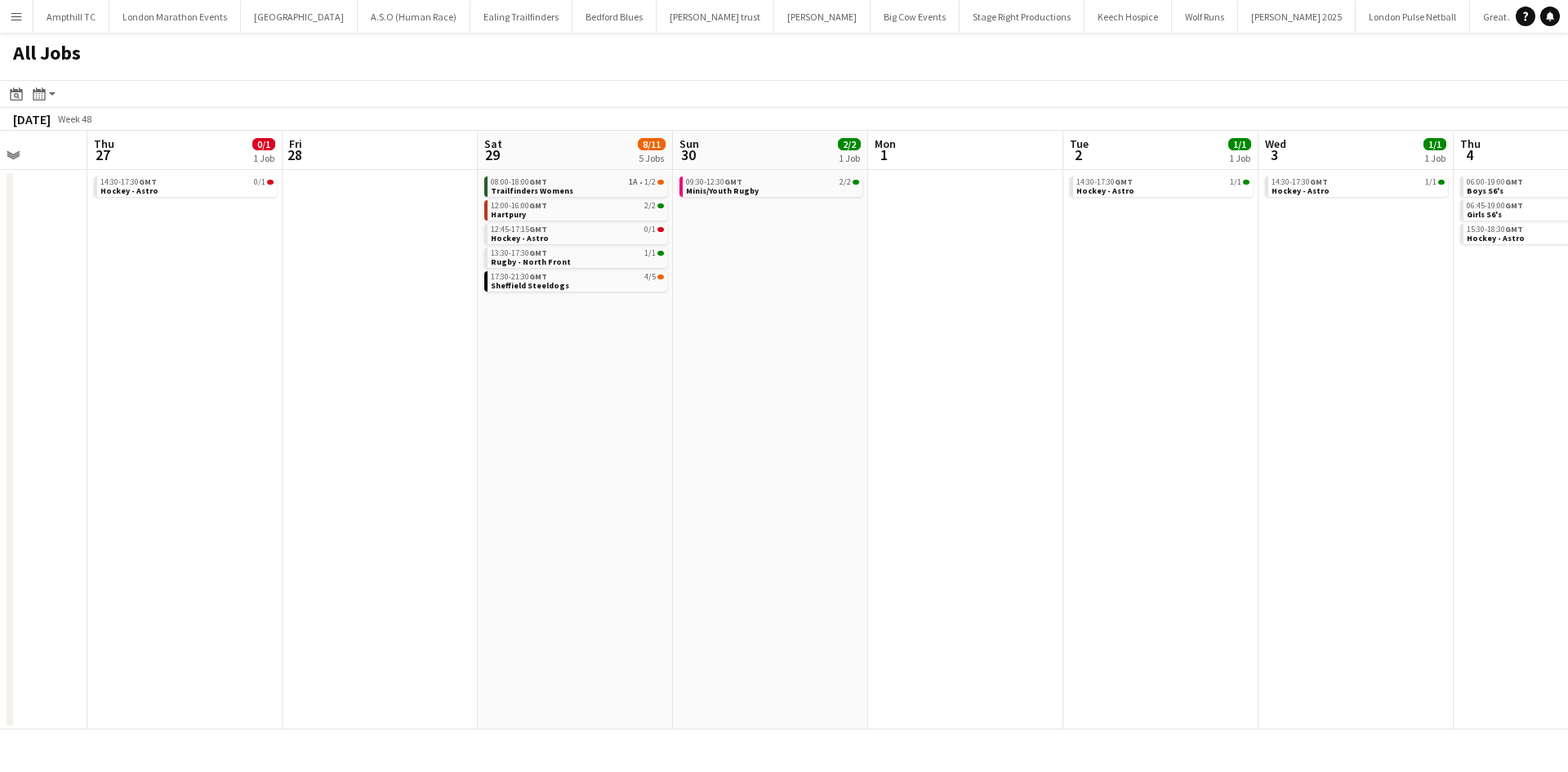
drag, startPoint x: 473, startPoint y: 390, endPoint x: 705, endPoint y: 396, distance: 232.1
click at [705, 396] on app-calendar-viewport "Mon 24 Tue 25 0/1 1 Job Wed 26 Thu 27 0/1 1 Job Fri 28 Sat 29 8/11 5 Jobs Sun 3…" at bounding box center [784, 430] width 1568 height 599
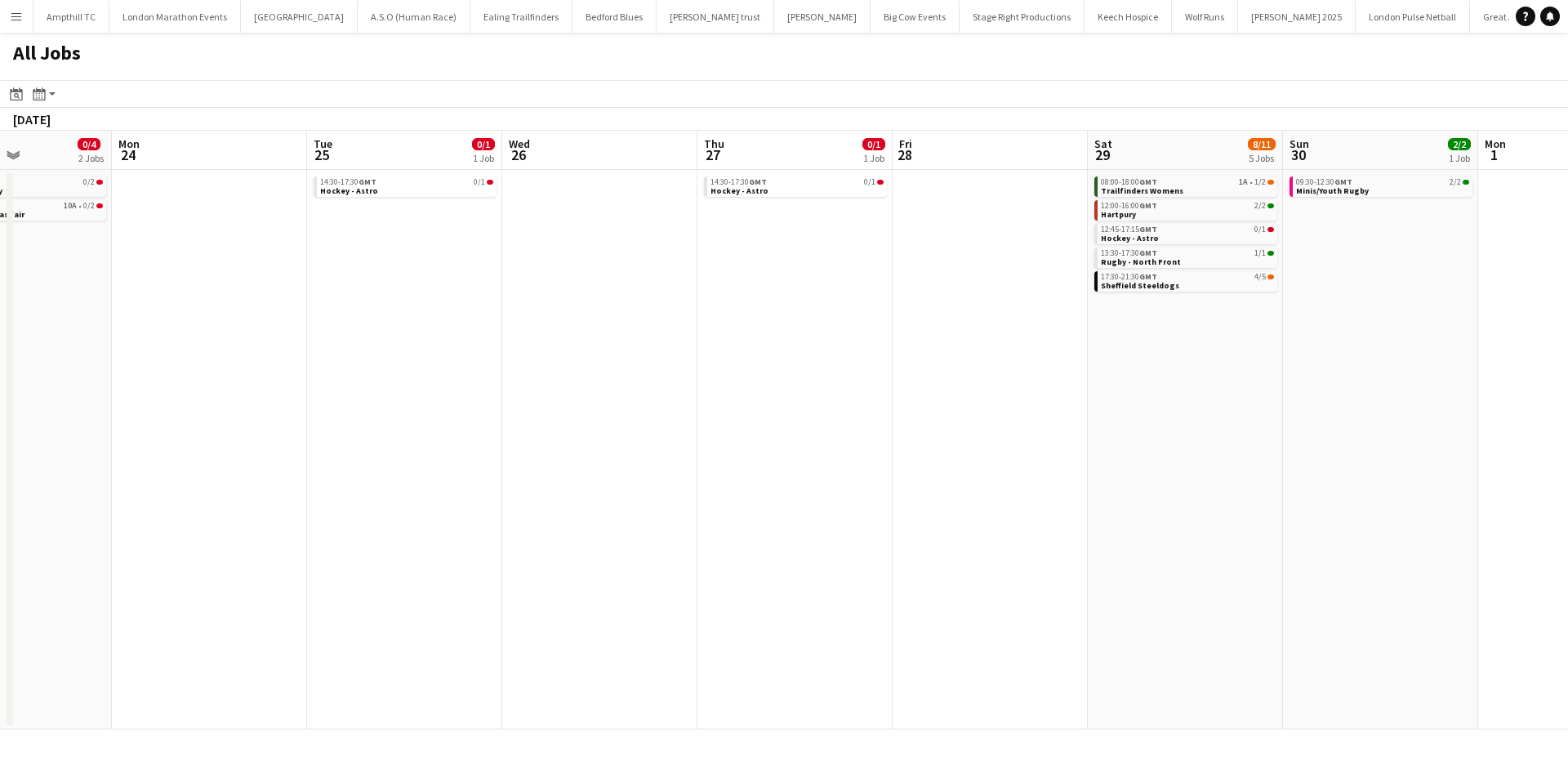
drag
click at [768, 352] on app-calendar-viewport "Sat 22 4/5 1 Job Sun 23 0/4 2 Jobs Mon 24 Tue 25 0/1 1 Job Wed 26 Thu 27 0/1 1 …" at bounding box center [784, 430] width 1568 height 599
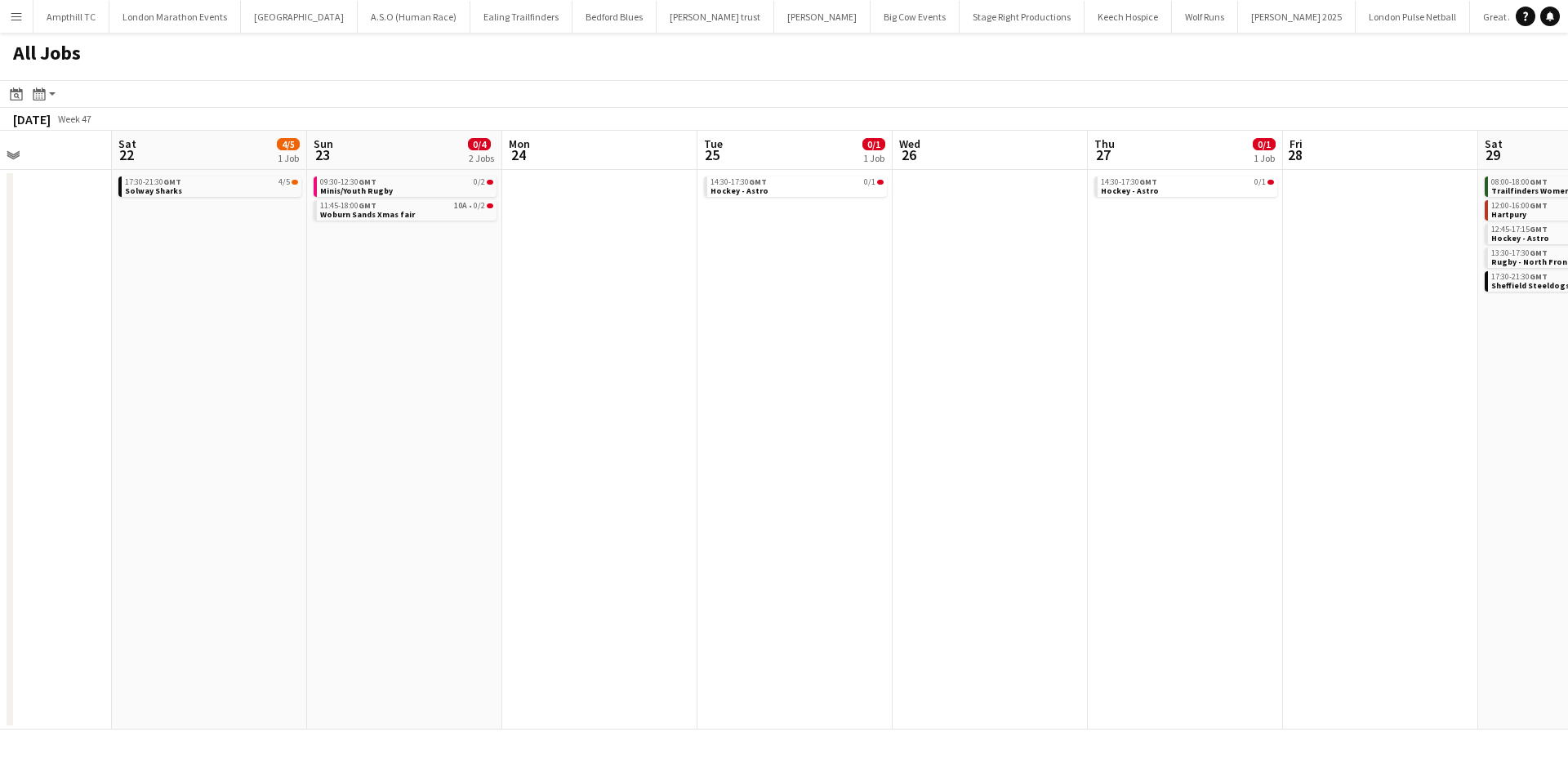
scroll to position [0, 463]
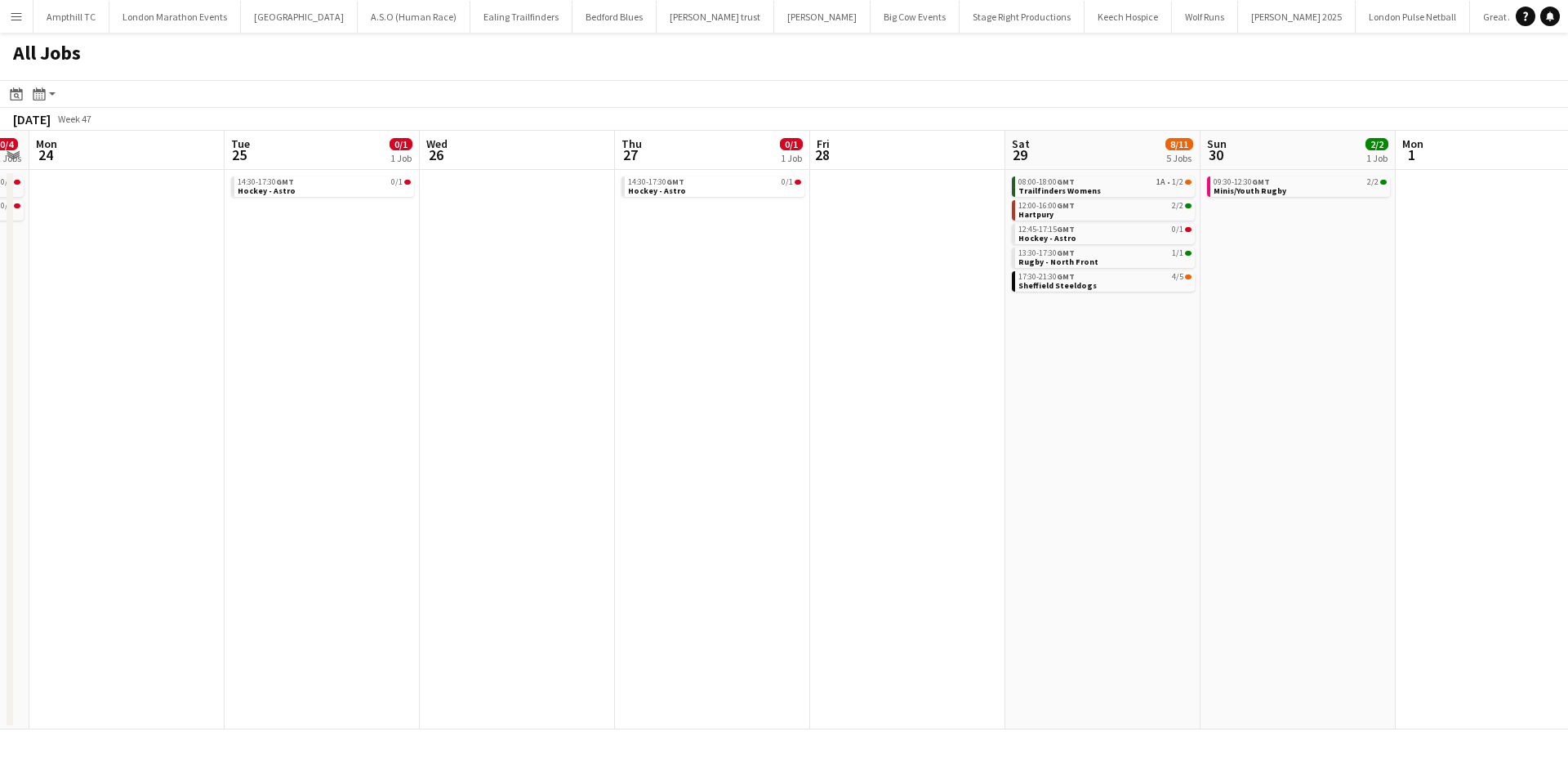
click at [243, 380] on app-calendar-viewport "Fri 21 Sat 22 4/5 1 Job Sun 23 0/4 2 Jobs Mon 24 Tue 25 0/1 1 Job Wed 26 Thu 27…" at bounding box center [784, 430] width 1568 height 599
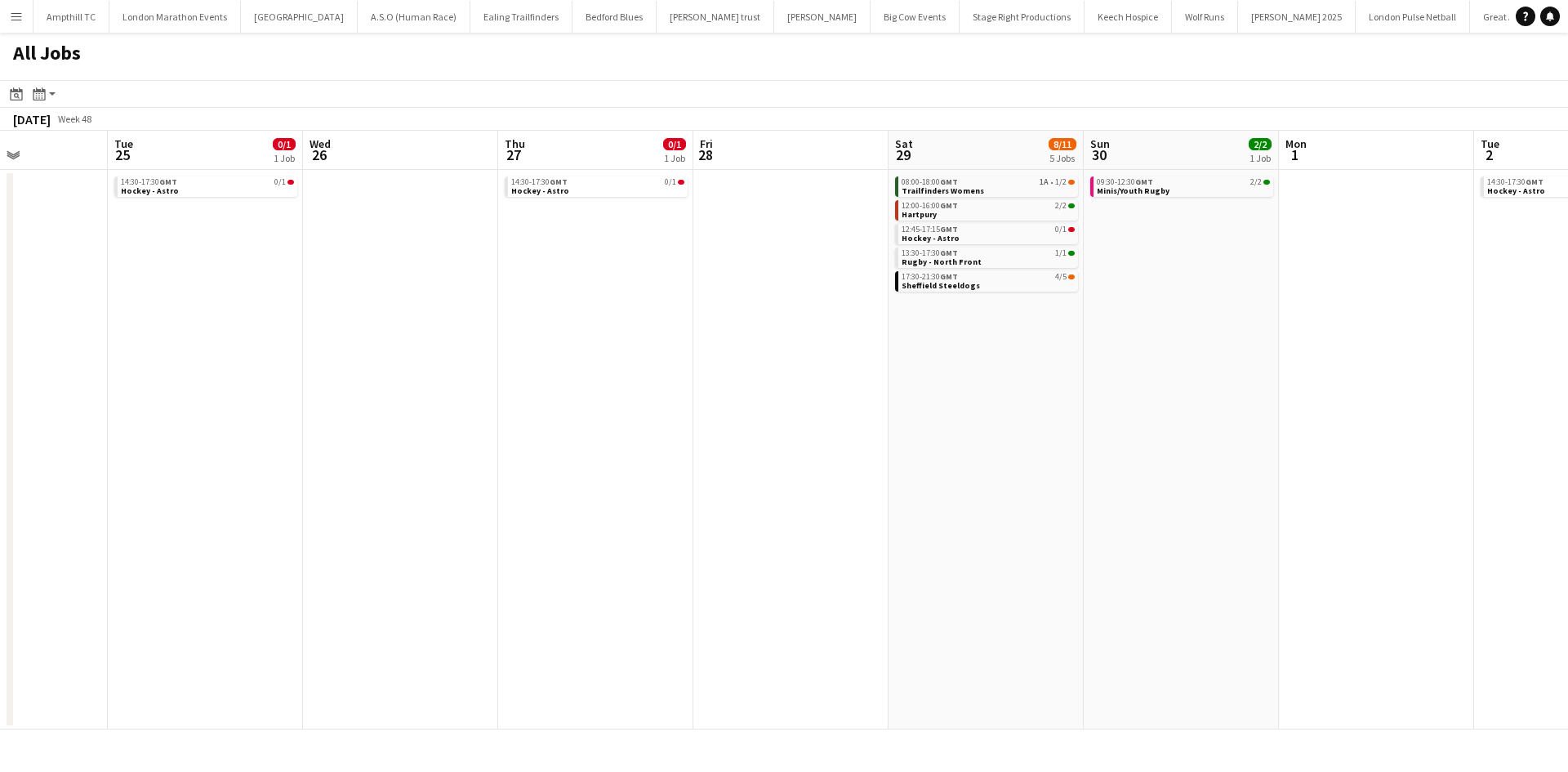
click at [84, 367] on app-calendar-viewport "Fri 21 Sat 22 4/5 1 Job Sun 23 0/4 2 Jobs Mon 24 Tue 25 0/1 1 Job Wed 26 Thu 27…" at bounding box center [784, 430] width 1568 height 599
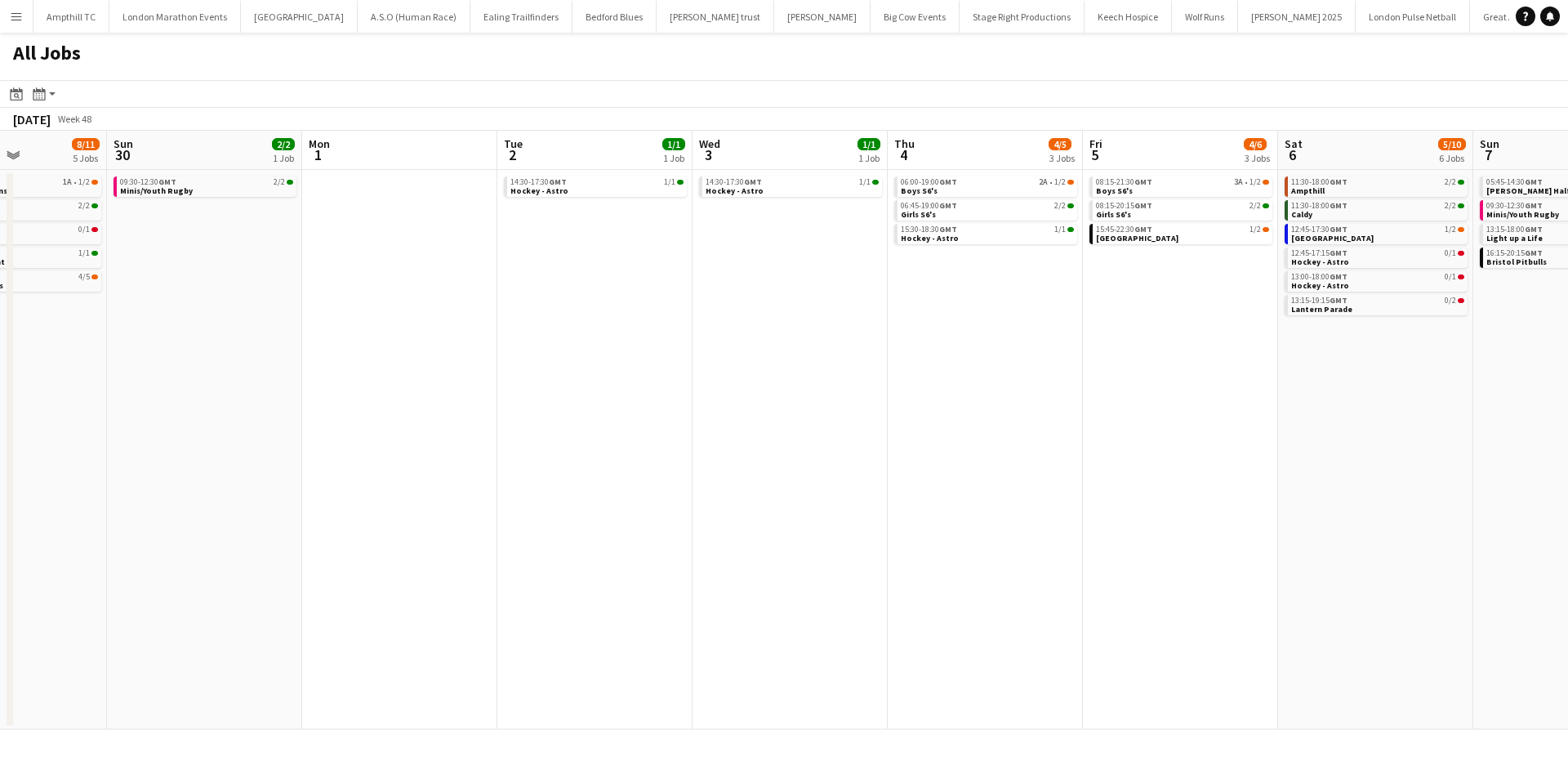
click at [93, 379] on app-calendar-viewport "Wed 26 Thu 27 0/1 1 Job Fri 28 Sat 29 8/11 5 Jobs Sun 30 2/2 1 Job Mon 1 Tue 2 …" at bounding box center [784, 430] width 1568 height 599
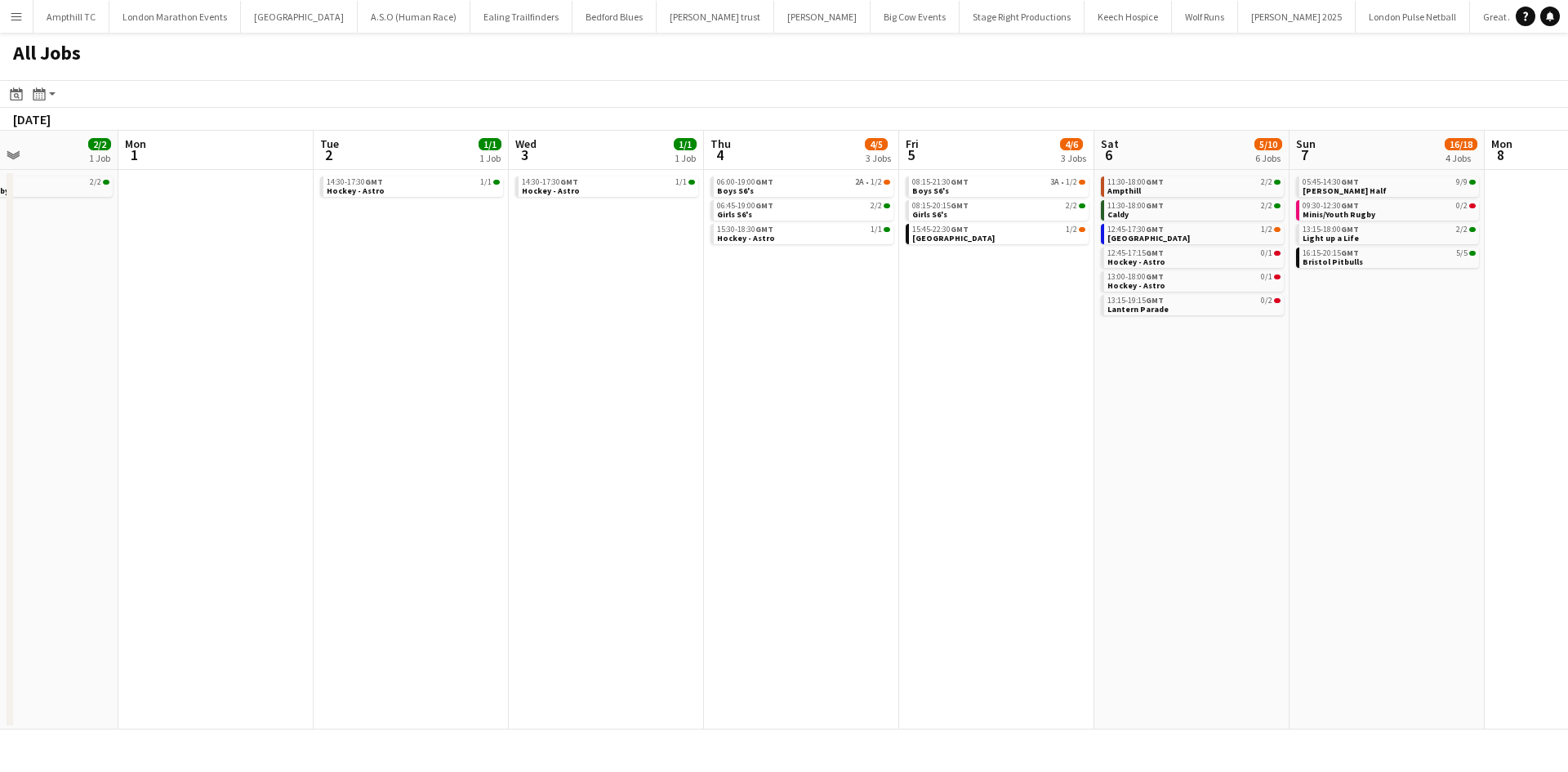
scroll to position [0, 795]
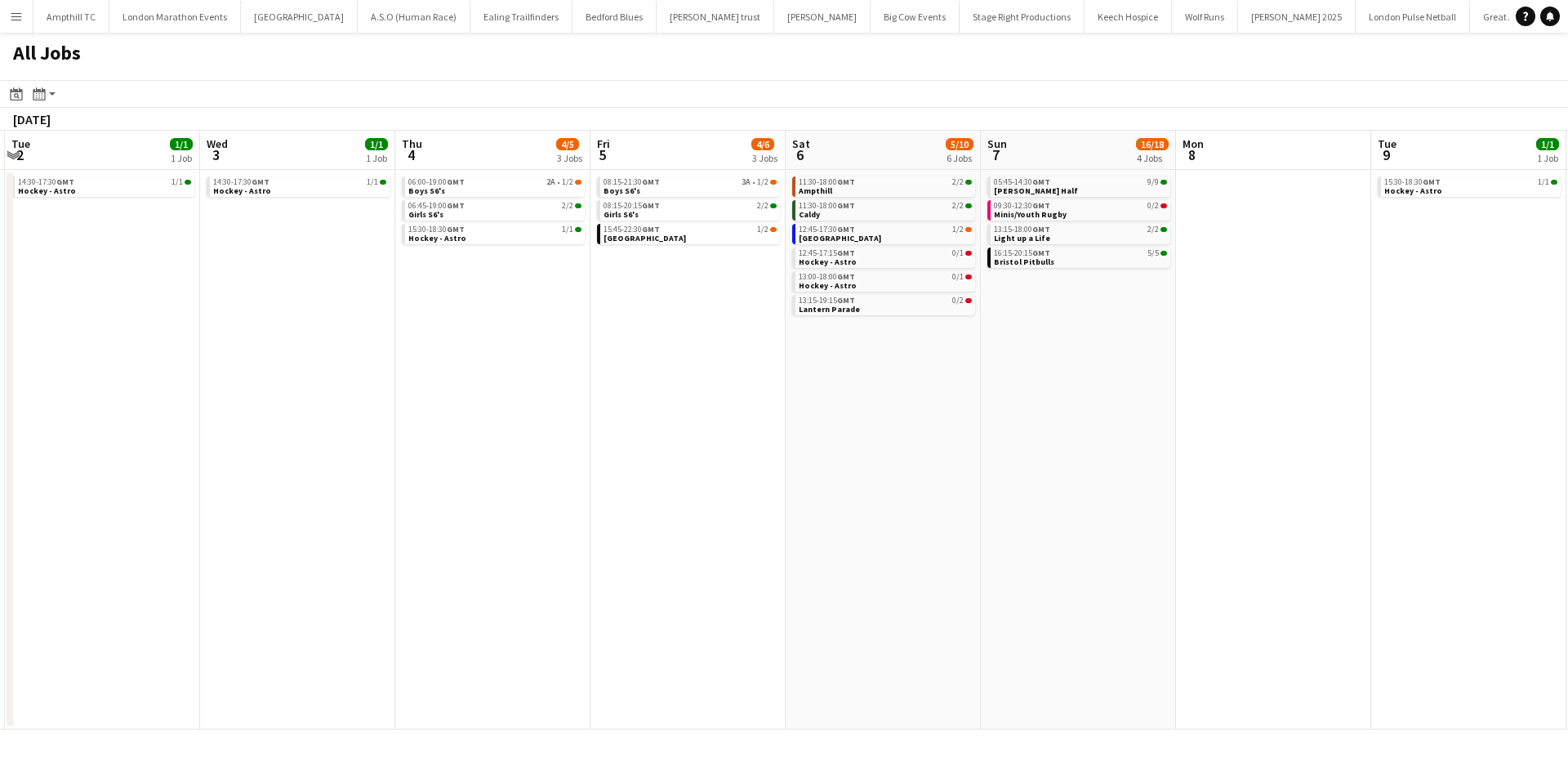
click at [156, 382] on app-calendar-viewport "Fri 28 Sat 29 8/11 5 Jobs Sun 30 2/2 1 Job Mon 1 Tue 2 1/1 1 Job Wed 3 1/1 1 Jo…" at bounding box center [784, 430] width 1568 height 599
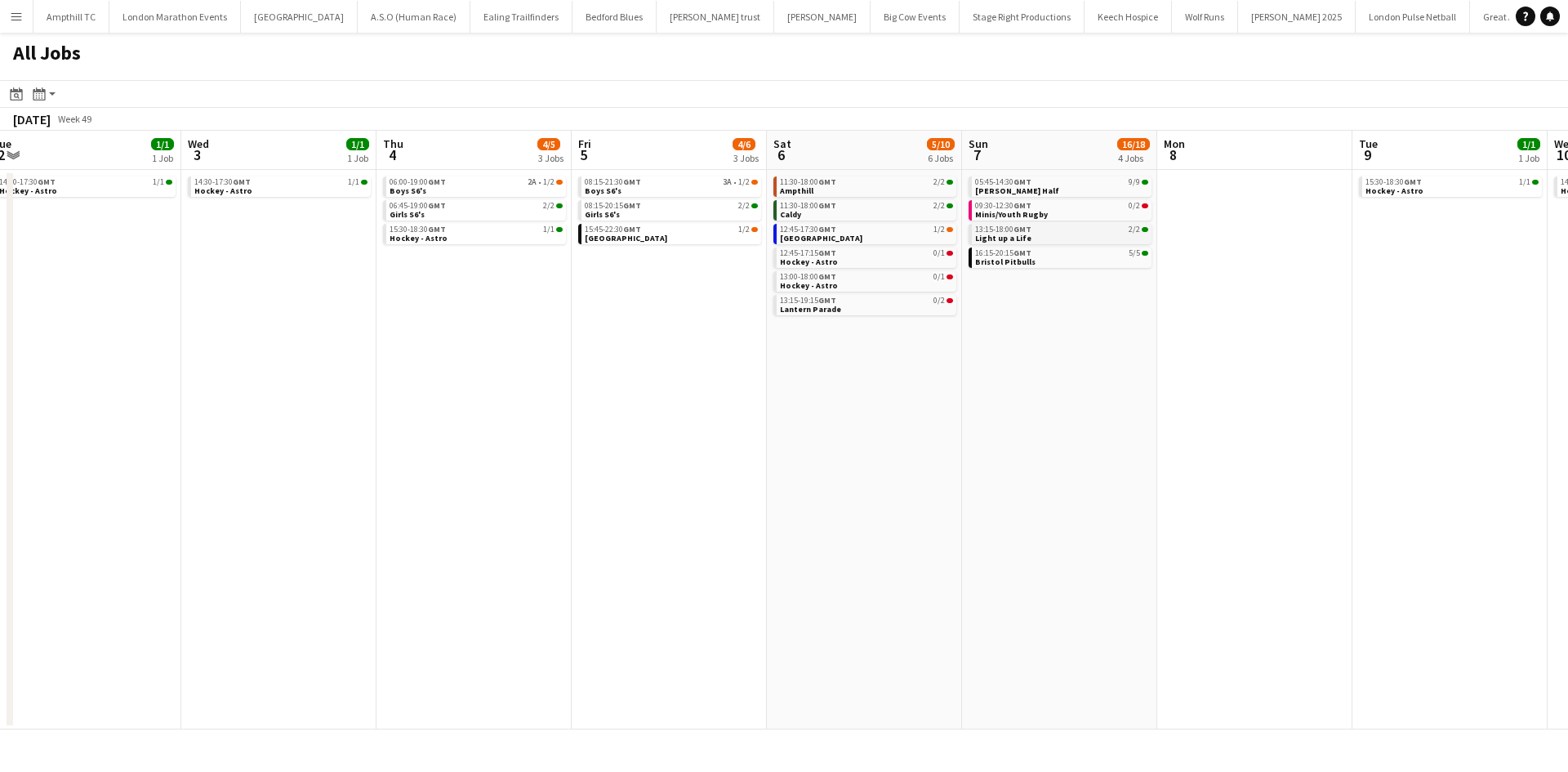
click at [1049, 227] on div "13:15-18:00 GMT 2/2" at bounding box center [1061, 230] width 173 height 8
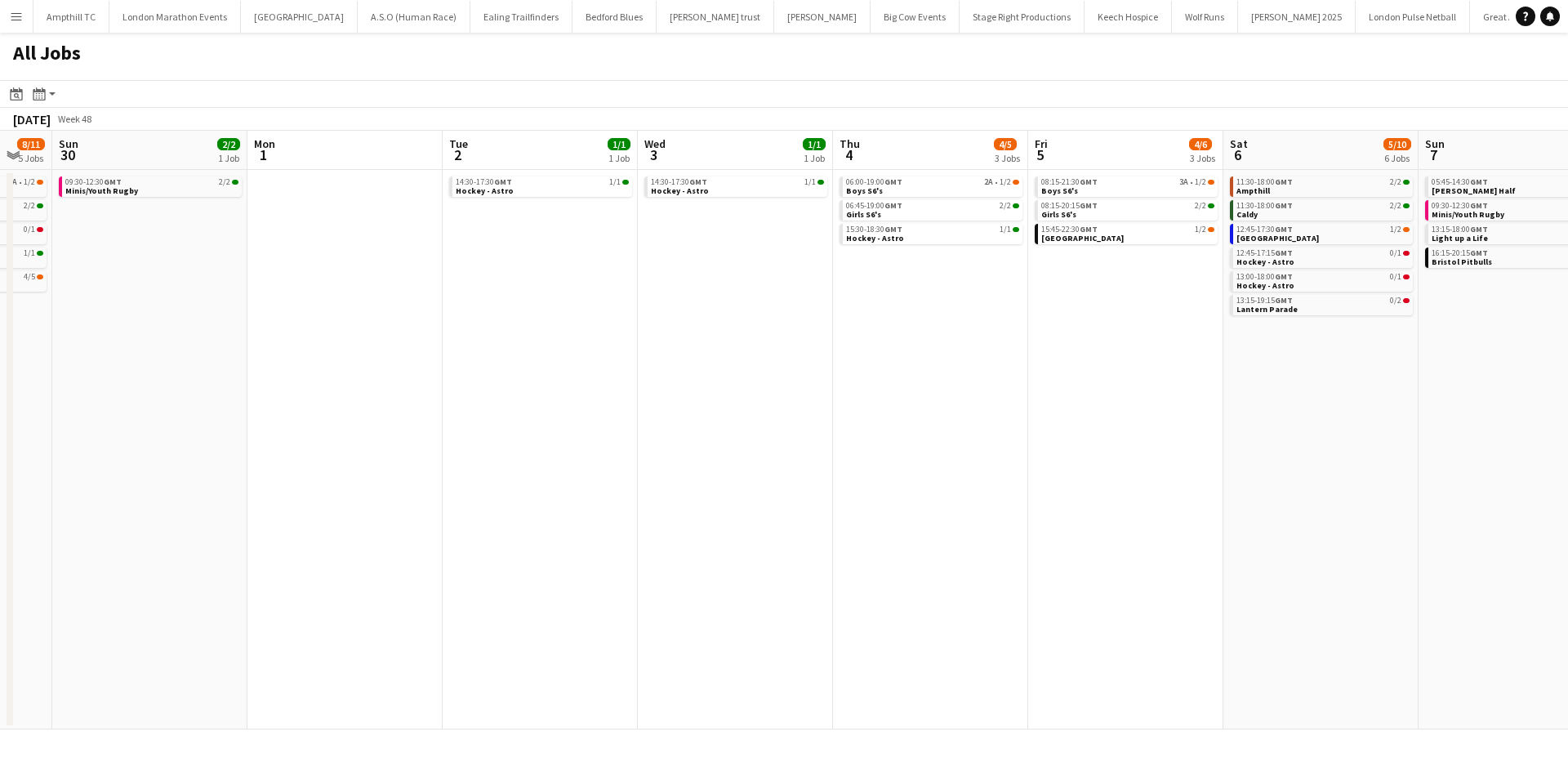
drag, startPoint x: 443, startPoint y: 421, endPoint x: 915, endPoint y: 401, distance: 472.4
click at [915, 401] on app-calendar-viewport "Fri 28 Sat 29 8/11 5 Jobs Sun 30 2/2 1 Job Mon 1 Tue 2 1/1 1 Job Wed 3 1/1 1 Jo…" at bounding box center [784, 430] width 1568 height 599
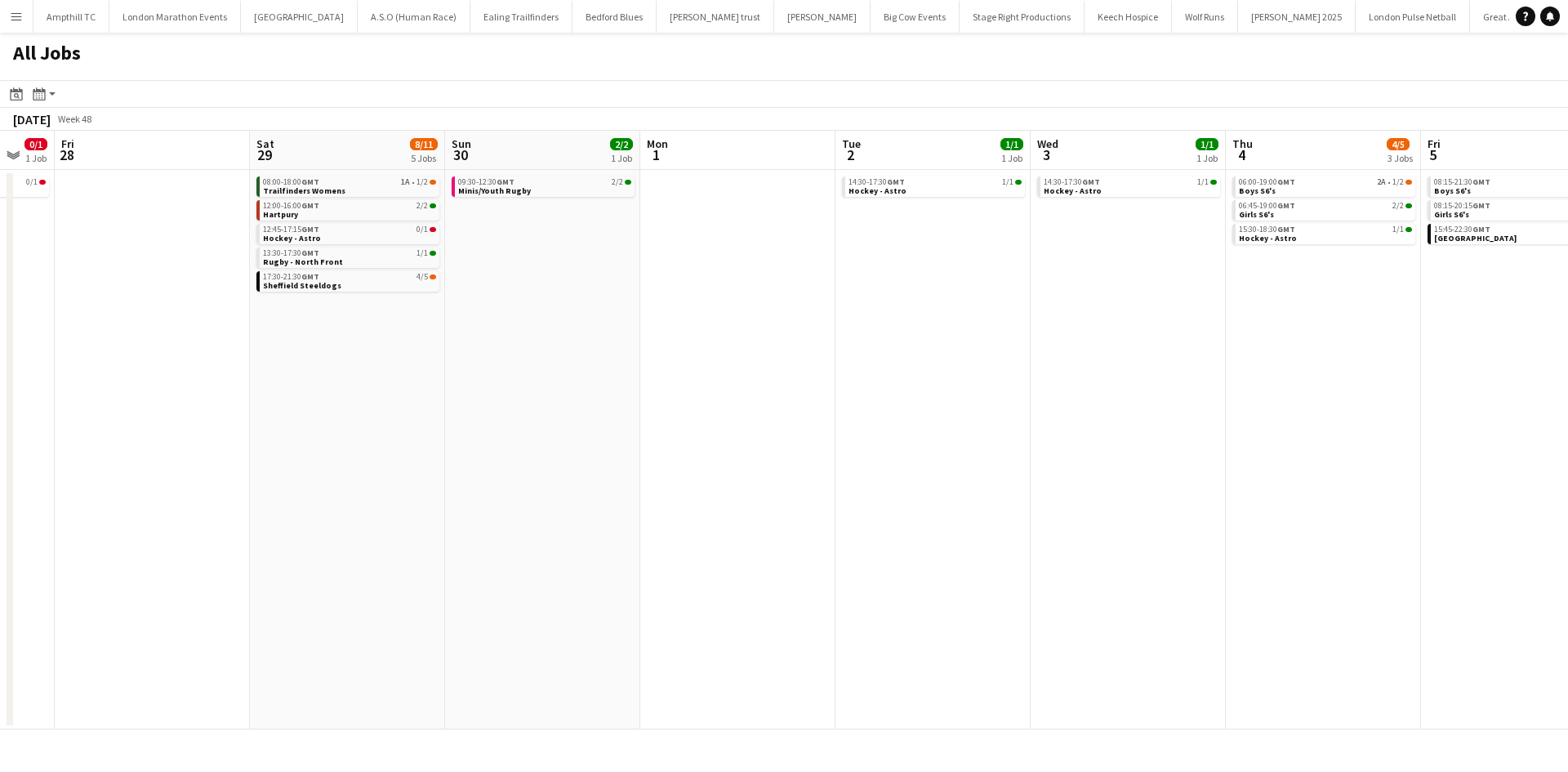
drag, startPoint x: 543, startPoint y: 433, endPoint x: 1122, endPoint y: 429, distance: 579.0
click at [1290, 417] on app-calendar-viewport "Tue 25 0/1 1 Job Wed 26 Thu 27 0/1 1 Job Fri 28 Sat 29 8/11 5 Jobs Sun 30 2/2 1…" at bounding box center [784, 430] width 1568 height 599
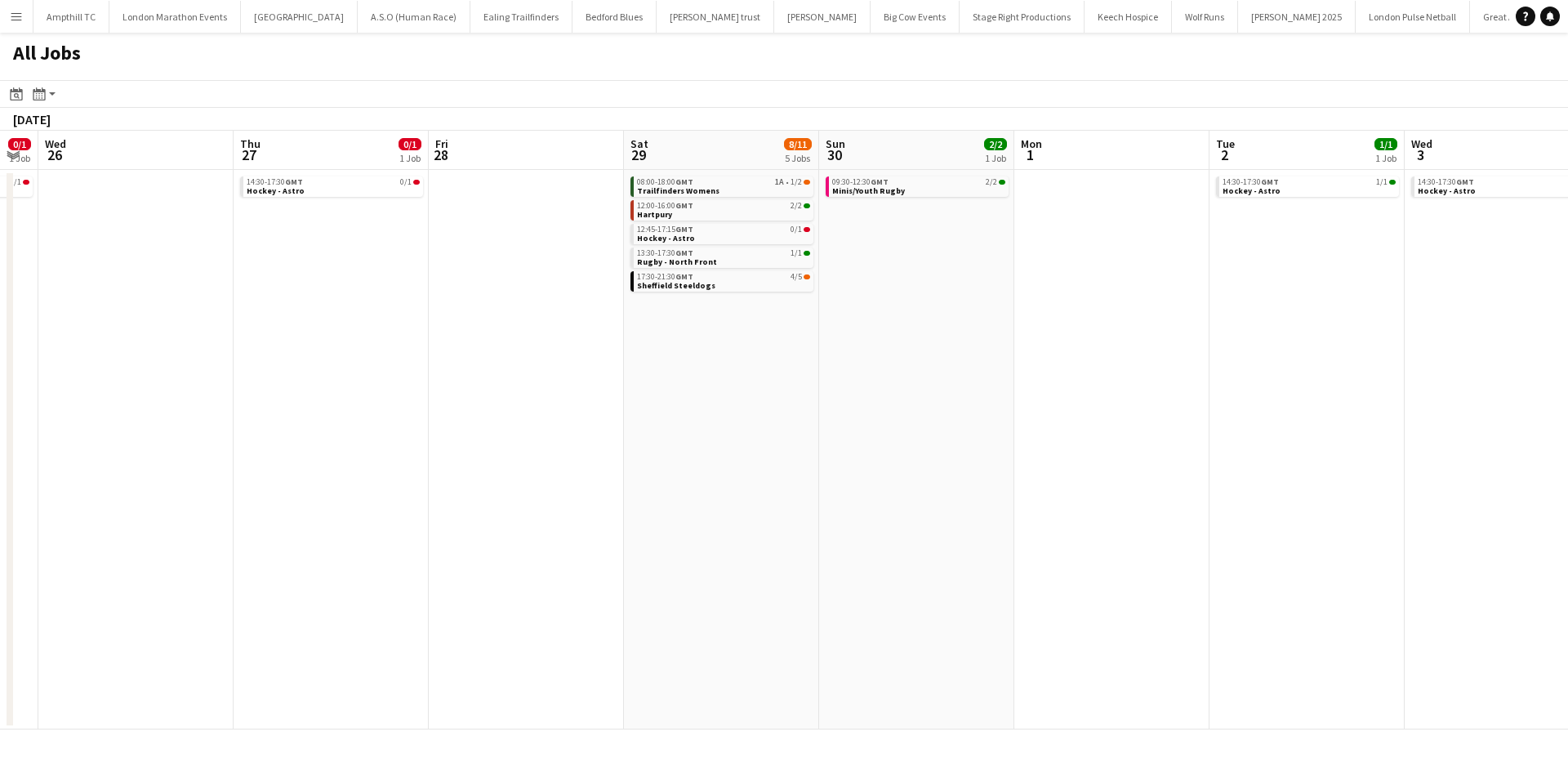
drag, startPoint x: 747, startPoint y: 429, endPoint x: 1079, endPoint y: 440, distance: 332.2
click at [1177, 430] on app-calendar-viewport "Sun 23 0/4 2 Jobs Mon 24 Tue 25 0/1 1 Job Wed 26 Thu 27 0/1 1 Job Fri 28 Sat 29…" at bounding box center [784, 430] width 1568 height 599
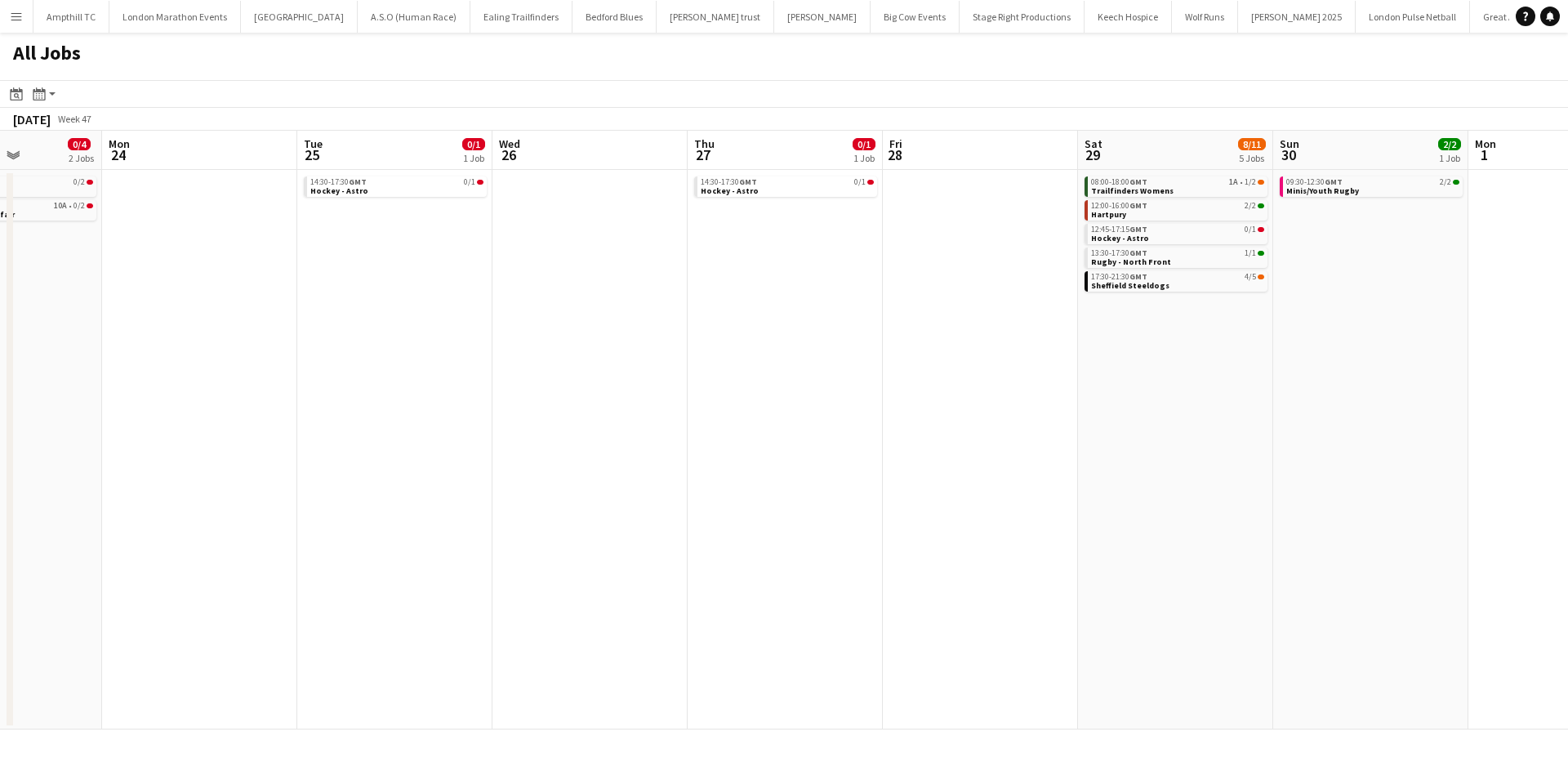
drag, startPoint x: 835, startPoint y: 442, endPoint x: 1005, endPoint y: 442, distance: 170.0
click at [1108, 442] on app-calendar-viewport "Fri 21 Sat 22 4/5 1 Job Sun 23 0/4 2 Jobs Mon 24 Tue 25 0/1 1 Job Wed 26 Thu 27…" at bounding box center [784, 430] width 1568 height 599
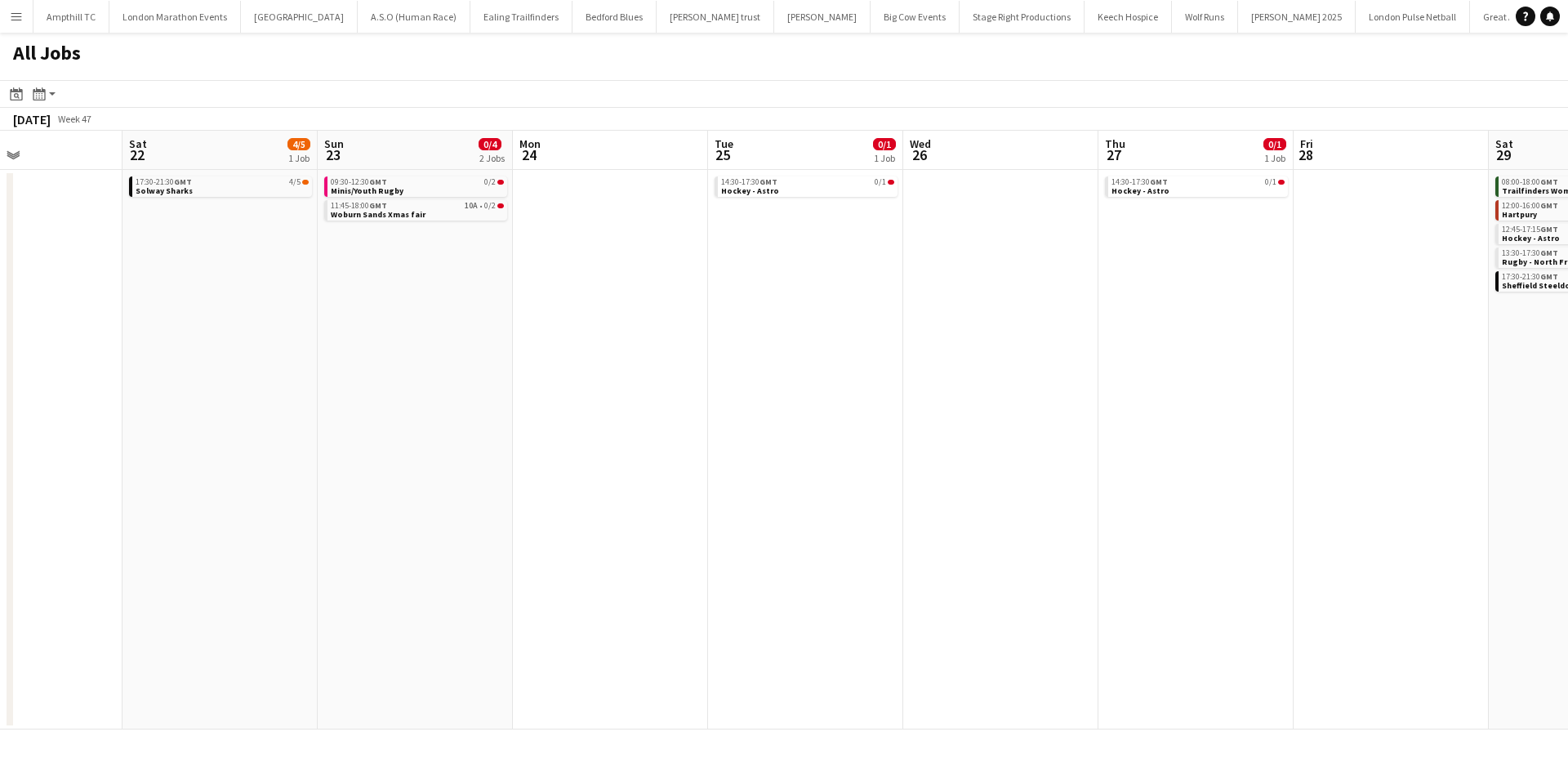
drag, startPoint x: 780, startPoint y: 443, endPoint x: 1158, endPoint y: 458, distance: 378.3
click at [1201, 445] on app-calendar-viewport "Wed 19 2/2 1 Job Thu 20 2/2 1 Job Fri 21 Sat 22 4/5 1 Job Sun 23 0/4 2 Jobs Mon…" at bounding box center [784, 430] width 1568 height 599
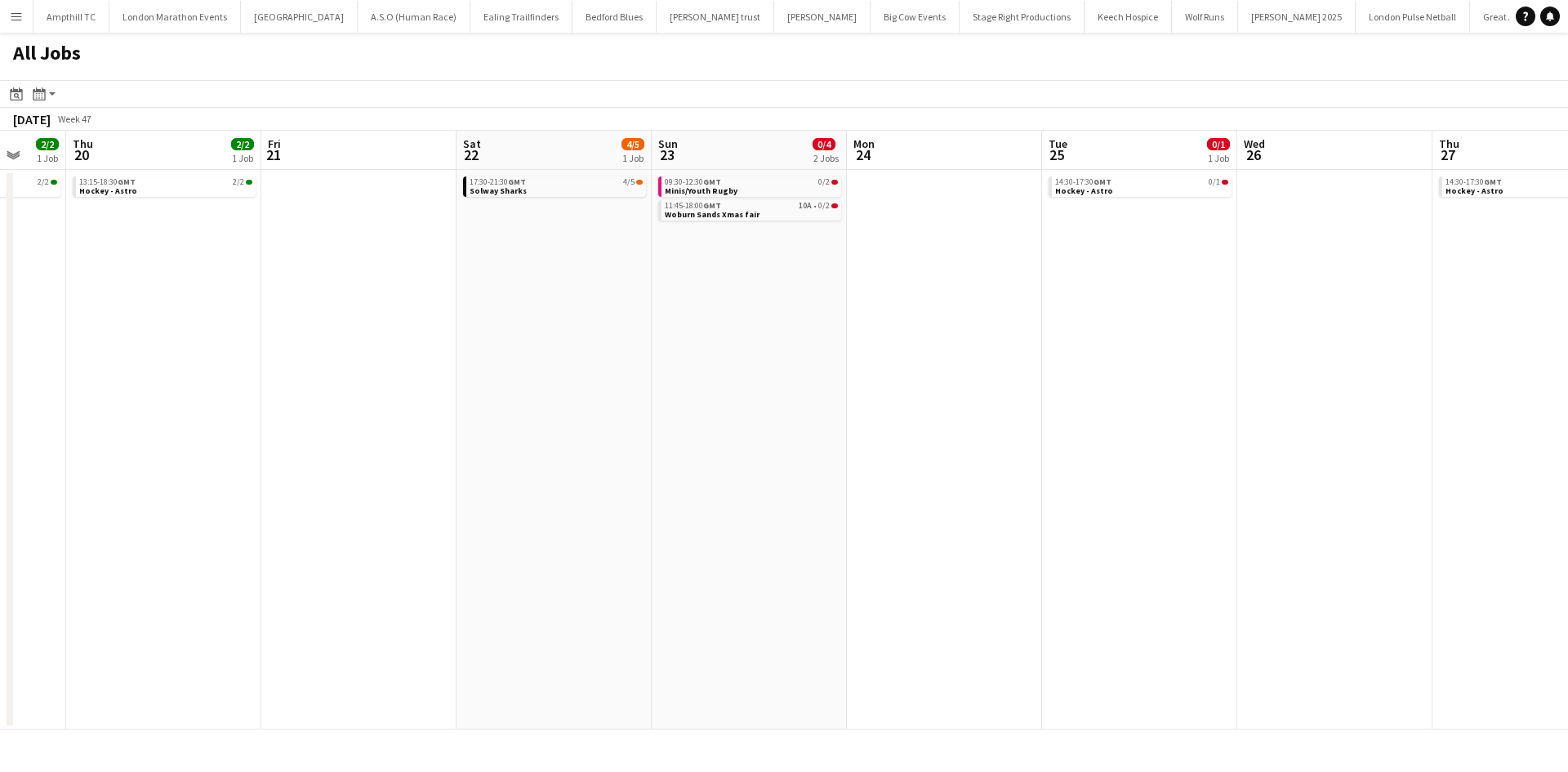
scroll to position [0, 602]
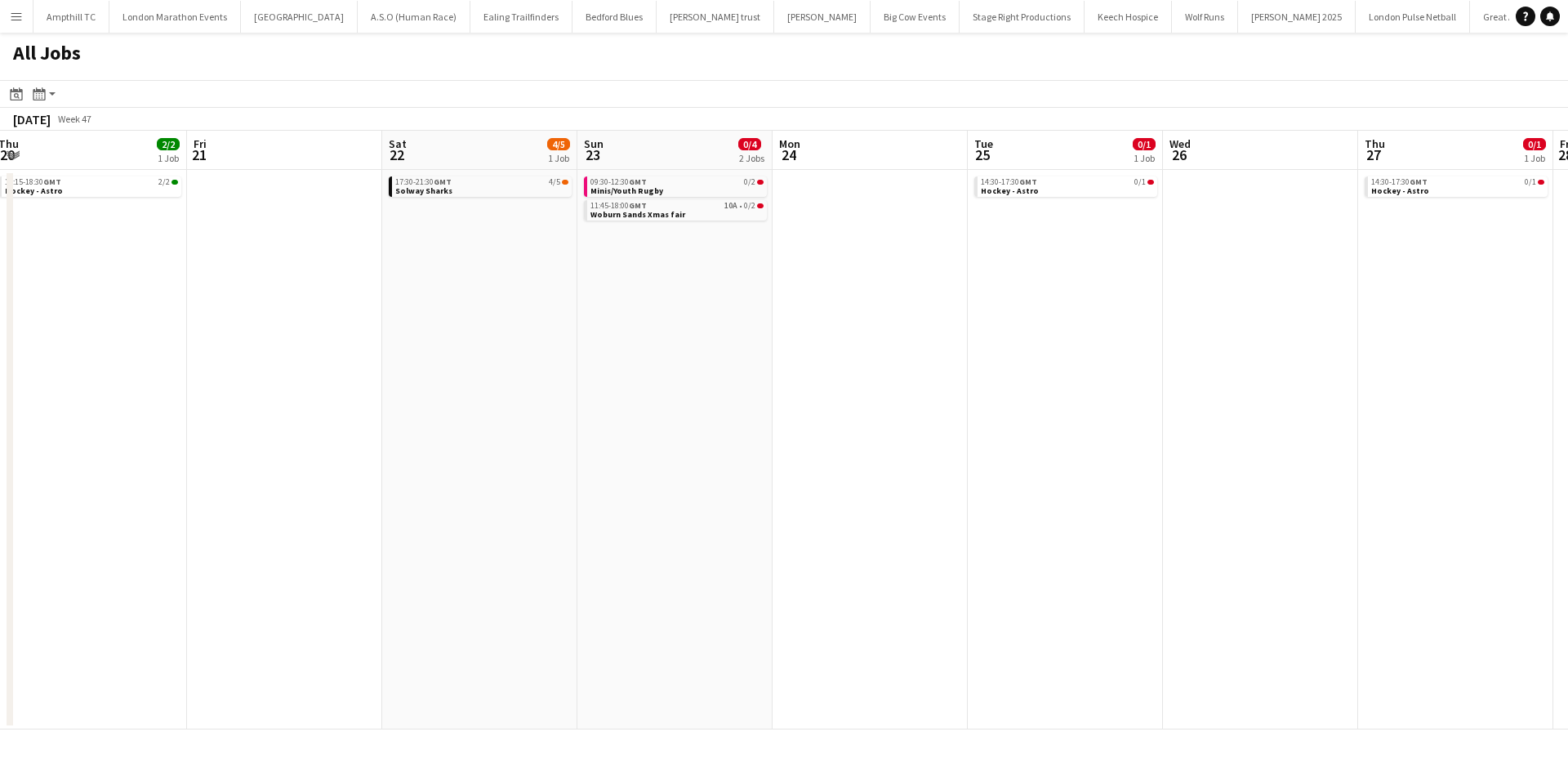
drag, startPoint x: 377, startPoint y: 387, endPoint x: 11, endPoint y: 319, distance: 372.3
click at [323, 387] on app-calendar-viewport "Mon 17 1/1 1 Job Tue 18 1/1 1 Job Wed 19 2/2 1 Job Thu 20 2/2 1 Job Fri 21 Sat …" at bounding box center [784, 430] width 1568 height 599
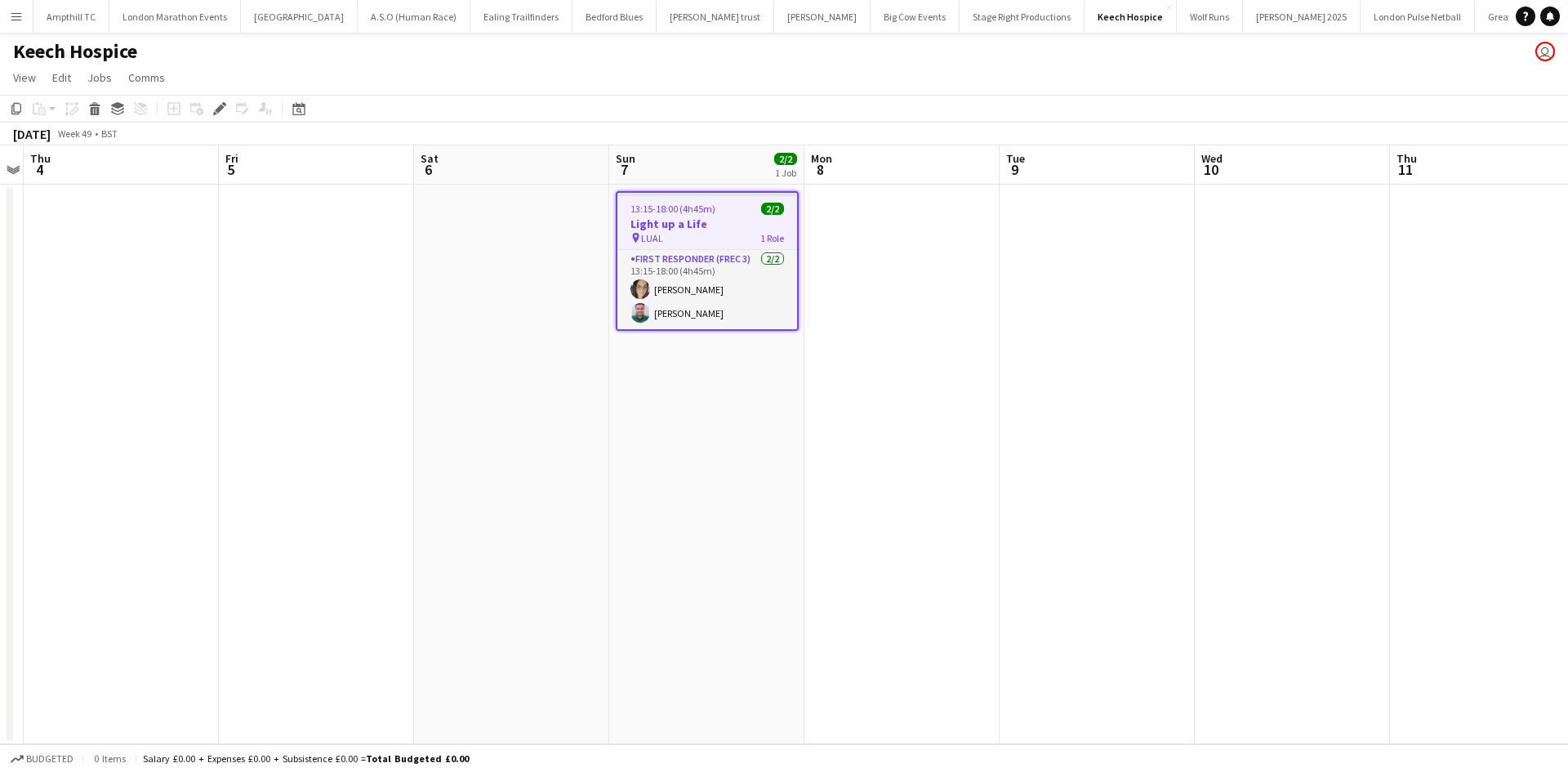
scroll to position [0, 561]
click at [829, 290] on app-date-cell at bounding box center [903, 464] width 195 height 560
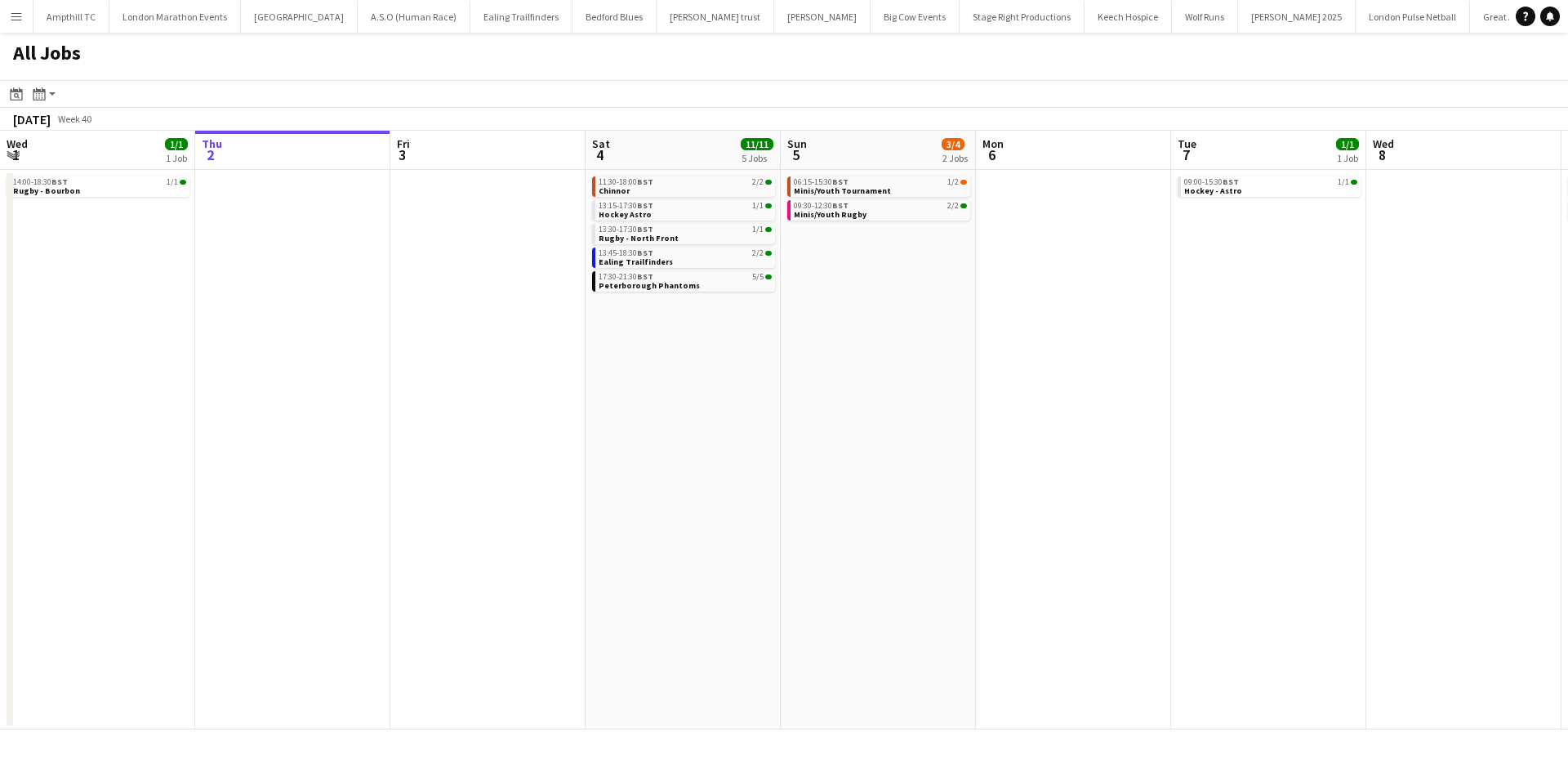
drag, startPoint x: 639, startPoint y: 349, endPoint x: 633, endPoint y: 330, distance: 19.9
click at [640, 352] on app-date-cell "11:30-18:00 BST 2/2 Chinnor 13:15-17:30 BST 1/1 Hockey Astro 13:30-17:30 BST 1/…" at bounding box center [683, 450] width 195 height 560
